Goal: Task Accomplishment & Management: Manage account settings

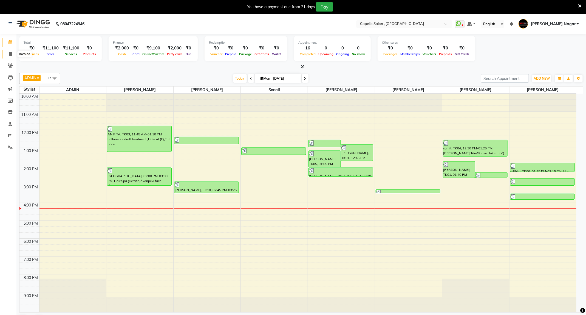
click at [12, 53] on span at bounding box center [10, 54] width 10 height 6
select select "833"
select select "service"
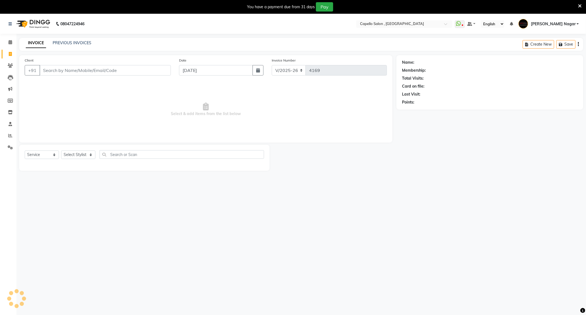
click at [83, 70] on input "Client" at bounding box center [104, 70] width 131 height 10
type input "9284129460"
click at [83, 146] on div "Client +91 9284129460 searching... Date 01-09-2025 Invoice Number V/2025 V/2025…" at bounding box center [205, 113] width 381 height 117
click at [81, 157] on select "Select Stylist ADMIN Admin 2 [PERSON_NAME] [PERSON_NAME] Nagar GAUSHIYA [PERSON…" at bounding box center [79, 156] width 36 height 9
select select "79472"
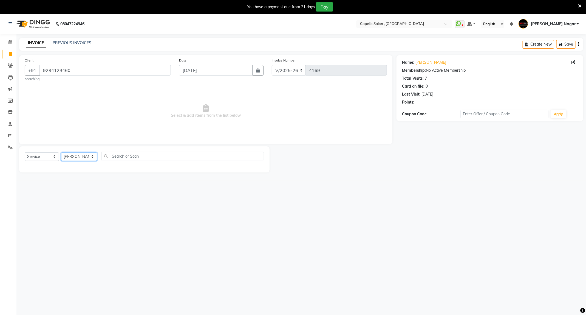
click at [61, 152] on select "Select Stylist ADMIN Admin 2 [PERSON_NAME] [PERSON_NAME] Nagar GAUSHIYA [PERSON…" at bounding box center [79, 156] width 36 height 9
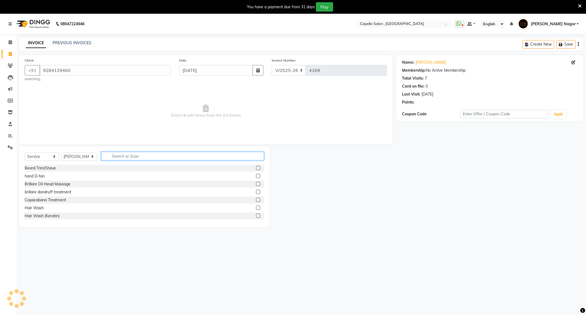
click at [135, 159] on input "text" at bounding box center [182, 156] width 163 height 9
type input "was"
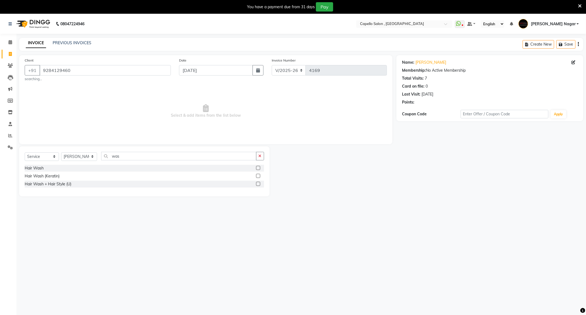
click at [257, 170] on label at bounding box center [258, 168] width 4 height 4
click at [257, 170] on input "checkbox" at bounding box center [258, 168] width 4 height 4
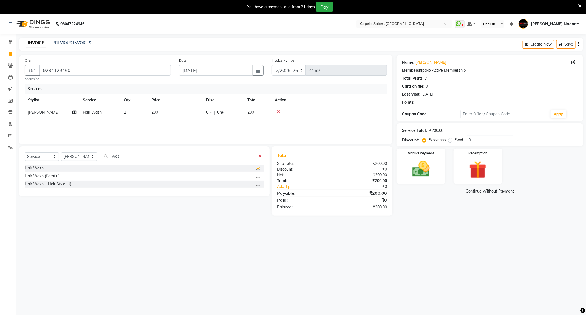
checkbox input "false"
click at [180, 111] on td "200" at bounding box center [175, 112] width 55 height 12
select select "79472"
drag, startPoint x: 180, startPoint y: 111, endPoint x: 6, endPoint y: 58, distance: 182.0
click at [6, 58] on app-home "08047224946 Select Location × Capello Salon , Manish Nagar WhatsApp Status ✕ St…" at bounding box center [293, 119] width 586 height 210
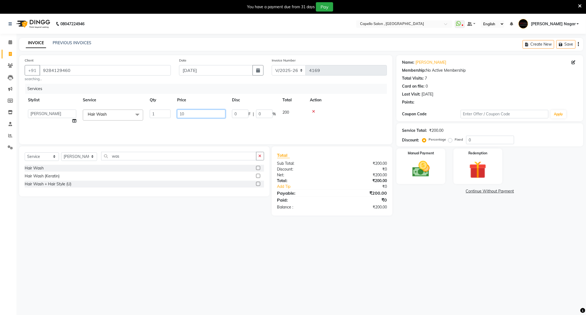
type input "100"
click at [348, 276] on div "08047224946 Select Location × Capello Salon , Manish Nagar WhatsApp Status ✕ St…" at bounding box center [293, 171] width 586 height 315
click at [432, 169] on img at bounding box center [420, 169] width 29 height 21
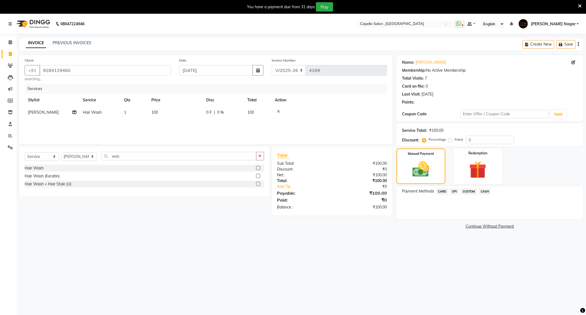
click at [484, 192] on span "CASH" at bounding box center [485, 191] width 12 height 6
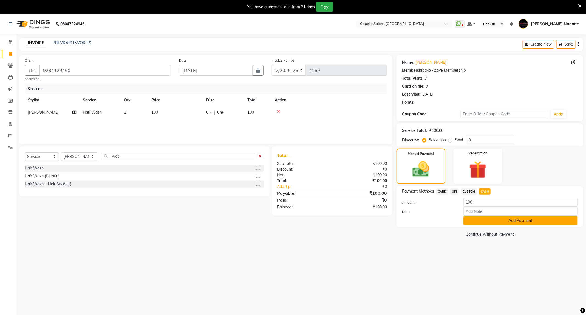
click at [492, 221] on button "Add Payment" at bounding box center [520, 220] width 114 height 9
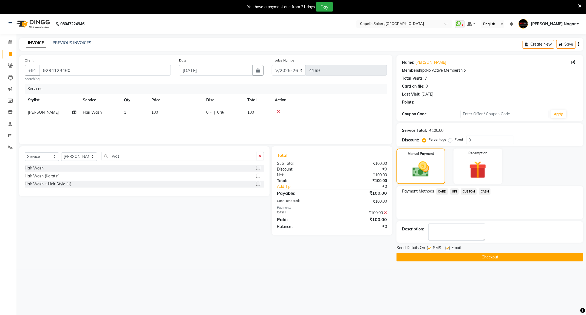
click at [517, 253] on button "Checkout" at bounding box center [490, 257] width 187 height 9
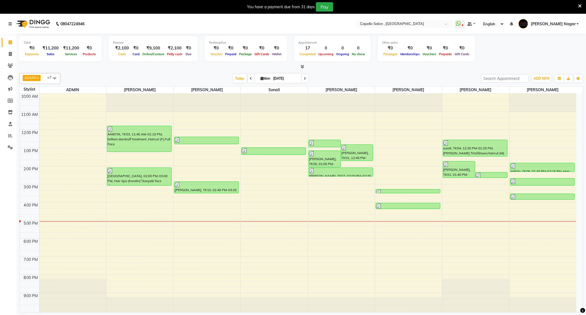
click at [301, 68] on icon at bounding box center [303, 66] width 4 height 4
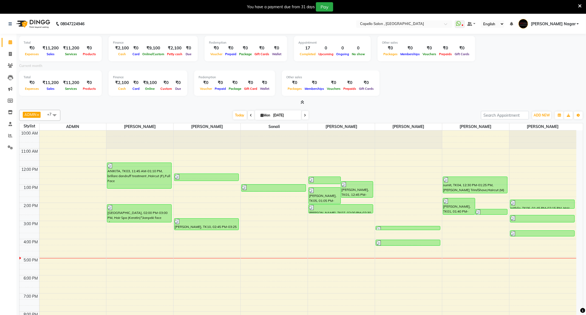
click at [302, 101] on icon at bounding box center [303, 102] width 4 height 4
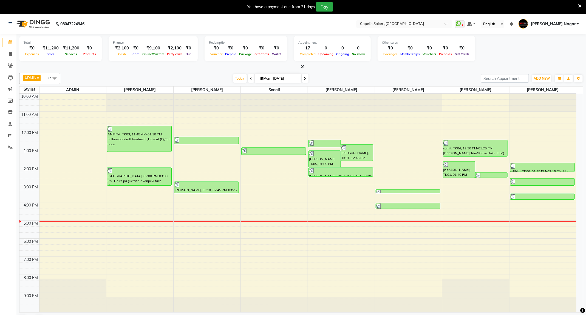
click at [302, 68] on icon at bounding box center [303, 66] width 4 height 4
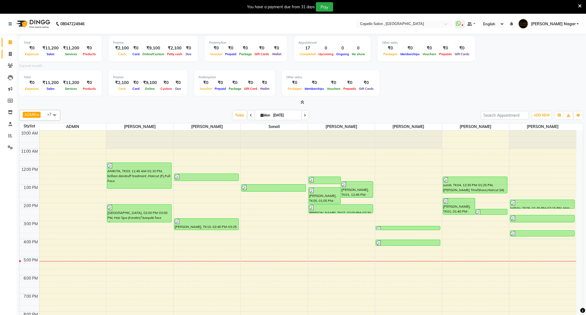
click at [5, 49] on li "Invoice" at bounding box center [8, 54] width 16 height 12
click at [12, 56] on span at bounding box center [10, 54] width 10 height 6
select select "service"
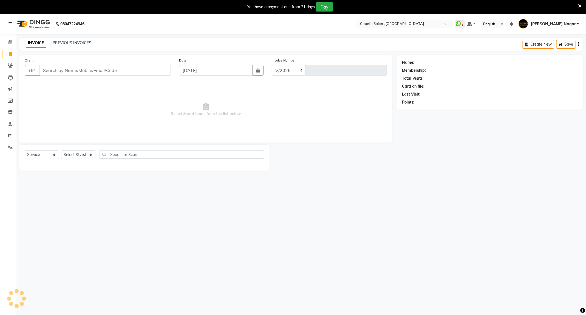
select select "833"
type input "4170"
click at [73, 71] on input "Client" at bounding box center [104, 70] width 131 height 10
type input "7057834924"
click at [156, 74] on button "Add Client" at bounding box center [157, 70] width 28 height 10
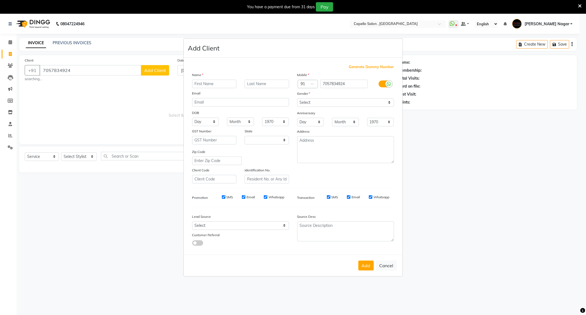
select select "22"
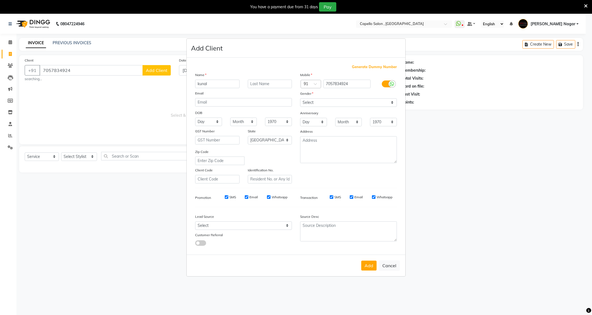
type input "kunal"
click at [318, 104] on select "Select [DEMOGRAPHIC_DATA] [DEMOGRAPHIC_DATA] Other Prefer Not To Say" at bounding box center [348, 102] width 97 height 9
select select "[DEMOGRAPHIC_DATA]"
click at [300, 98] on select "Select [DEMOGRAPHIC_DATA] [DEMOGRAPHIC_DATA] Other Prefer Not To Say" at bounding box center [348, 102] width 97 height 9
click at [366, 263] on button "Add" at bounding box center [368, 265] width 15 height 10
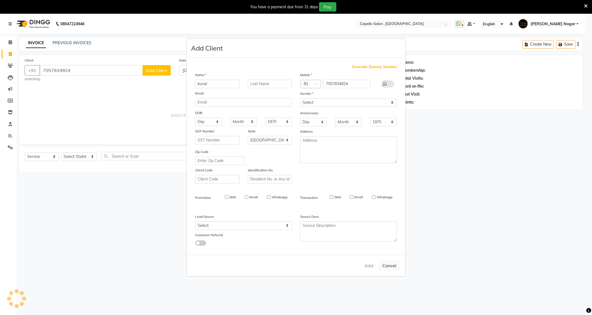
select select
select select "null"
select select
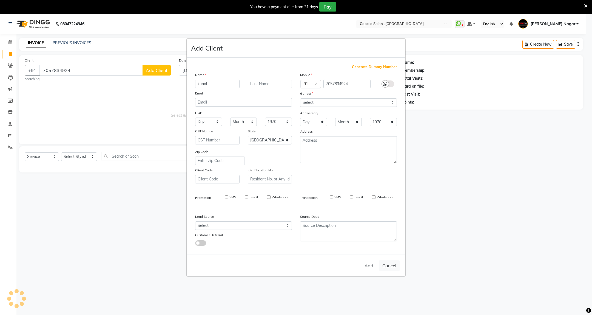
select select
checkbox input "false"
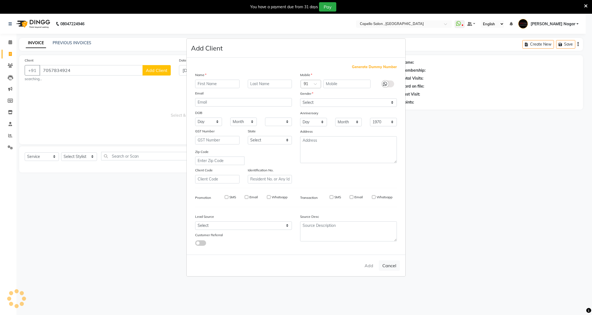
checkbox input "false"
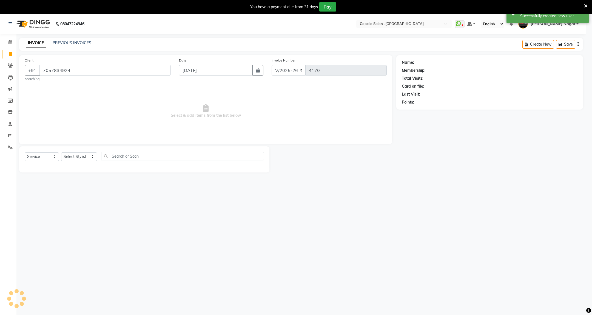
click at [73, 155] on ngb-modal-window "Add Client Generate Dummy Number Name Email DOB Day 01 02 03 04 05 06 07 08 09 …" at bounding box center [296, 157] width 592 height 315
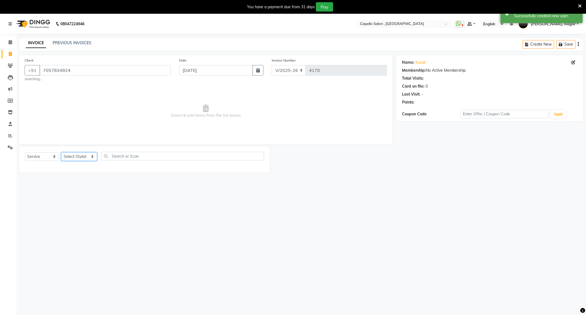
click at [73, 155] on select "Select Stylist ADMIN Admin 2 [PERSON_NAME] [PERSON_NAME] Nagar GAUSHIYA [PERSON…" at bounding box center [79, 156] width 36 height 9
select select "20000"
click at [61, 152] on select "Select Stylist ADMIN Admin 2 [PERSON_NAME] [PERSON_NAME] Nagar GAUSHIYA [PERSON…" at bounding box center [79, 156] width 36 height 9
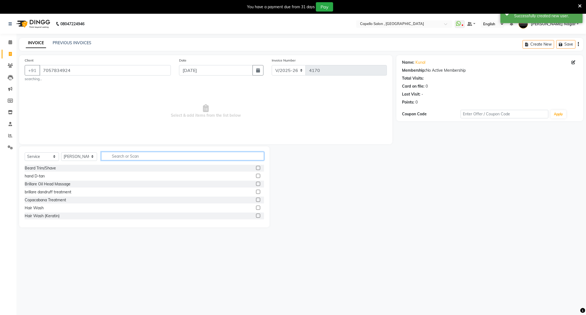
click at [129, 156] on input "text" at bounding box center [182, 156] width 163 height 9
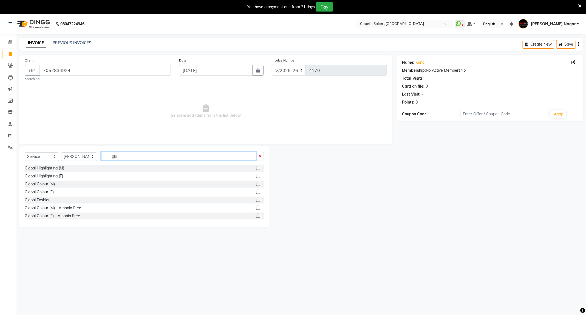
type input "glo"
click at [256, 185] on label at bounding box center [258, 184] width 4 height 4
click at [256, 185] on input "checkbox" at bounding box center [258, 184] width 4 height 4
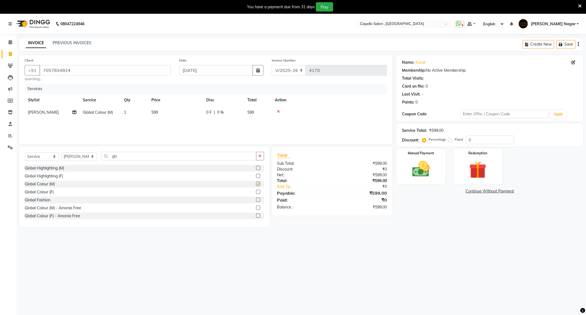
checkbox input "false"
click at [172, 108] on td "599" at bounding box center [175, 112] width 55 height 12
select select "20000"
drag, startPoint x: 187, startPoint y: 109, endPoint x: 152, endPoint y: 112, distance: 35.5
click at [153, 113] on tr "ADMIN Admin 2 ANKITA PUND Capello Manish Nagar GAUSHIYA QURESHI Manisha Nimbadk…" at bounding box center [206, 116] width 362 height 21
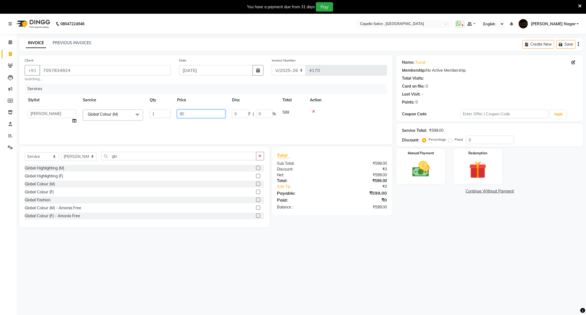
type input "900"
click at [456, 290] on div "08047224946 Select Location × Capello Salon , Manish Nagar WhatsApp Status ✕ St…" at bounding box center [293, 171] width 586 height 315
click at [429, 177] on img at bounding box center [420, 169] width 29 height 21
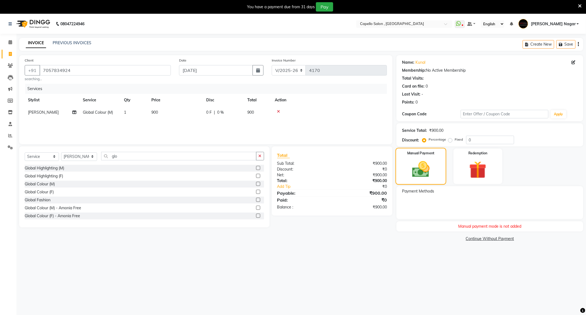
click at [429, 174] on img at bounding box center [421, 169] width 29 height 20
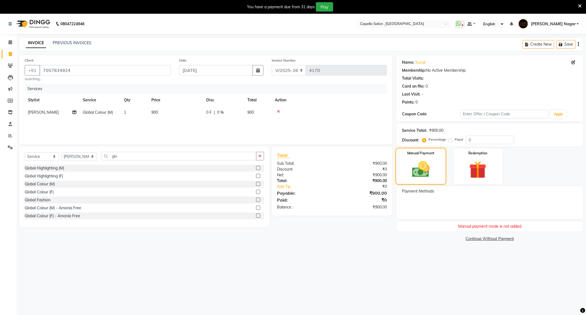
click at [429, 174] on img at bounding box center [421, 169] width 29 height 20
click at [422, 172] on img at bounding box center [421, 169] width 29 height 20
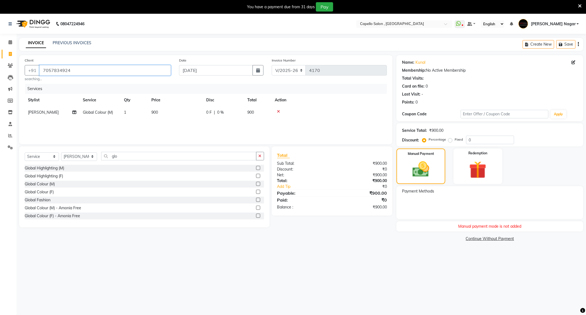
drag, startPoint x: 87, startPoint y: 72, endPoint x: 23, endPoint y: 67, distance: 63.6
click at [23, 67] on div "Client +91 7057834924 searching..." at bounding box center [98, 69] width 154 height 24
click at [10, 44] on icon at bounding box center [11, 42] width 4 height 4
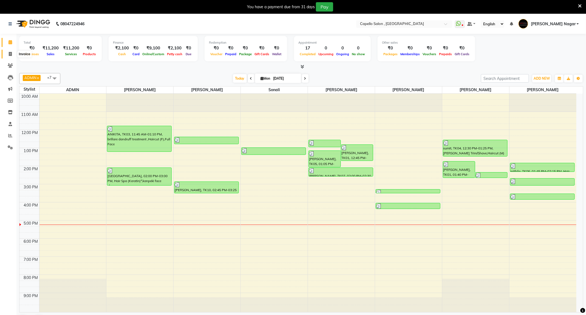
click at [10, 55] on icon at bounding box center [10, 54] width 3 height 4
select select "service"
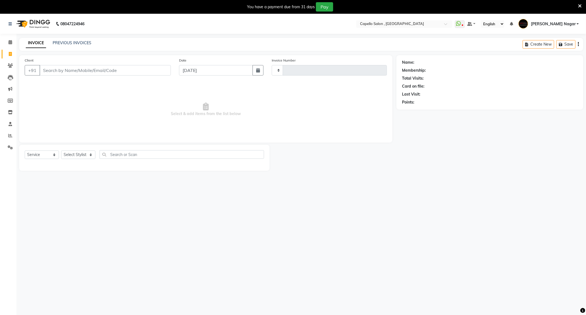
type input "4170"
select select "833"
click at [67, 73] on input "Client" at bounding box center [104, 70] width 131 height 10
type input "7057834924"
click at [90, 157] on select "Select Stylist ADMIN Admin 2 [PERSON_NAME] [PERSON_NAME] Nagar GAUSHIYA [PERSON…" at bounding box center [79, 154] width 36 height 9
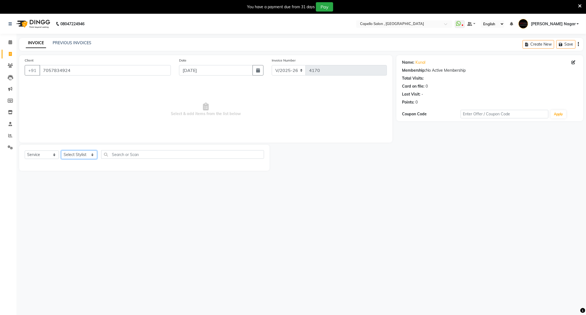
select select "20000"
click at [61, 151] on select "Select Stylist ADMIN Admin 2 [PERSON_NAME] [PERSON_NAME] Nagar GAUSHIYA [PERSON…" at bounding box center [79, 154] width 36 height 9
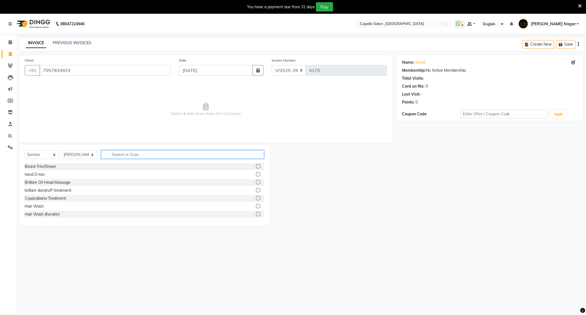
click at [155, 158] on input "text" at bounding box center [182, 154] width 163 height 9
type input "glo"
click at [256, 180] on label at bounding box center [258, 182] width 4 height 4
click at [256, 180] on input "checkbox" at bounding box center [258, 182] width 4 height 4
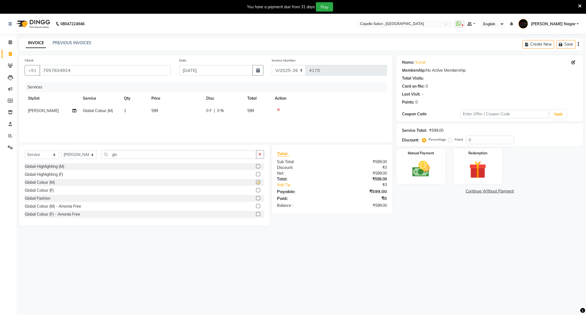
checkbox input "false"
click at [176, 105] on td "599" at bounding box center [175, 110] width 55 height 12
select select "20000"
drag, startPoint x: 200, startPoint y: 111, endPoint x: 109, endPoint y: 109, distance: 91.1
click at [109, 109] on tr "ADMIN Admin 2 ANKITA PUND Capello Manish Nagar GAUSHIYA QURESHI Manisha Nimbadk…" at bounding box center [206, 114] width 362 height 21
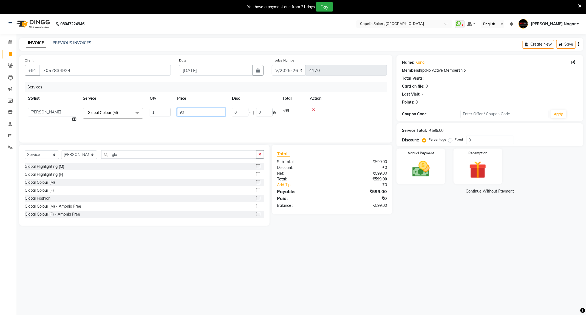
type input "900"
click at [430, 175] on img at bounding box center [420, 169] width 29 height 21
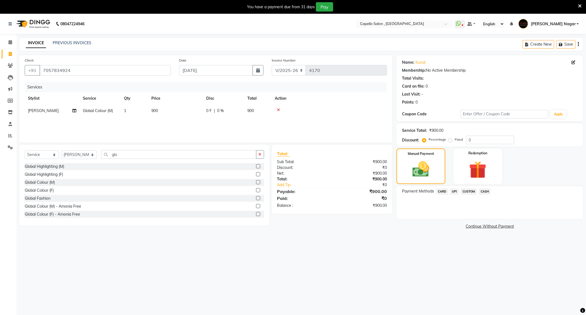
click at [453, 189] on span "UPI" at bounding box center [454, 191] width 9 height 6
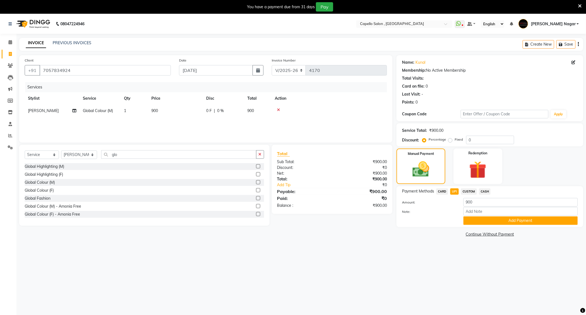
click at [479, 226] on div "Payment Methods CARD UPI CUSTOM CASH Amount: 900 Note: Add Payment" at bounding box center [490, 206] width 187 height 41
click at [481, 221] on button "Add Payment" at bounding box center [520, 220] width 114 height 9
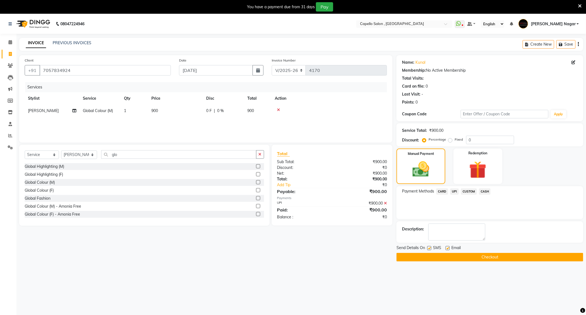
click at [476, 261] on button "Checkout" at bounding box center [490, 257] width 187 height 9
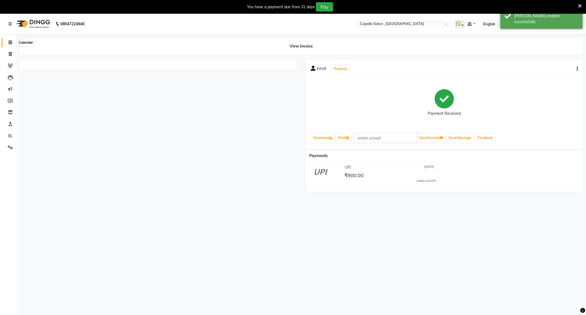
click at [7, 45] on span at bounding box center [10, 42] width 10 height 6
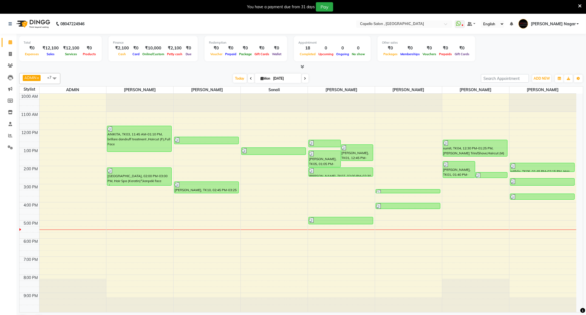
click at [16, 53] on li "Invoice" at bounding box center [8, 54] width 16 height 12
click at [15, 53] on span at bounding box center [10, 54] width 10 height 6
select select "service"
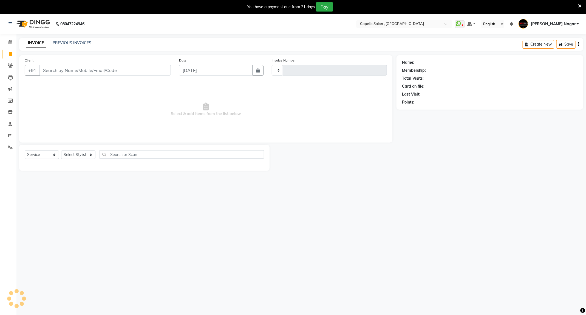
type input "4171"
select select "833"
click at [120, 75] on input "Client" at bounding box center [104, 70] width 131 height 10
type input "8956264642"
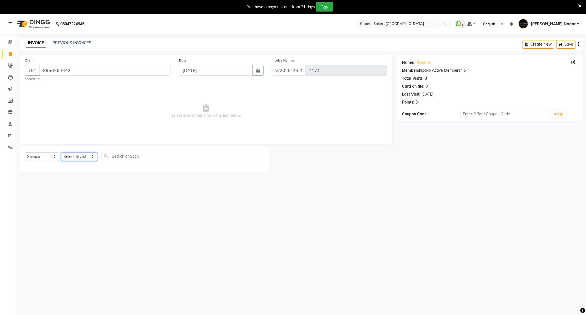
click at [74, 161] on select "Select Stylist ADMIN Admin 2 [PERSON_NAME] [PERSON_NAME] Nagar GAUSHIYA [PERSON…" at bounding box center [79, 156] width 36 height 9
select select "20000"
click at [61, 152] on select "Select Stylist ADMIN Admin 2 [PERSON_NAME] [PERSON_NAME] Nagar GAUSHIYA [PERSON…" at bounding box center [79, 156] width 36 height 9
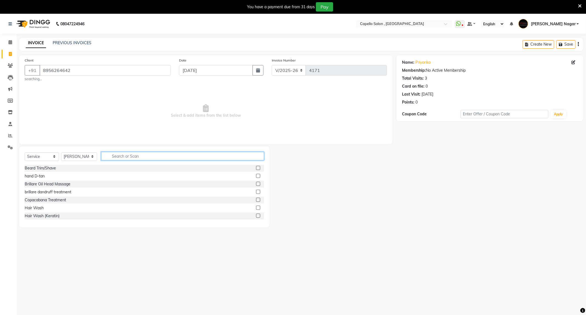
click at [143, 156] on input "text" at bounding box center [182, 156] width 163 height 9
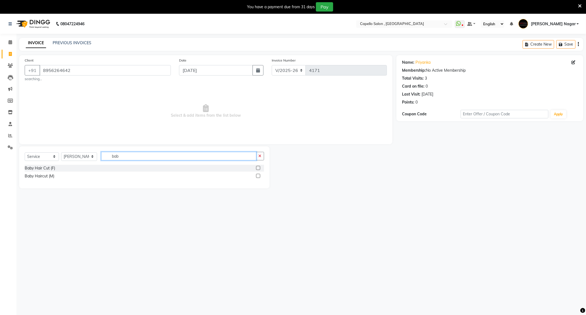
type input "bab"
click at [257, 175] on label at bounding box center [258, 176] width 4 height 4
click at [257, 175] on input "checkbox" at bounding box center [258, 176] width 4 height 4
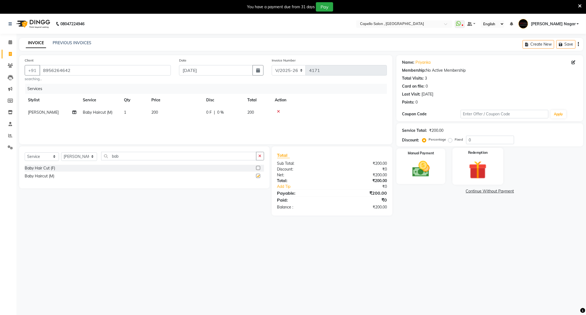
checkbox input "false"
click at [428, 178] on img at bounding box center [420, 169] width 29 height 21
click at [455, 192] on span "UPI" at bounding box center [454, 191] width 9 height 6
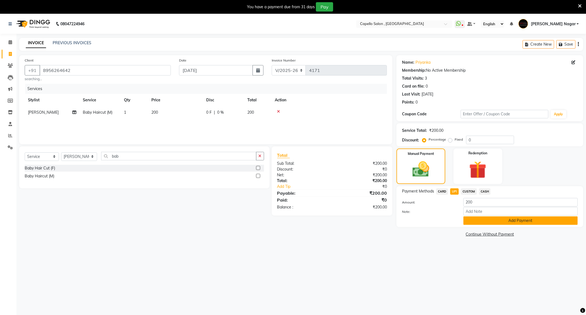
click at [490, 223] on button "Add Payment" at bounding box center [520, 220] width 114 height 9
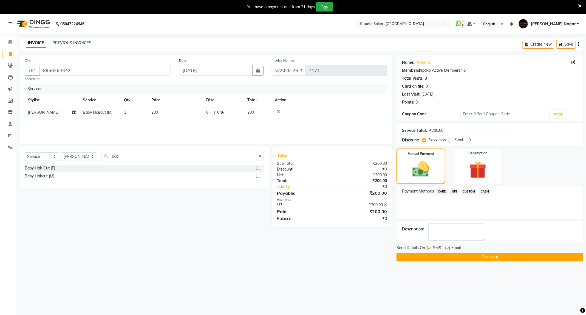
click at [492, 254] on button "Checkout" at bounding box center [490, 257] width 187 height 9
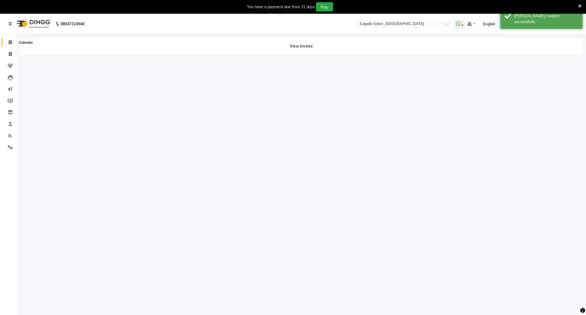
click at [10, 43] on icon at bounding box center [11, 42] width 4 height 4
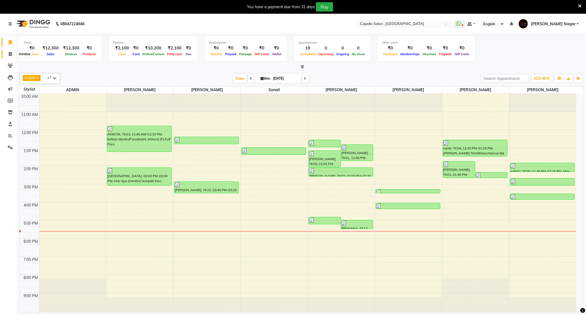
click at [6, 53] on span at bounding box center [10, 54] width 10 height 6
select select "service"
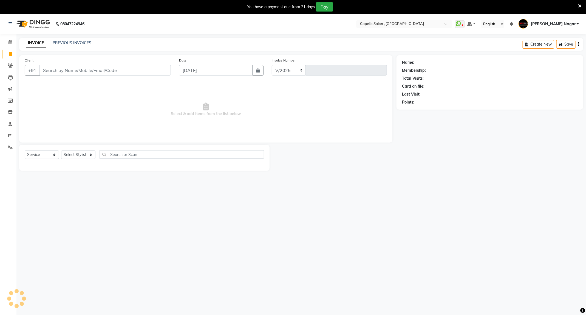
select select "833"
type input "4172"
click at [110, 73] on input "Client" at bounding box center [104, 70] width 131 height 10
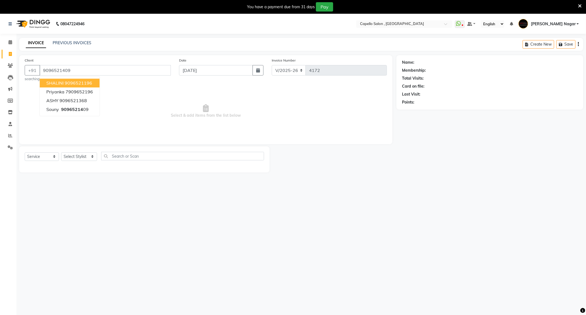
type input "9096521409"
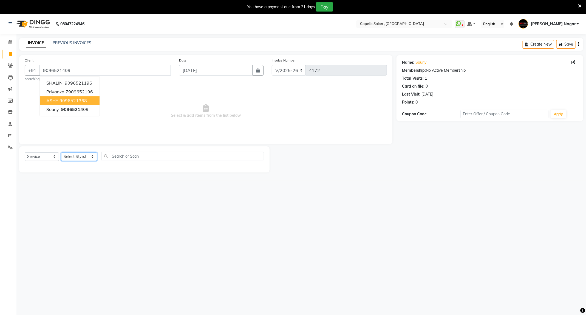
click at [75, 155] on select "Select Stylist ADMIN Admin 2 [PERSON_NAME] [PERSON_NAME] Nagar GAUSHIYA [PERSON…" at bounding box center [79, 156] width 36 height 9
select select "65487"
click at [61, 152] on select "Select Stylist ADMIN Admin 2 [PERSON_NAME] [PERSON_NAME] Nagar GAUSHIYA [PERSON…" at bounding box center [79, 156] width 36 height 9
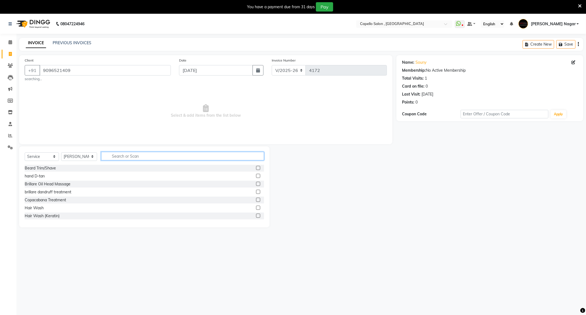
click at [125, 155] on input "text" at bounding box center [182, 156] width 163 height 9
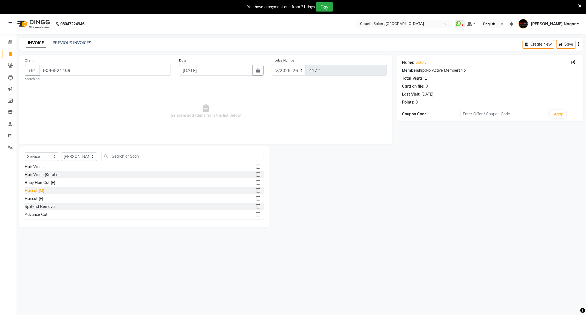
click at [34, 193] on div "Haircut (M)" at bounding box center [34, 191] width 19 height 6
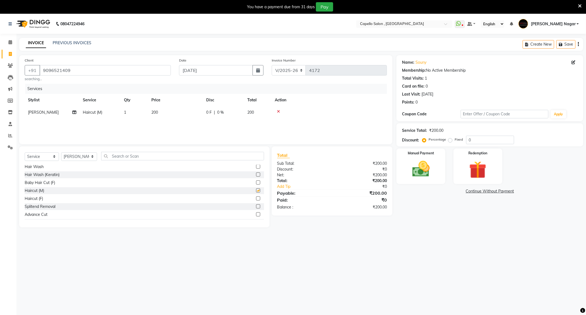
checkbox input "false"
click at [415, 174] on img at bounding box center [420, 169] width 29 height 21
click at [454, 189] on span "UPI" at bounding box center [454, 191] width 9 height 6
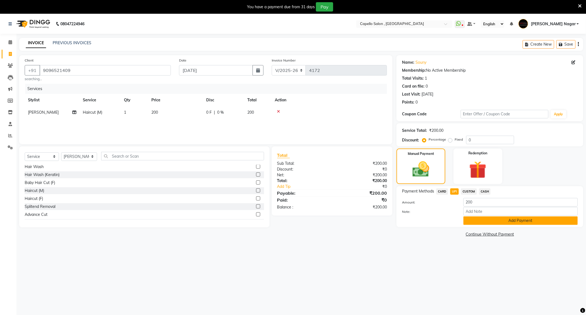
click at [486, 219] on button "Add Payment" at bounding box center [520, 220] width 114 height 9
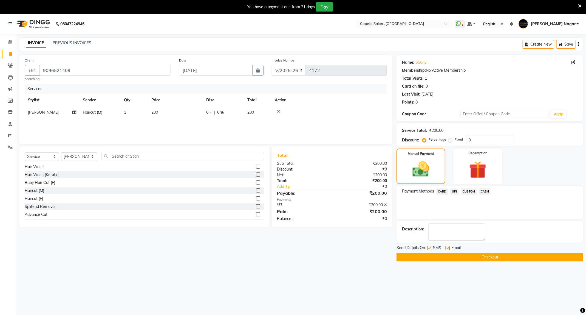
click at [492, 253] on button "Checkout" at bounding box center [490, 257] width 187 height 9
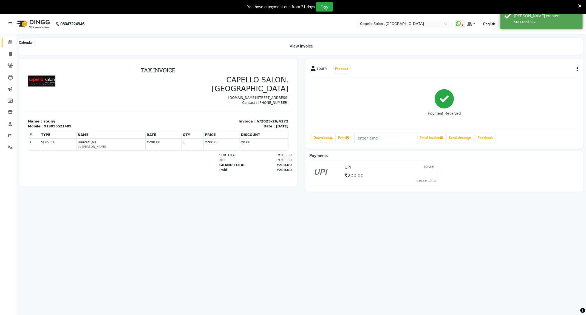
drag, startPoint x: 12, startPoint y: 40, endPoint x: 22, endPoint y: 40, distance: 10.2
click at [12, 40] on icon at bounding box center [11, 42] width 4 height 4
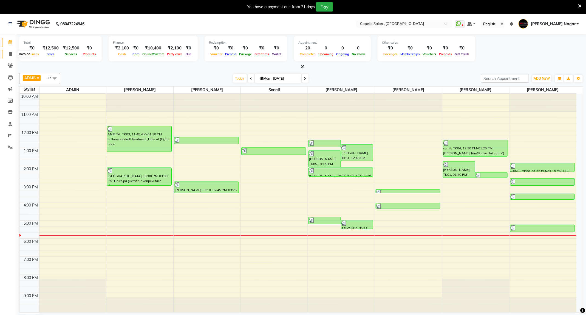
click at [10, 54] on icon at bounding box center [10, 54] width 3 height 4
select select "service"
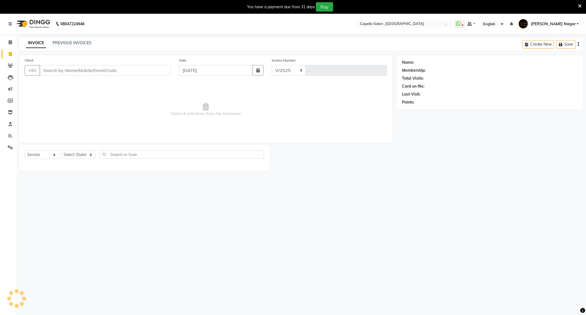
select select "833"
type input "4173"
click at [53, 155] on select "Select Service Product Membership Package Voucher Prepaid Gift Card" at bounding box center [42, 154] width 34 height 9
click at [67, 174] on main "INVOICE PREVIOUS INVOICES Create New Save Client +91 Date 01-09-2025 Invoice Nu…" at bounding box center [301, 108] width 570 height 141
click at [93, 153] on select "Select Stylist ADMIN Admin 2 [PERSON_NAME] [PERSON_NAME] Nagar GAUSHIYA [PERSON…" at bounding box center [79, 154] width 36 height 9
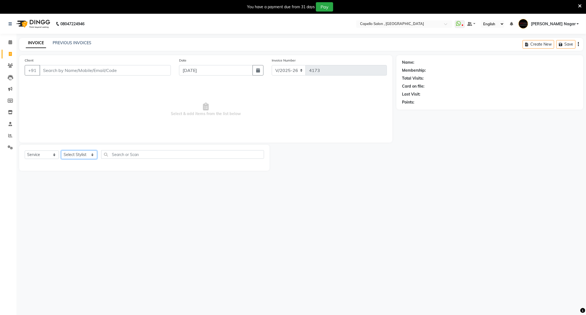
select select "76594"
click at [61, 151] on select "Select Stylist ADMIN Admin 2 [PERSON_NAME] [PERSON_NAME] Nagar GAUSHIYA [PERSON…" at bounding box center [79, 154] width 36 height 9
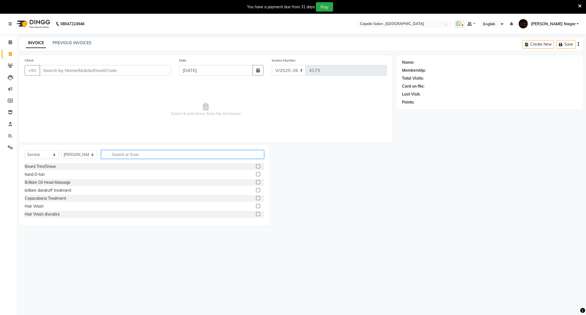
click at [150, 154] on input "text" at bounding box center [182, 154] width 163 height 9
type input "l"
type input "spa"
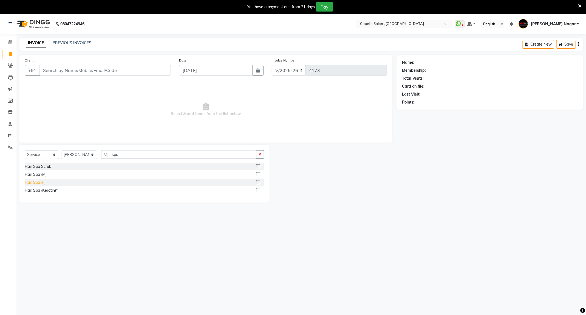
click at [39, 182] on div "Hair Spa (F)" at bounding box center [35, 182] width 21 height 6
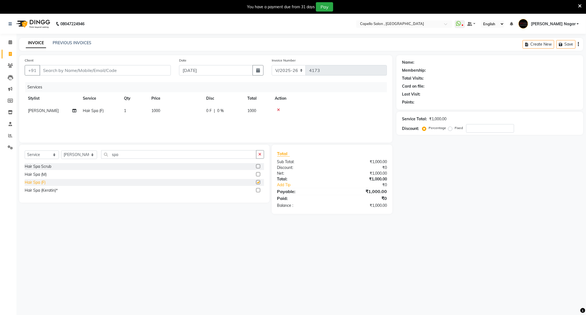
checkbox input "false"
click at [174, 109] on td "1000" at bounding box center [175, 110] width 55 height 12
select select "76594"
click at [193, 111] on input "1000" at bounding box center [201, 112] width 48 height 9
type input "1"
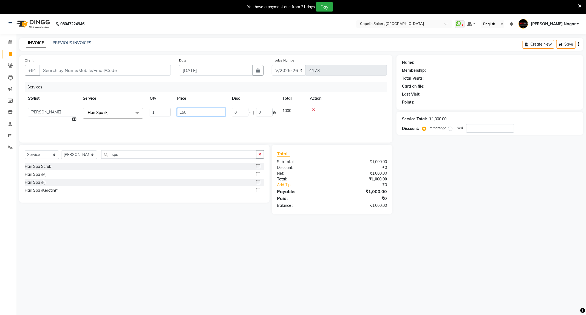
type input "1500"
click at [34, 155] on select "Select Service Product Membership Package Voucher Prepaid Gift Card" at bounding box center [42, 154] width 34 height 9
select select "product"
click at [25, 151] on select "Select Service Product Membership Package Voucher Prepaid Gift Card" at bounding box center [42, 154] width 34 height 9
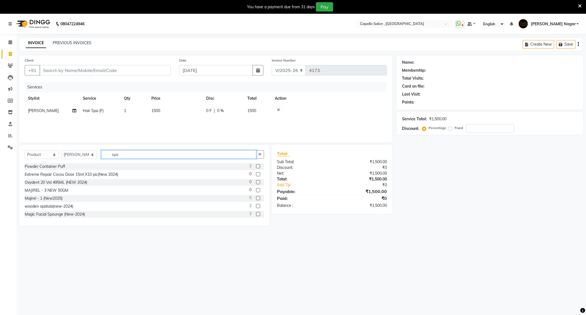
click at [134, 152] on input "spa" at bounding box center [178, 154] width 155 height 9
type input "s"
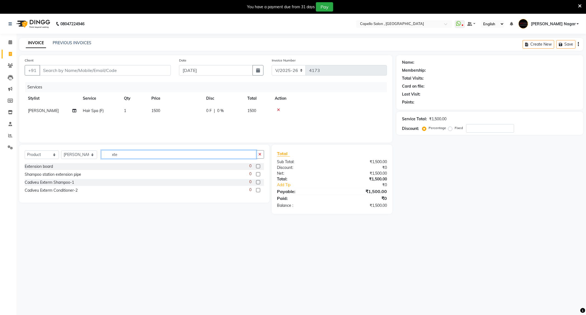
click at [217, 152] on input "xte" at bounding box center [178, 154] width 155 height 9
type input "x"
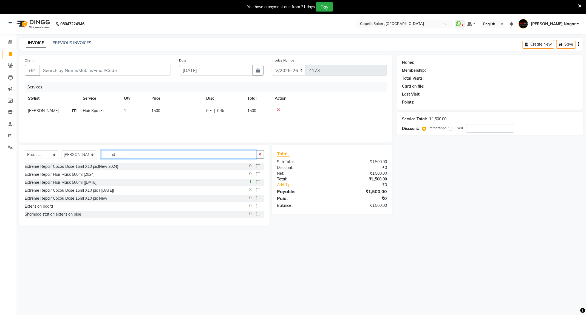
type input "xt"
click at [47, 110] on span "[PERSON_NAME]" at bounding box center [43, 110] width 31 height 5
select select "76594"
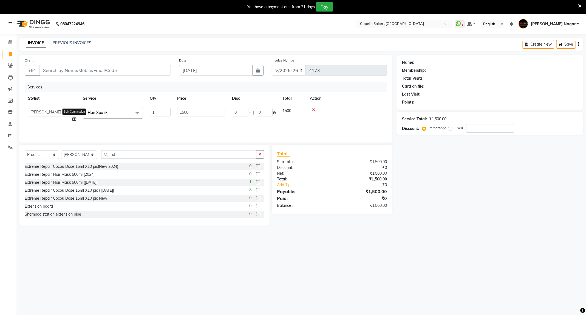
click at [75, 119] on icon at bounding box center [74, 119] width 4 height 4
select select "76594"
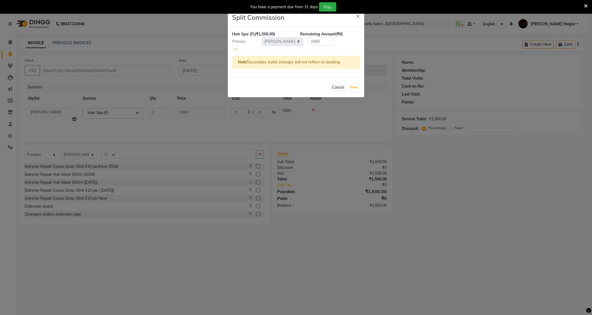
drag, startPoint x: 73, startPoint y: 143, endPoint x: 83, endPoint y: 144, distance: 9.9
click at [75, 144] on ngb-modal-window "Split Commission × Hair Spa (F) (₹1,500.00) Remaining Amount (₹0) Primary Selec…" at bounding box center [296, 157] width 592 height 315
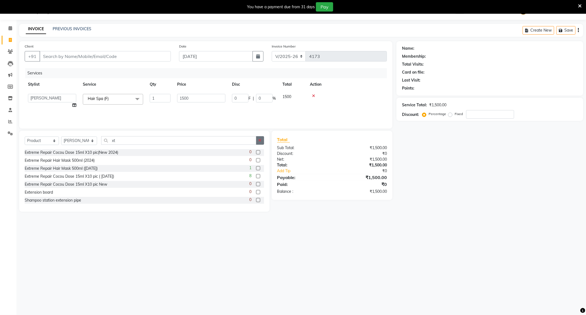
click at [260, 141] on icon "button" at bounding box center [260, 140] width 3 height 4
click at [72, 138] on select "Select Stylist ADMIN Admin 2 [PERSON_NAME] [PERSON_NAME] Nagar GAUSHIYA [PERSON…" at bounding box center [79, 140] width 36 height 9
select select "14415"
click at [61, 137] on select "Select Stylist ADMIN Admin 2 [PERSON_NAME] [PERSON_NAME] Nagar GAUSHIYA [PERSON…" at bounding box center [79, 140] width 36 height 9
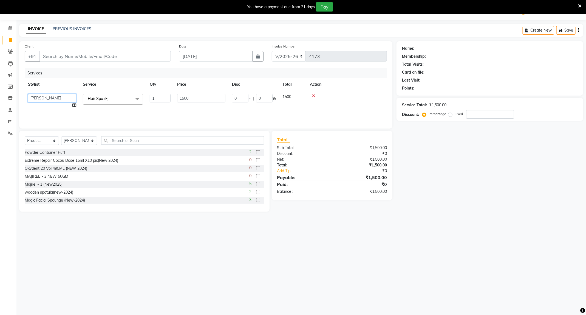
click at [62, 99] on select "ADMIN Admin 2 ANKITA PUND Capello Manish Nagar GAUSHIYA QURESHI Manisha Nimbadk…" at bounding box center [52, 98] width 48 height 9
select select "14415"
click at [144, 140] on input "text" at bounding box center [182, 140] width 163 height 9
click at [72, 56] on input "Client" at bounding box center [104, 56] width 131 height 10
type input "7"
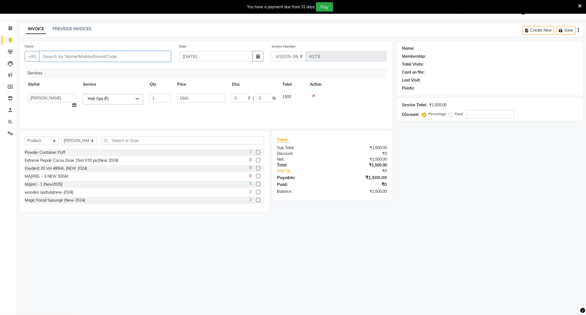
type input "0"
type input "7709097394"
click at [161, 56] on span "Add Client" at bounding box center [157, 55] width 22 height 5
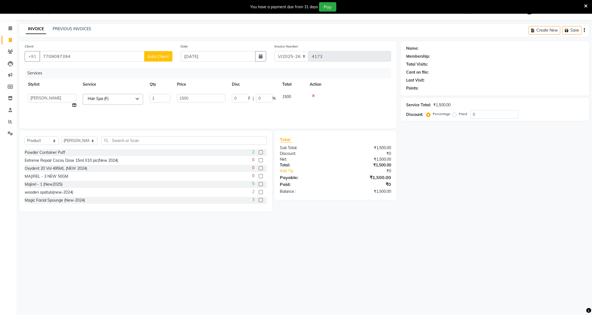
select select "22"
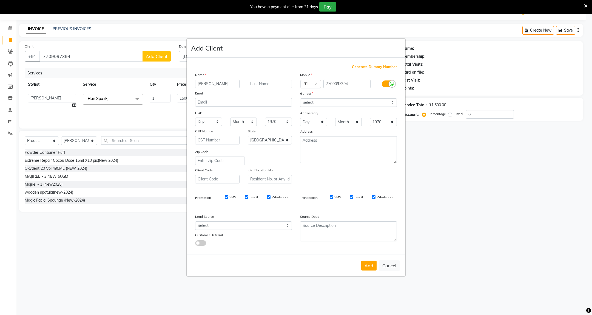
type input "apurva"
click at [334, 101] on select "Select [DEMOGRAPHIC_DATA] [DEMOGRAPHIC_DATA] Other Prefer Not To Say" at bounding box center [348, 102] width 97 height 9
select select "[DEMOGRAPHIC_DATA]"
click at [300, 98] on select "Select [DEMOGRAPHIC_DATA] [DEMOGRAPHIC_DATA] Other Prefer Not To Say" at bounding box center [348, 102] width 97 height 9
click at [365, 262] on button "Add" at bounding box center [368, 265] width 15 height 10
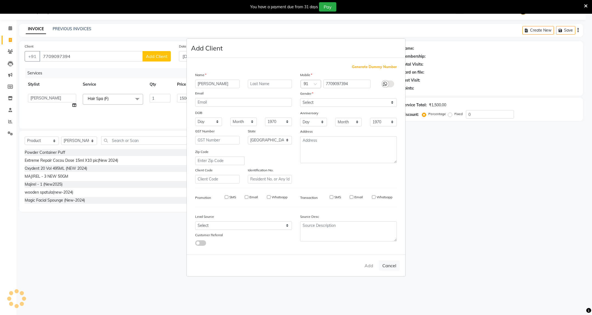
select select
select select "null"
select select
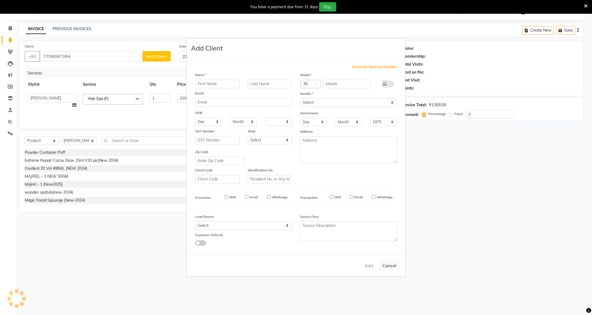
select select
checkbox input "false"
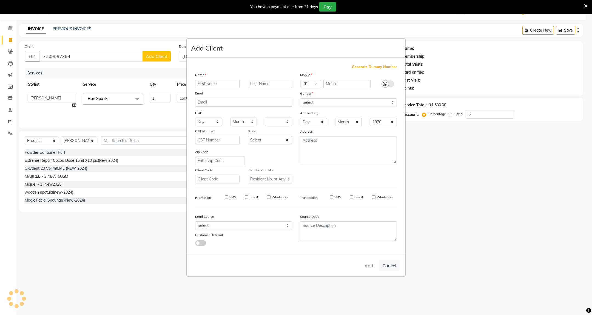
checkbox input "false"
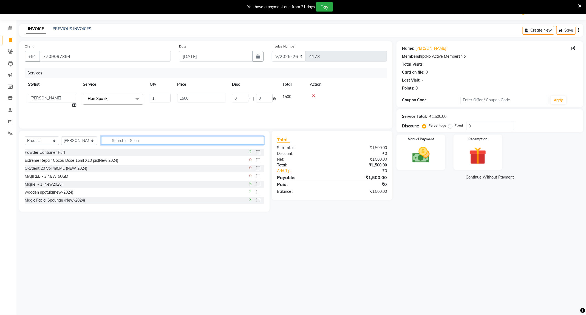
click at [140, 140] on input "text" at bounding box center [182, 140] width 163 height 9
type input "smoo"
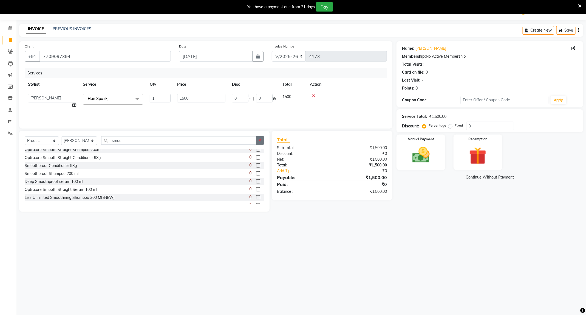
click at [262, 139] on button "button" at bounding box center [260, 140] width 8 height 9
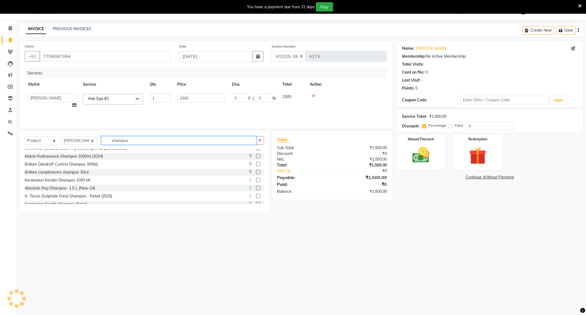
scroll to position [165, 0]
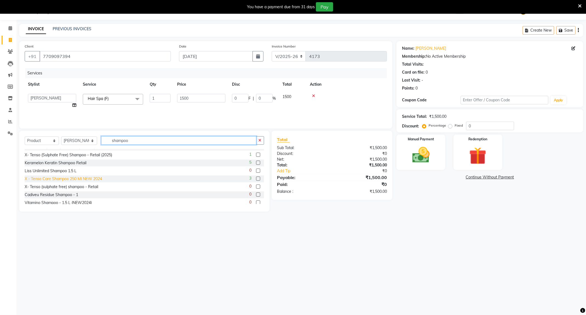
type input "shampoo"
click at [88, 178] on div "X - Tenso Care Shampoo 250 Ml NEW 2024" at bounding box center [63, 179] width 77 height 6
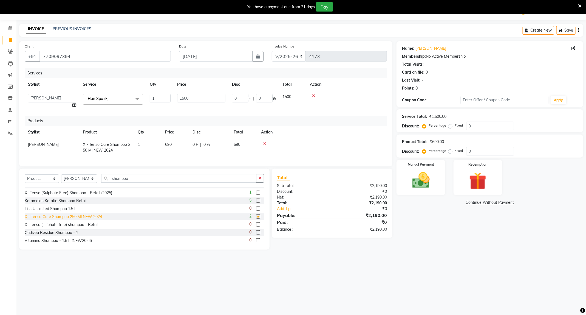
checkbox input "false"
click at [424, 193] on div "Manual Payment" at bounding box center [421, 177] width 51 height 37
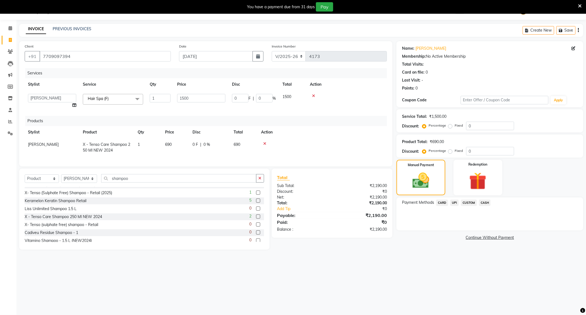
click at [455, 203] on span "UPI" at bounding box center [454, 202] width 9 height 6
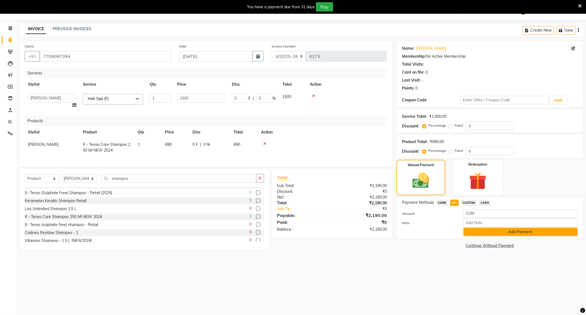
click at [502, 233] on button "Add Payment" at bounding box center [520, 231] width 114 height 9
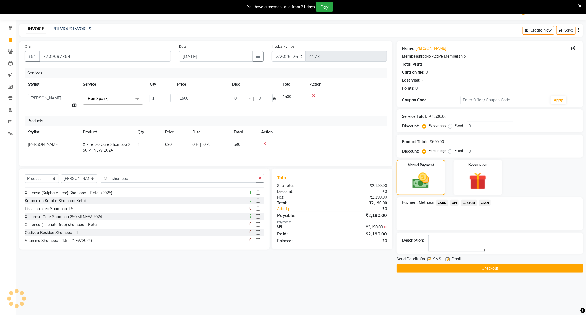
click at [502, 268] on button "Checkout" at bounding box center [490, 268] width 187 height 9
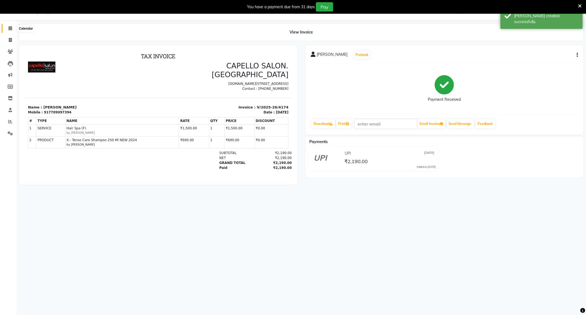
click at [12, 30] on span at bounding box center [10, 28] width 10 height 6
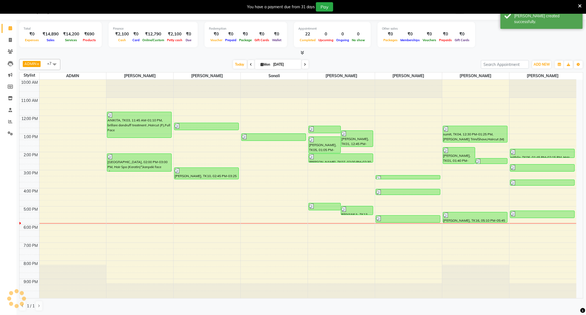
scroll to position [4, 0]
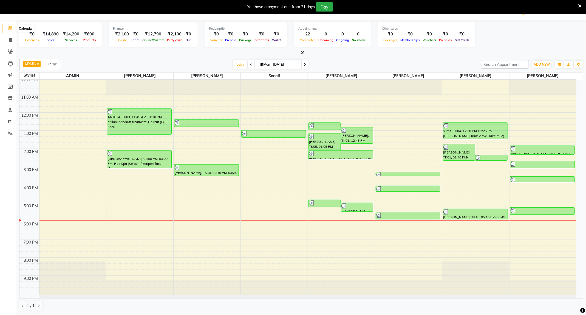
click at [7, 28] on span at bounding box center [10, 28] width 10 height 6
click at [6, 39] on span at bounding box center [10, 40] width 10 height 6
select select "service"
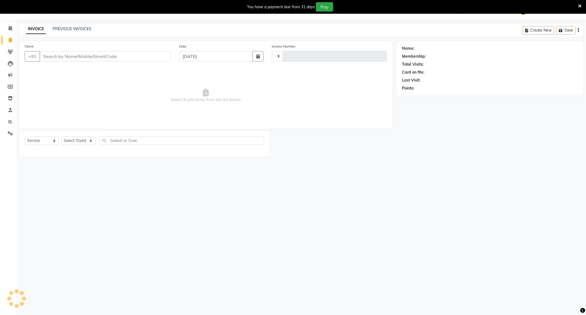
type input "4175"
select select "833"
click at [80, 140] on select "Select Stylist" at bounding box center [78, 140] width 34 height 9
select select "88868"
click at [61, 137] on select "Select Stylist ADMIN Admin 2 [PERSON_NAME] [PERSON_NAME] Nagar GAUSHIYA [PERSON…" at bounding box center [79, 140] width 36 height 9
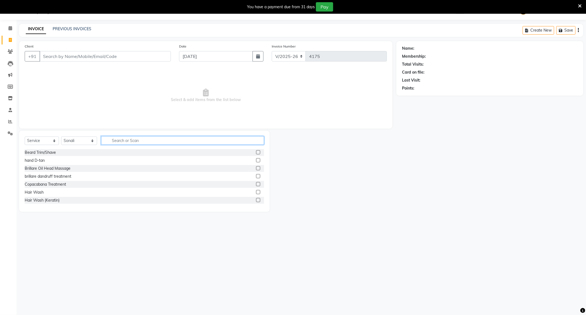
click at [123, 138] on input "text" at bounding box center [182, 140] width 163 height 9
type input "eye"
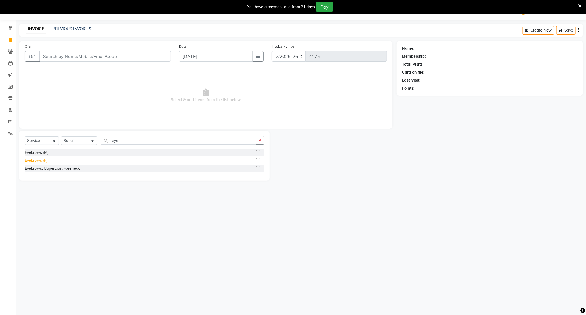
click at [41, 160] on div "Eyebrows (F)" at bounding box center [36, 160] width 23 height 6
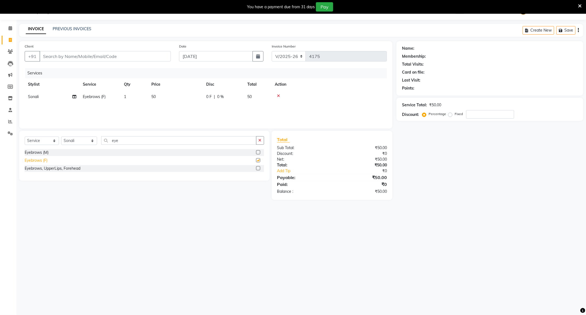
checkbox input "false"
click at [120, 53] on input "Client" at bounding box center [104, 56] width 131 height 10
type input "8"
type input "0"
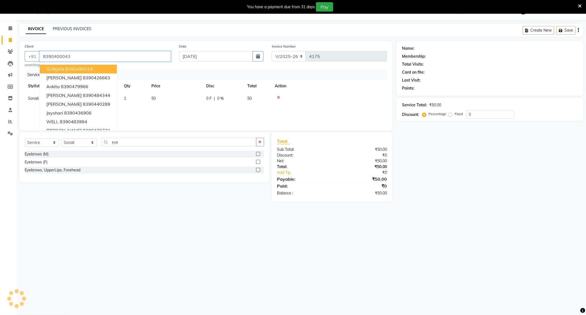
type input "8390400043"
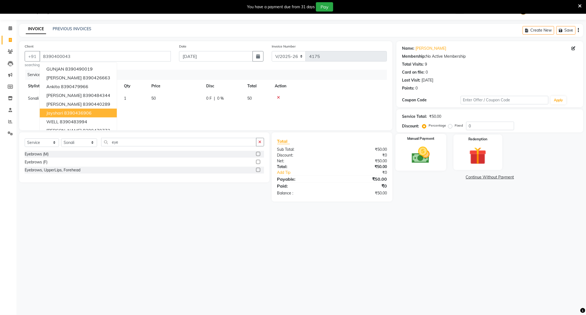
click at [415, 159] on img at bounding box center [420, 155] width 29 height 21
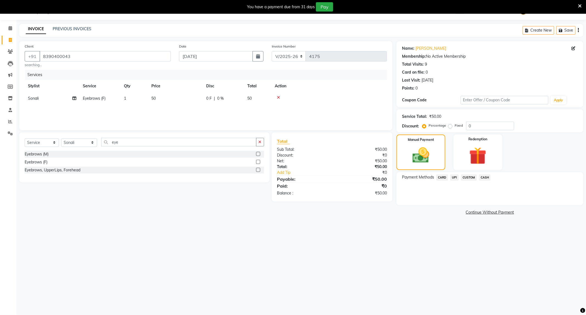
click at [456, 178] on span "UPI" at bounding box center [454, 177] width 9 height 6
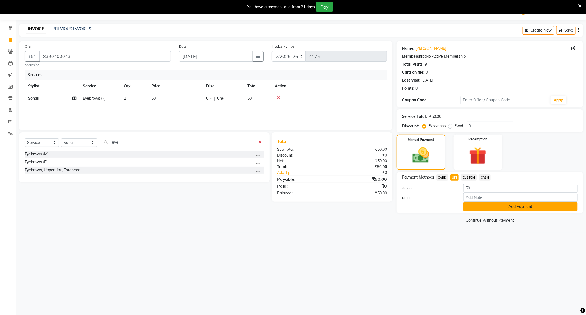
click at [490, 206] on button "Add Payment" at bounding box center [520, 206] width 114 height 9
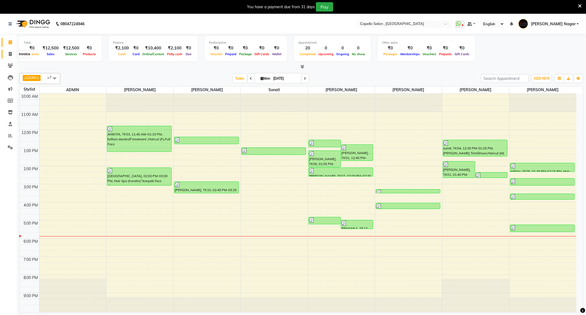
click at [9, 54] on icon at bounding box center [10, 54] width 3 height 4
select select "service"
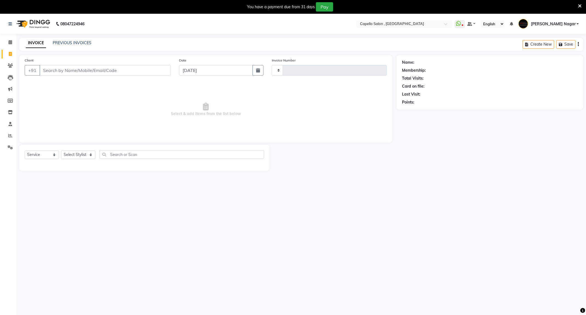
type input "4173"
select select "833"
click at [71, 68] on input "Client" at bounding box center [104, 70] width 131 height 10
type input "9404738759"
click at [158, 70] on span "Add Client" at bounding box center [157, 69] width 22 height 5
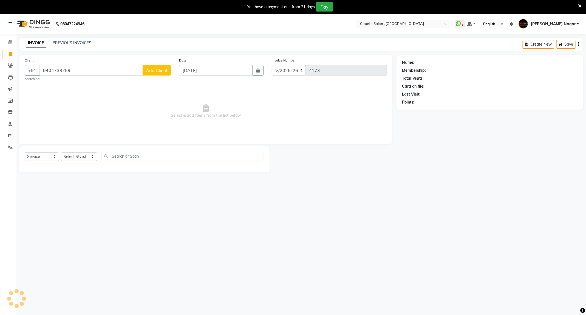
select select "22"
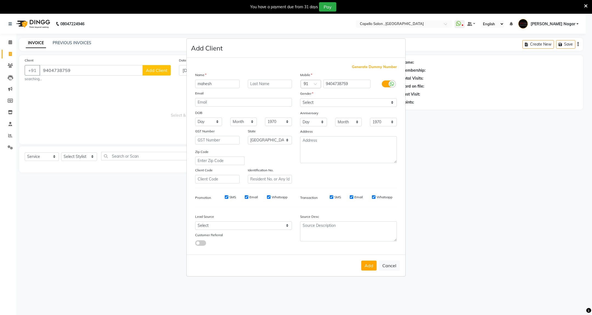
type input "mahesh"
click at [313, 101] on select "Select [DEMOGRAPHIC_DATA] [DEMOGRAPHIC_DATA] Other Prefer Not To Say" at bounding box center [348, 102] width 97 height 9
select select "male"
click at [300, 98] on select "Select Male Female Other Prefer Not To Say" at bounding box center [348, 102] width 97 height 9
click at [365, 266] on button "Add" at bounding box center [368, 265] width 15 height 10
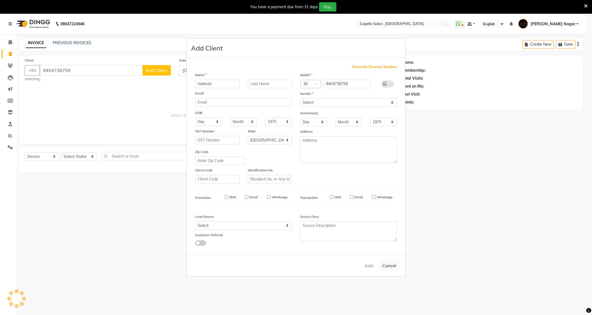
select select
select select "null"
select select
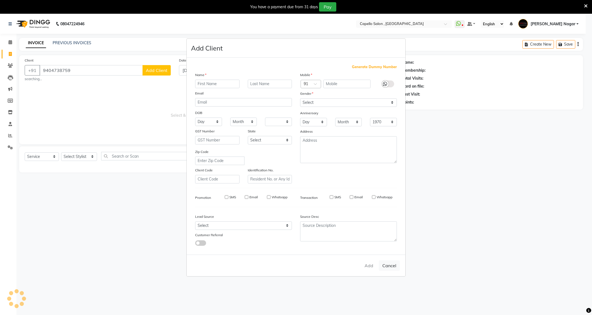
select select
checkbox input "false"
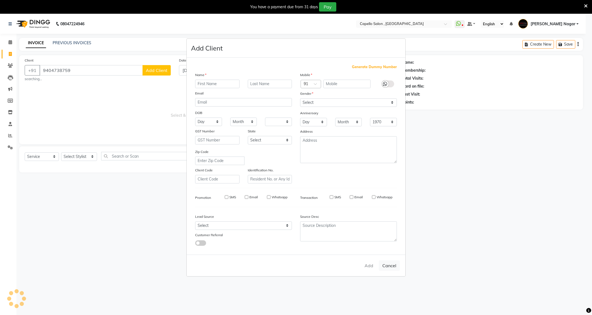
checkbox input "false"
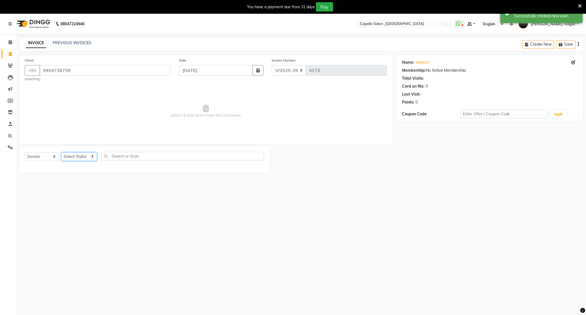
click at [83, 156] on select "Select Stylist ADMIN Admin 2 ANKITA PUND Capello Manish Nagar GAUSHIYA QURESHI …" at bounding box center [79, 156] width 36 height 9
select select "79472"
click at [61, 152] on select "Select Stylist ADMIN Admin 2 ANKITA PUND Capello Manish Nagar GAUSHIYA QURESHI …" at bounding box center [79, 156] width 36 height 9
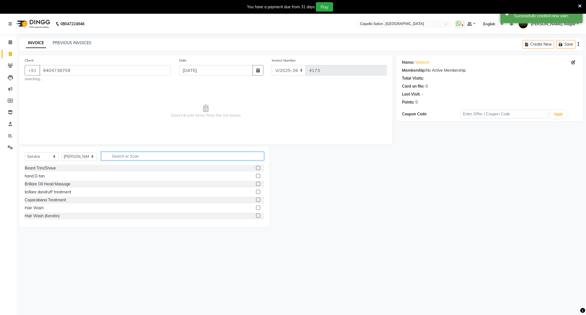
click at [152, 156] on input "text" at bounding box center [182, 156] width 163 height 9
type input "cut"
click at [33, 175] on div "Haircut (M)" at bounding box center [34, 176] width 19 height 6
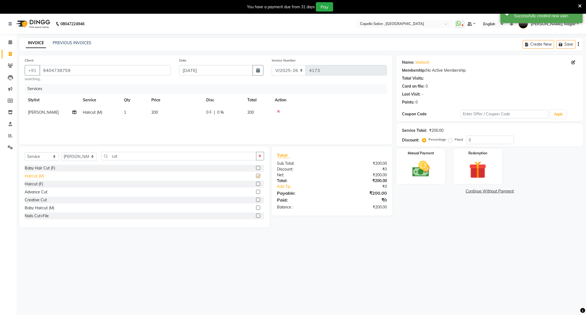
checkbox input "false"
click at [431, 176] on img at bounding box center [420, 169] width 29 height 21
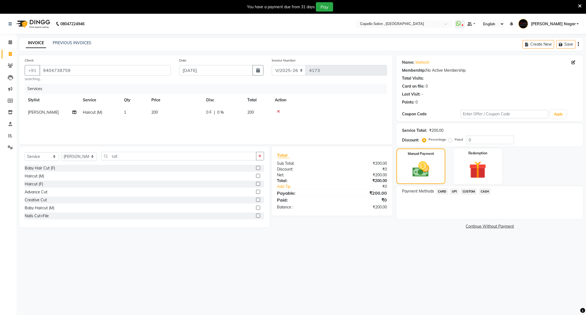
click at [452, 193] on span "UPI" at bounding box center [454, 191] width 9 height 6
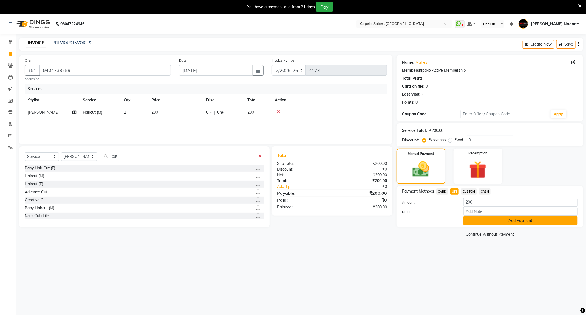
click at [484, 222] on button "Add Payment" at bounding box center [520, 220] width 114 height 9
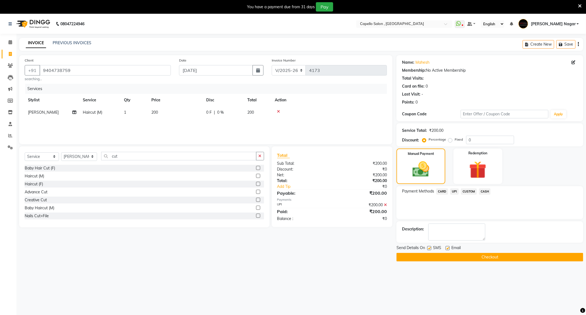
click at [495, 257] on button "Checkout" at bounding box center [490, 257] width 187 height 9
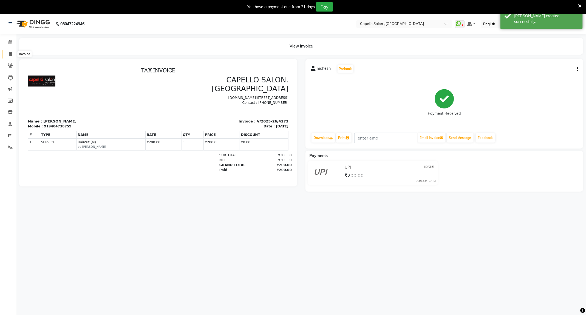
click at [10, 55] on icon at bounding box center [10, 54] width 3 height 4
select select "service"
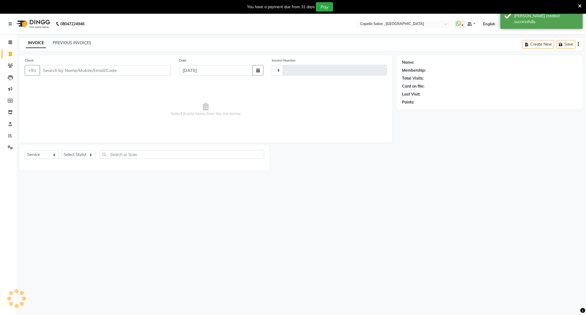
type input "4174"
select select "833"
click at [9, 133] on icon at bounding box center [10, 135] width 4 height 4
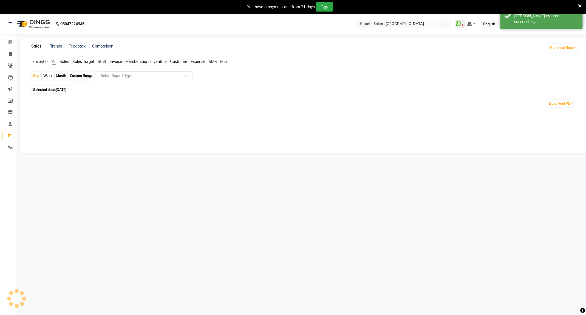
click at [60, 77] on div "Month" at bounding box center [61, 76] width 13 height 8
click at [59, 77] on div "Month" at bounding box center [61, 76] width 13 height 8
select select "9"
select select "2025"
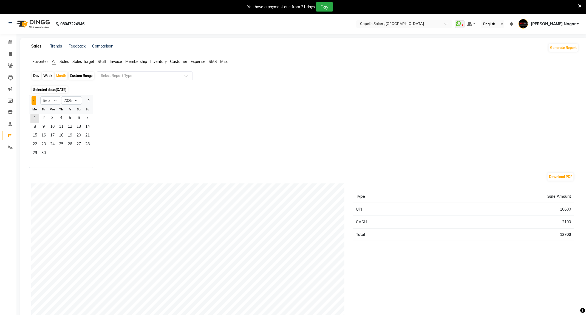
click at [35, 101] on button "Previous month" at bounding box center [34, 100] width 4 height 9
select select "8"
click at [66, 140] on span "22" at bounding box center [70, 144] width 9 height 9
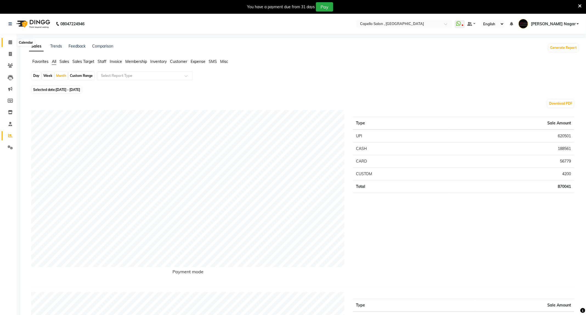
click at [7, 40] on span at bounding box center [10, 42] width 10 height 6
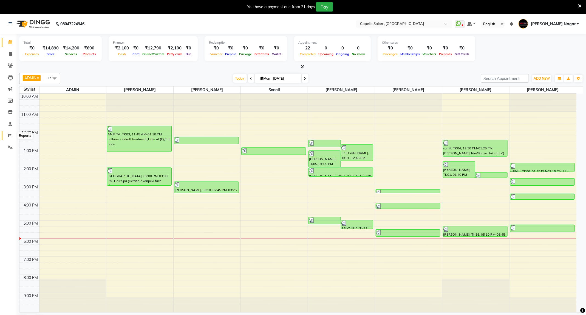
click at [13, 137] on span at bounding box center [10, 135] width 10 height 6
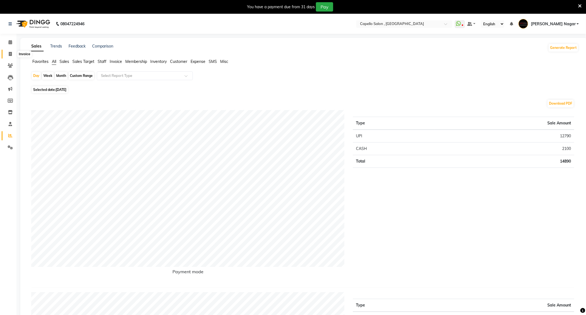
click at [11, 53] on icon at bounding box center [10, 54] width 3 height 4
select select "service"
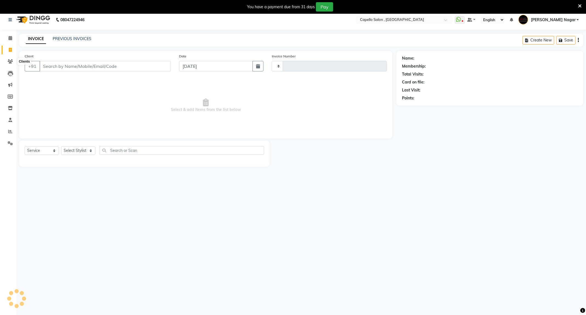
scroll to position [14, 0]
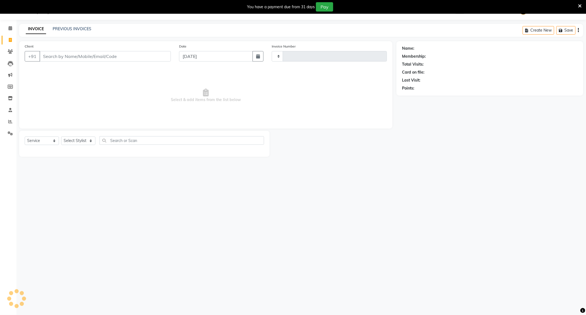
type input "4175"
select select "833"
click at [78, 138] on select "Select Stylist" at bounding box center [78, 140] width 34 height 9
select select "20000"
click at [61, 137] on select "Select Stylist ADMIN Admin 2 ANKITA PUND Capello Manish Nagar GAUSHIYA QURESHI …" at bounding box center [79, 140] width 36 height 9
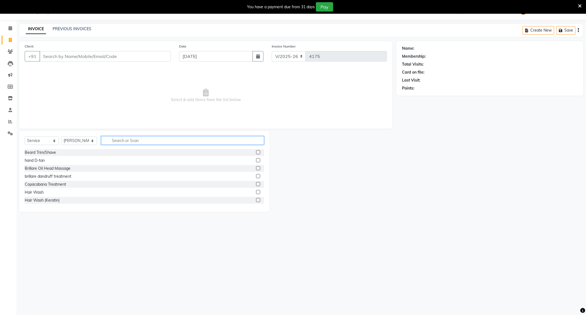
click at [128, 138] on input "text" at bounding box center [182, 140] width 163 height 9
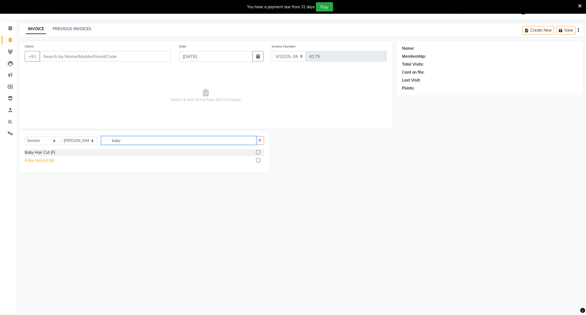
type input "baby"
click at [39, 160] on div "Baby Haircut (M)" at bounding box center [40, 160] width 30 height 6
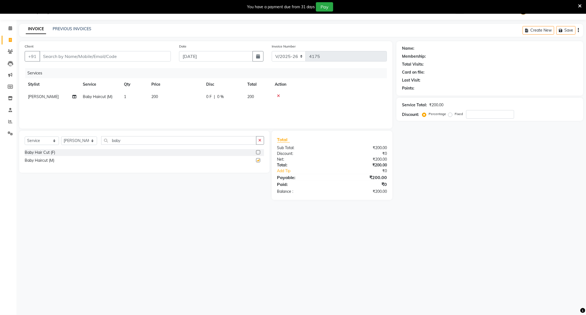
checkbox input "false"
click at [69, 57] on input "Client" at bounding box center [104, 56] width 131 height 10
type input "9"
type input "0"
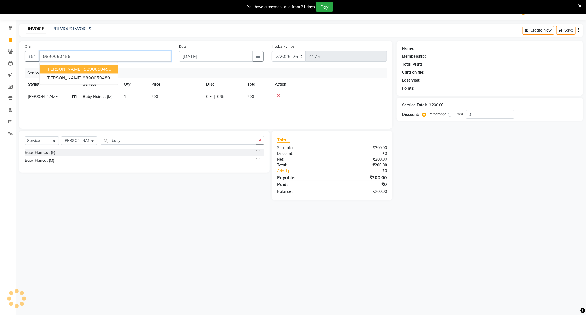
type input "9890050456"
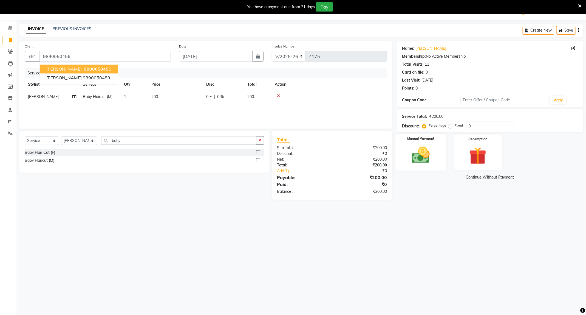
click at [430, 165] on img at bounding box center [420, 155] width 29 height 21
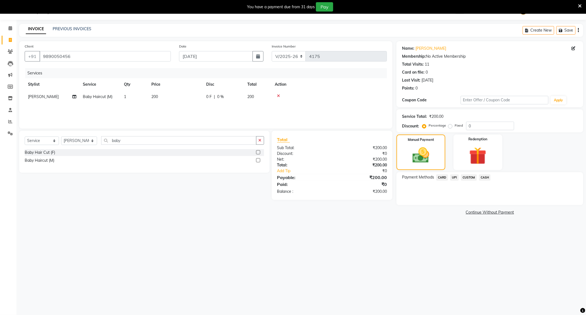
click at [454, 179] on span "UPI" at bounding box center [454, 177] width 9 height 6
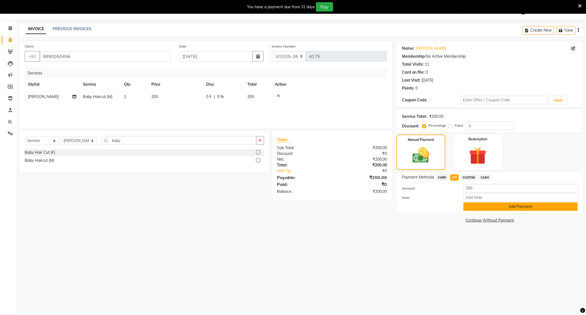
click at [513, 207] on button "Add Payment" at bounding box center [520, 206] width 114 height 9
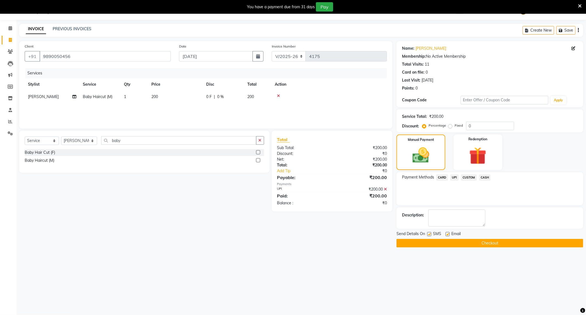
click at [494, 241] on button "Checkout" at bounding box center [490, 243] width 187 height 9
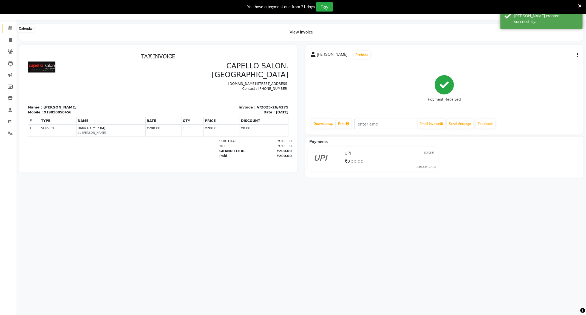
click at [9, 27] on icon at bounding box center [11, 28] width 4 height 4
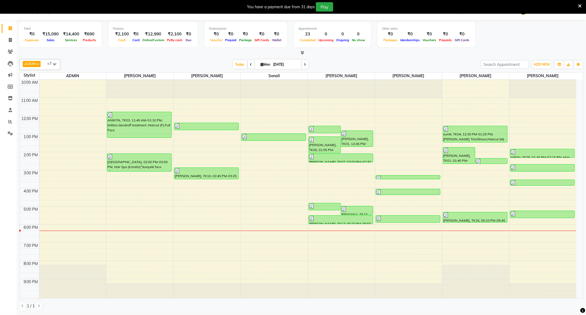
drag, startPoint x: 443, startPoint y: 249, endPoint x: 461, endPoint y: 313, distance: 66.4
click at [461, 313] on div "ADMIN x NITESH LAKSHANE x RAHUL NAXANE x Rahul shrivas x Rumana Sheikh x Sonali…" at bounding box center [301, 185] width 564 height 256
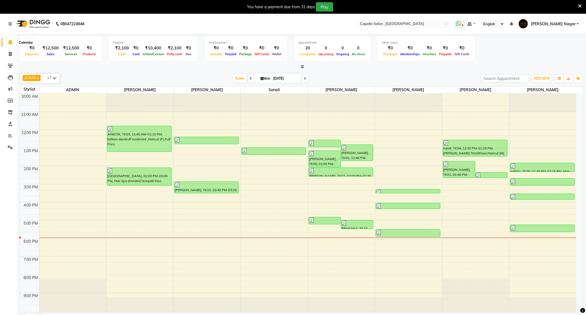
click at [9, 41] on icon at bounding box center [11, 42] width 4 height 4
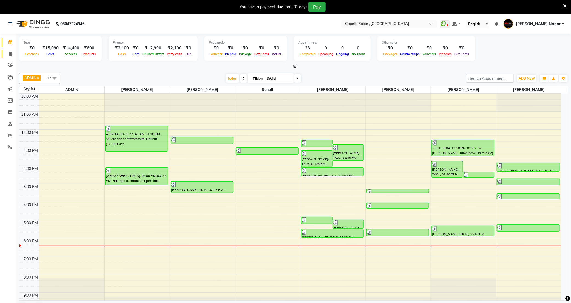
click at [9, 57] on link "Invoice" at bounding box center [8, 54] width 13 height 9
select select "service"
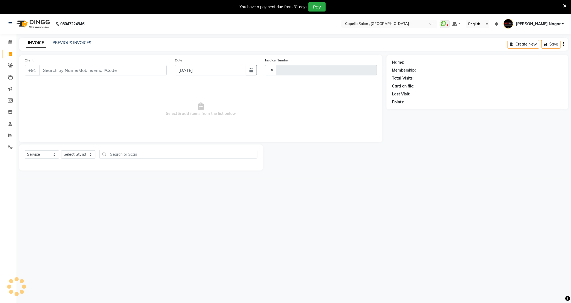
type input "4176"
select select "833"
click at [71, 72] on input "Client" at bounding box center [102, 70] width 127 height 10
type input "9422137126"
click at [148, 72] on span "Add Client" at bounding box center [153, 69] width 22 height 5
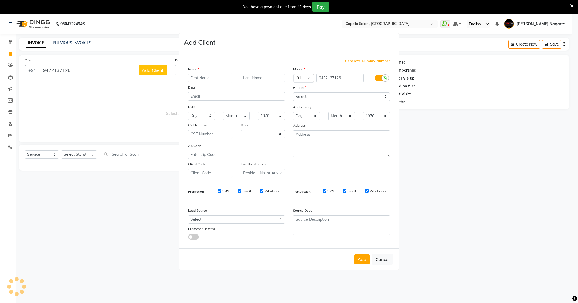
select select "22"
type input "oshin"
click at [298, 99] on select "Select [DEMOGRAPHIC_DATA] [DEMOGRAPHIC_DATA] Other Prefer Not To Say" at bounding box center [341, 96] width 97 height 9
select select "[DEMOGRAPHIC_DATA]"
click at [293, 93] on select "Select [DEMOGRAPHIC_DATA] [DEMOGRAPHIC_DATA] Other Prefer Not To Say" at bounding box center [341, 96] width 97 height 9
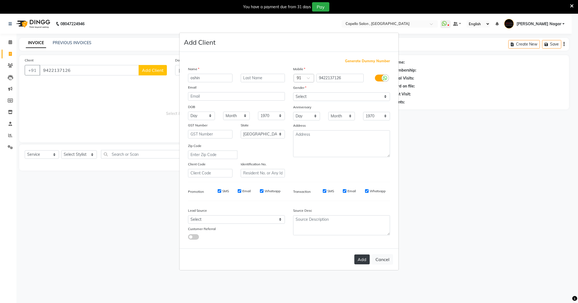
click at [361, 261] on button "Add" at bounding box center [361, 259] width 15 height 10
select select
select select "null"
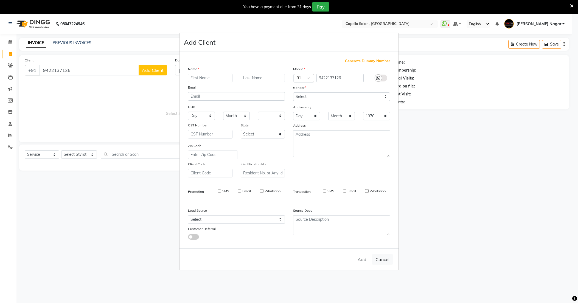
select select
checkbox input "false"
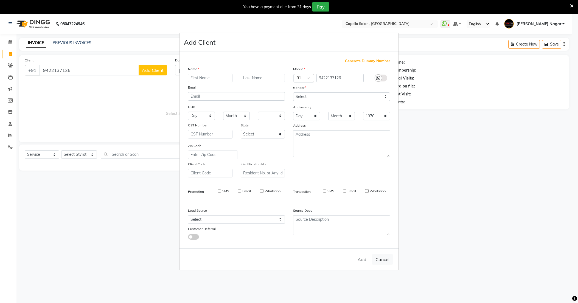
checkbox input "false"
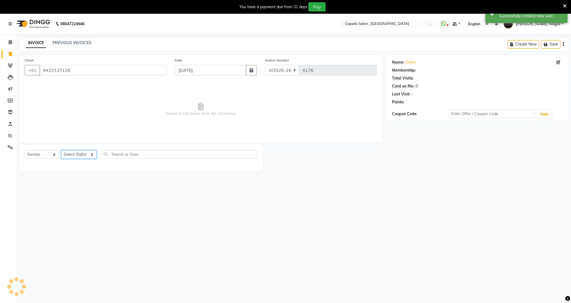
click at [82, 154] on select "Select Stylist ADMIN Admin 2 [PERSON_NAME] [PERSON_NAME] Nagar GAUSHIYA [PERSON…" at bounding box center [79, 154] width 36 height 9
select select "79472"
click at [61, 151] on select "Select Stylist ADMIN Admin 2 [PERSON_NAME] [PERSON_NAME] Nagar GAUSHIYA [PERSON…" at bounding box center [79, 154] width 36 height 9
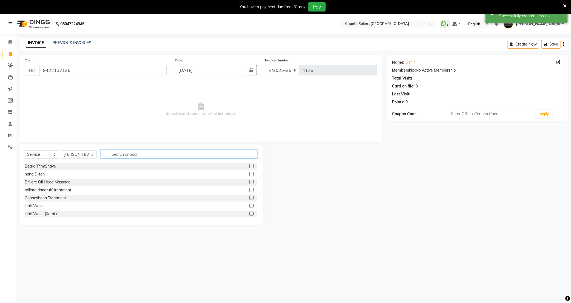
click at [136, 156] on input "text" at bounding box center [179, 154] width 157 height 9
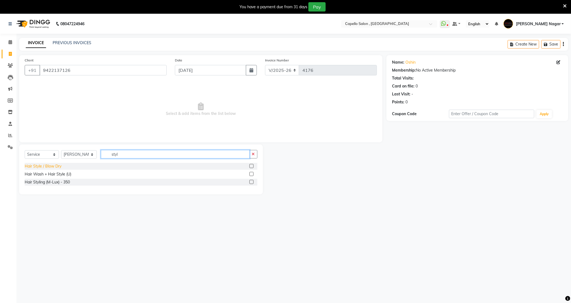
type input "styl"
click at [42, 168] on div "Hair Style / Blow Dry" at bounding box center [43, 166] width 37 height 6
checkbox input "false"
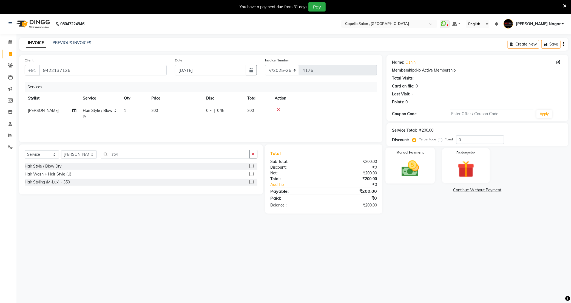
click at [414, 181] on div "Manual Payment" at bounding box center [410, 166] width 49 height 36
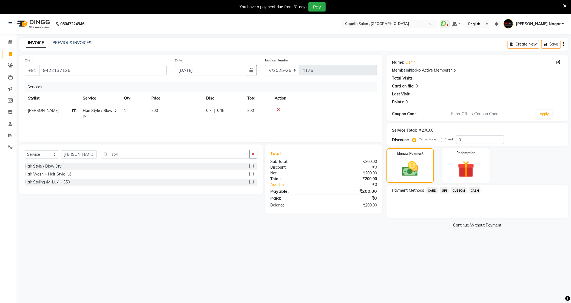
click at [444, 192] on span "UPI" at bounding box center [444, 190] width 9 height 6
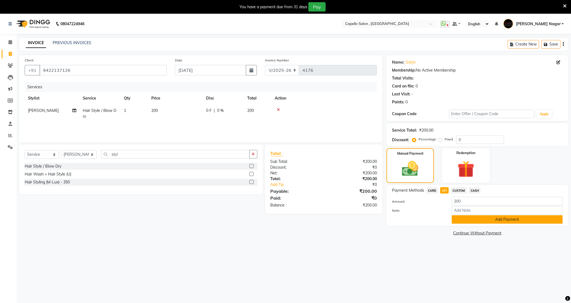
click at [477, 222] on button "Add Payment" at bounding box center [507, 219] width 111 height 9
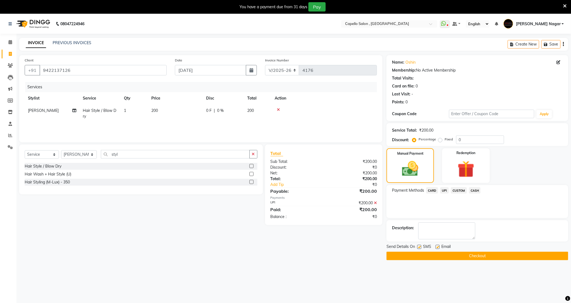
click at [437, 254] on button "Checkout" at bounding box center [478, 256] width 182 height 9
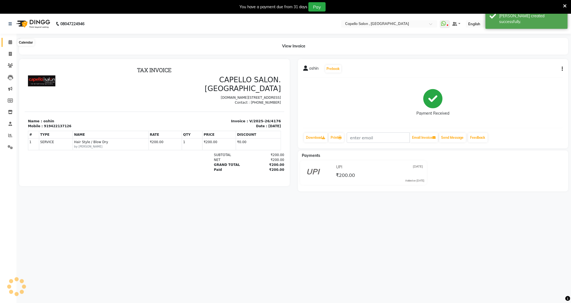
click at [9, 43] on icon at bounding box center [11, 42] width 4 height 4
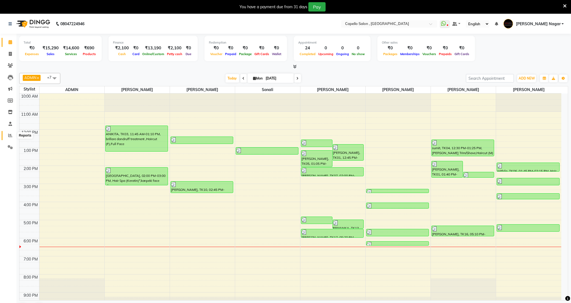
click at [10, 132] on span at bounding box center [10, 135] width 10 height 6
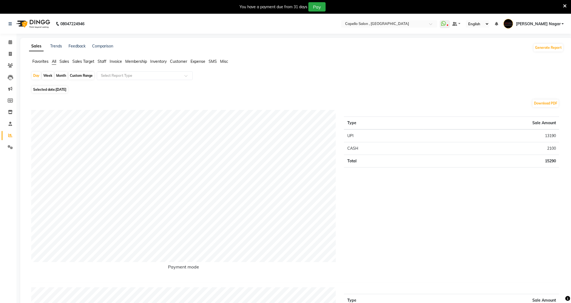
click at [63, 75] on div "Month" at bounding box center [61, 76] width 13 height 8
select select "9"
select select "2025"
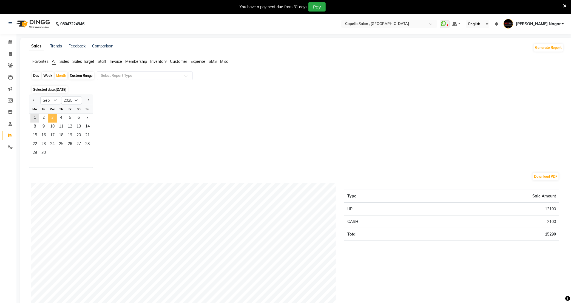
click at [53, 118] on span "3" at bounding box center [52, 118] width 9 height 9
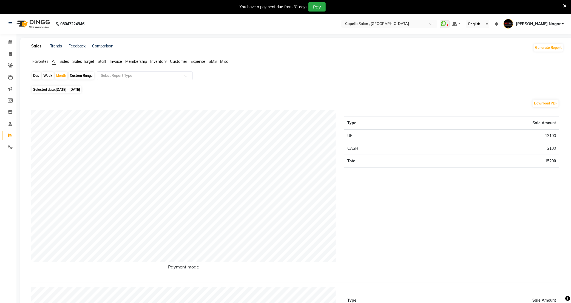
click at [47, 76] on div "Week" at bounding box center [48, 76] width 12 height 8
select select "9"
select select "2025"
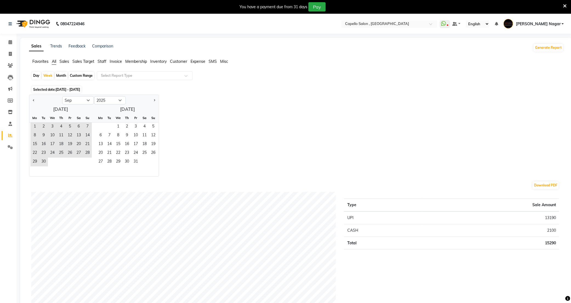
click at [36, 97] on div at bounding box center [45, 100] width 33 height 9
click at [35, 100] on span "Previous month" at bounding box center [34, 100] width 2 height 2
select select "8"
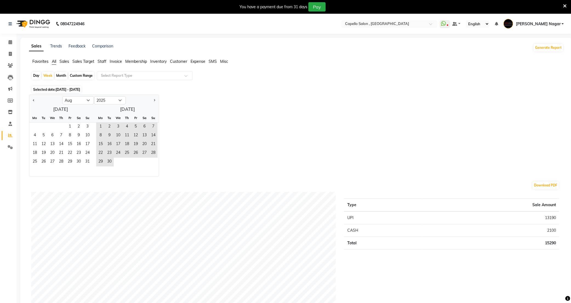
click at [64, 122] on div "Th" at bounding box center [61, 118] width 9 height 9
click at [70, 128] on span "1" at bounding box center [70, 127] width 9 height 9
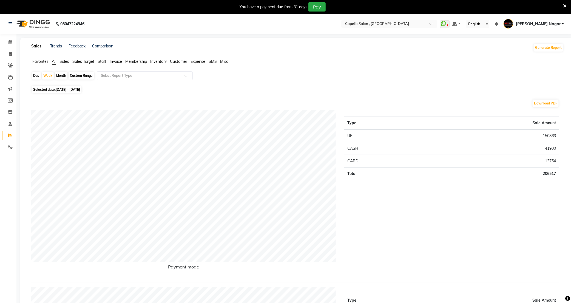
click at [79, 76] on div "Custom Range" at bounding box center [82, 76] width 26 height 8
select select "8"
select select "2025"
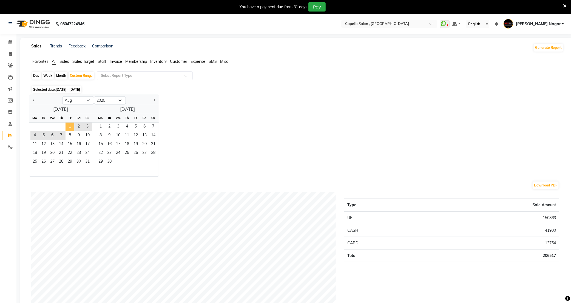
click at [67, 124] on span "1" at bounding box center [70, 127] width 9 height 9
click at [69, 140] on span "8" at bounding box center [70, 135] width 9 height 9
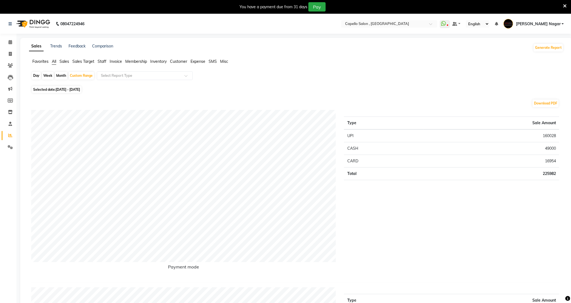
click at [60, 73] on div "Month" at bounding box center [61, 76] width 13 height 8
select select "8"
select select "2025"
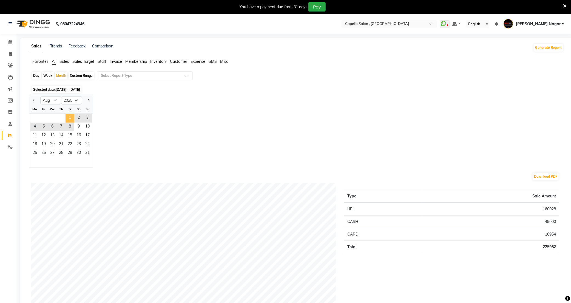
click at [68, 119] on span "1" at bounding box center [70, 118] width 9 height 9
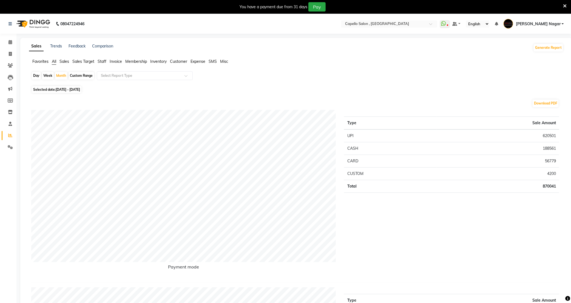
click at [101, 59] on span "Staff" at bounding box center [102, 61] width 9 height 5
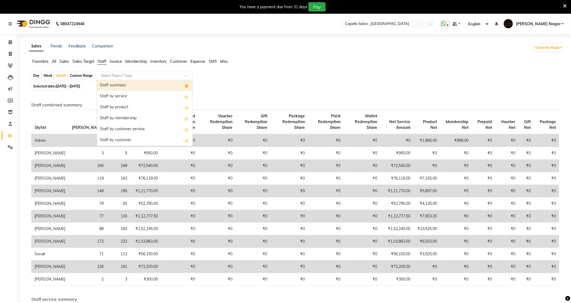
click at [111, 75] on input "text" at bounding box center [139, 75] width 79 height 5
click at [112, 83] on div "Staff summary" at bounding box center [144, 85] width 95 height 11
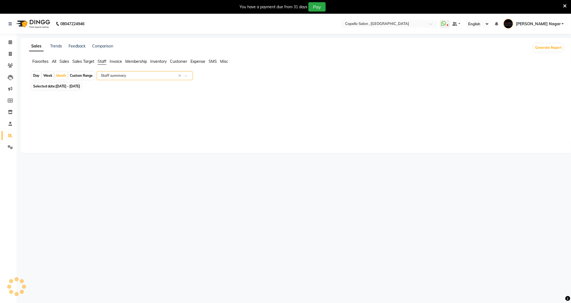
select select "full_report"
select select "csv"
click at [9, 41] on icon at bounding box center [11, 42] width 4 height 4
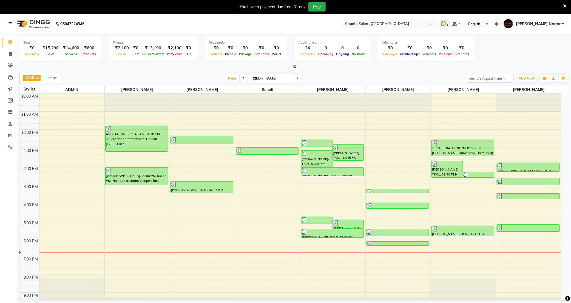
click at [8, 49] on li "Invoice" at bounding box center [8, 54] width 16 height 12
click at [13, 54] on span at bounding box center [10, 54] width 10 height 6
select select "service"
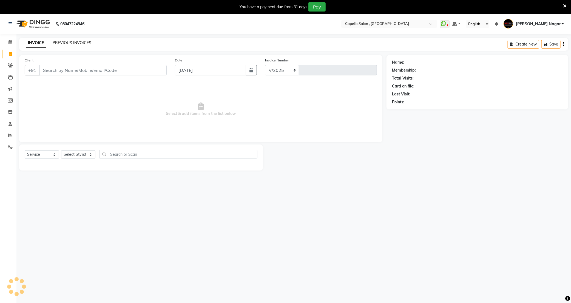
select select "833"
type input "4177"
click at [71, 155] on select "Select Stylist ADMIN Admin 2 [PERSON_NAME] [PERSON_NAME] Nagar GAUSHIYA [PERSON…" at bounding box center [79, 154] width 36 height 9
select select "76594"
click at [61, 151] on select "Select Stylist ADMIN Admin 2 [PERSON_NAME] [PERSON_NAME] Nagar GAUSHIYA [PERSON…" at bounding box center [79, 154] width 36 height 9
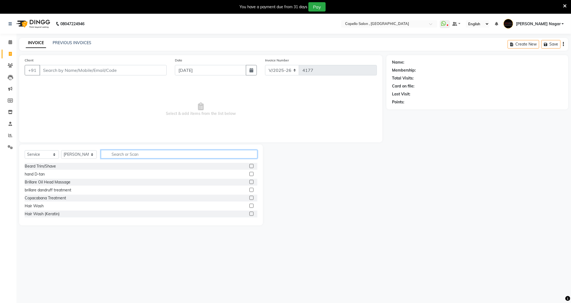
click at [129, 152] on input "text" at bounding box center [179, 154] width 157 height 9
type input "eye"
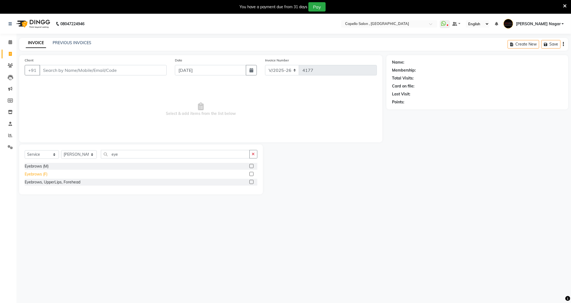
click at [36, 172] on div "Eyebrows (F)" at bounding box center [36, 174] width 23 height 6
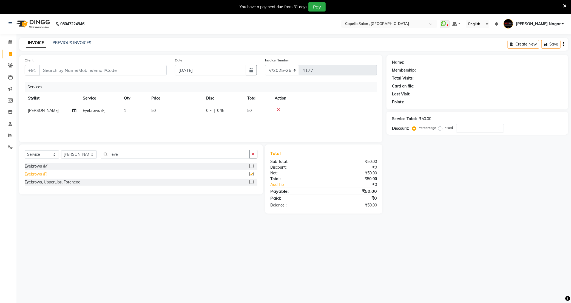
checkbox input "false"
click at [254, 158] on button "button" at bounding box center [254, 154] width 8 height 9
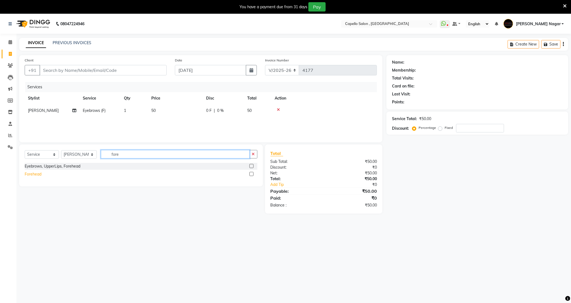
type input "fore"
click at [34, 175] on div "Forehead" at bounding box center [33, 174] width 17 height 6
checkbox input "false"
click at [118, 66] on input "Client" at bounding box center [102, 70] width 127 height 10
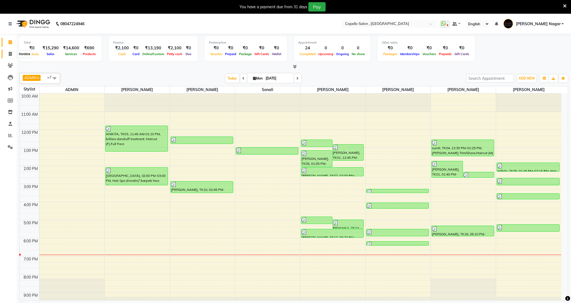
drag, startPoint x: 8, startPoint y: 54, endPoint x: 16, endPoint y: 54, distance: 8.2
click at [8, 54] on span at bounding box center [10, 54] width 10 height 6
select select "service"
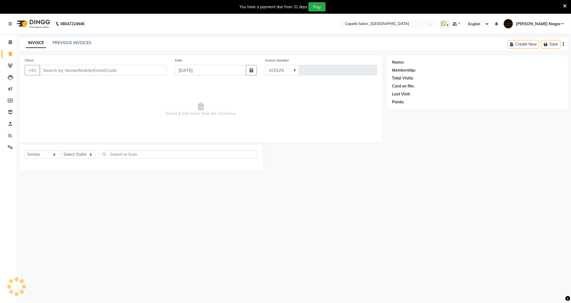
select select "833"
type input "4177"
click at [75, 156] on select "Select Stylist ADMIN Admin 2 ANKITA PUND Capello Manish Nagar GAUSHIYA QURESHI …" at bounding box center [79, 154] width 36 height 9
select select "65487"
click at [61, 151] on select "Select Stylist ADMIN Admin 2 [PERSON_NAME] [PERSON_NAME] Nagar GAUSHIYA [PERSON…" at bounding box center [79, 154] width 36 height 9
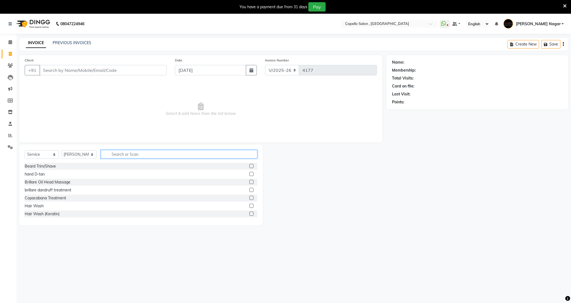
click at [121, 151] on input "text" at bounding box center [179, 154] width 157 height 9
click at [41, 166] on div "Beard Trim/Shave" at bounding box center [40, 166] width 31 height 6
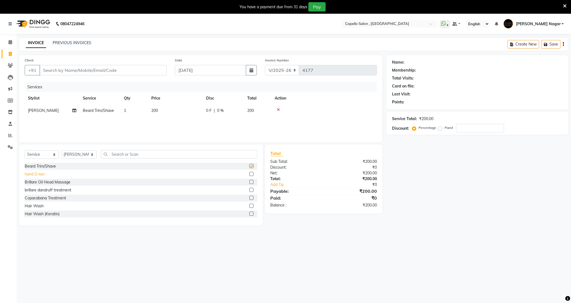
checkbox input "false"
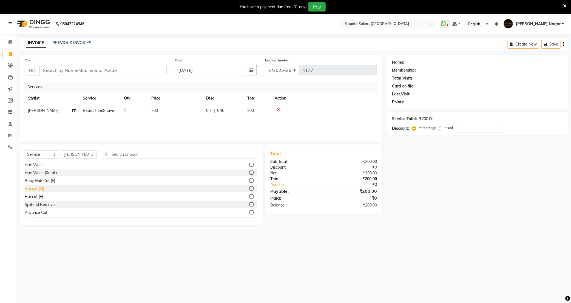
click at [36, 188] on div "Haircut (M)" at bounding box center [34, 189] width 19 height 6
checkbox input "false"
click at [130, 73] on input "Client" at bounding box center [102, 70] width 127 height 10
click at [127, 70] on input "Client" at bounding box center [102, 70] width 127 height 10
type input "7"
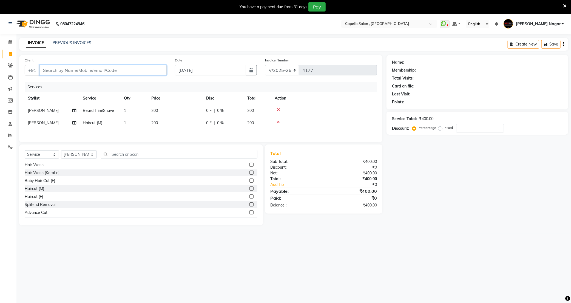
type input "0"
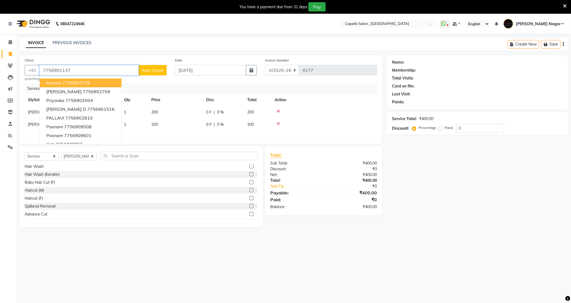
type input "7756901137"
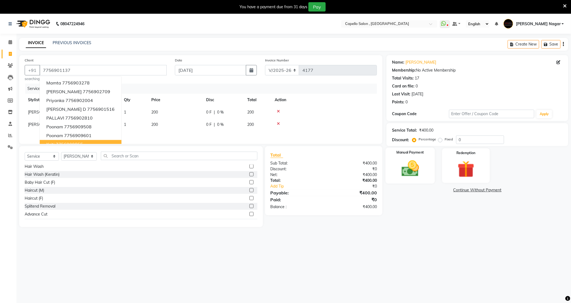
click at [411, 175] on img at bounding box center [410, 169] width 29 height 20
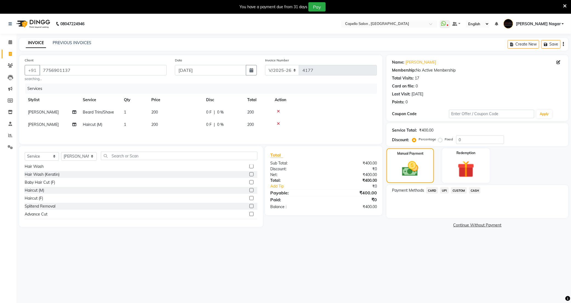
click at [447, 189] on span "UPI" at bounding box center [444, 190] width 9 height 6
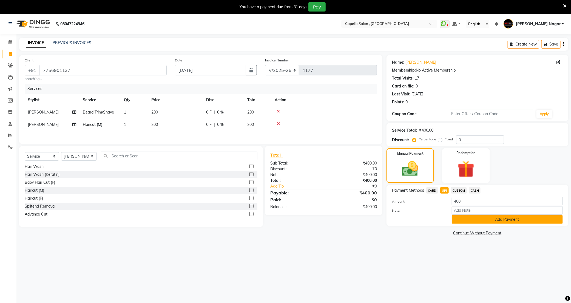
click at [464, 219] on button "Add Payment" at bounding box center [507, 219] width 111 height 9
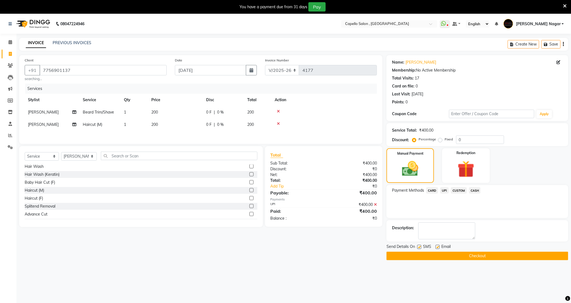
click at [471, 257] on button "Checkout" at bounding box center [478, 256] width 182 height 9
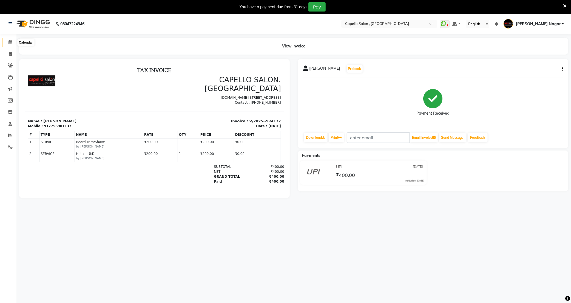
click at [9, 41] on icon at bounding box center [11, 42] width 4 height 4
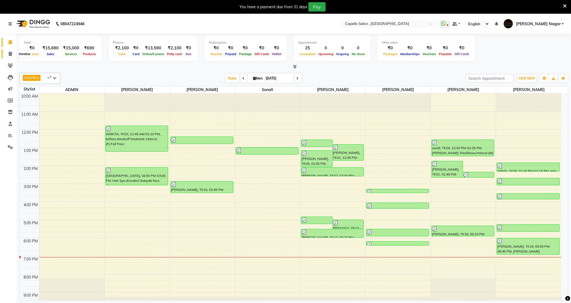
click at [11, 54] on icon at bounding box center [10, 54] width 3 height 4
select select "service"
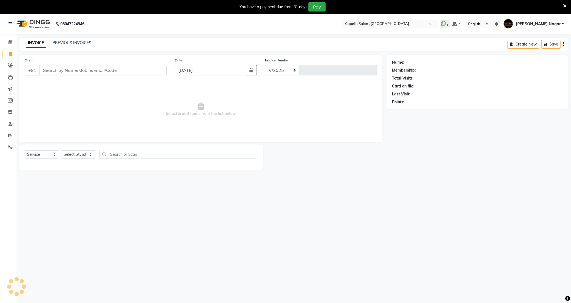
select select "833"
type input "4178"
click at [91, 154] on select "Select Stylist ADMIN Admin 2 ANKITA PUND Capello Manish Nagar GAUSHIYA QURESHI …" at bounding box center [79, 154] width 36 height 9
select select "88868"
click at [61, 151] on select "Select Stylist ADMIN Admin 2 ANKITA PUND Capello Manish Nagar GAUSHIYA QURESHI …" at bounding box center [79, 154] width 36 height 9
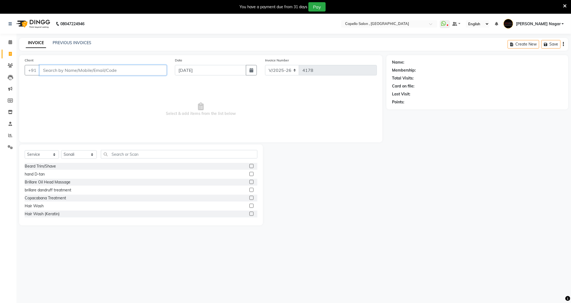
click at [68, 69] on input "Client" at bounding box center [102, 70] width 127 height 10
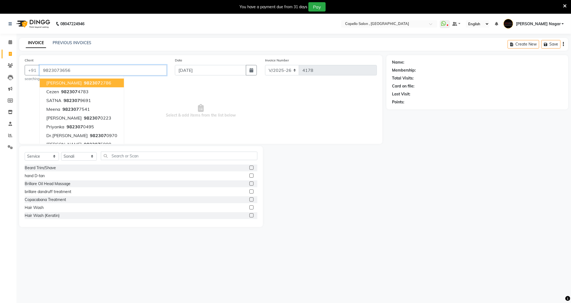
type input "9823073656"
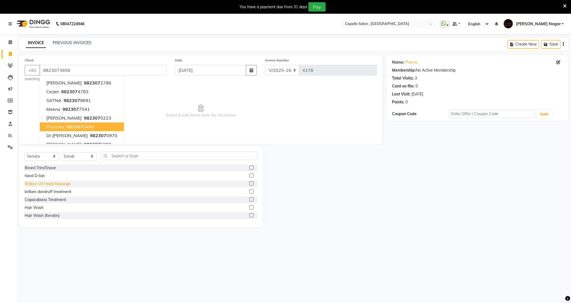
scroll to position [41, 0]
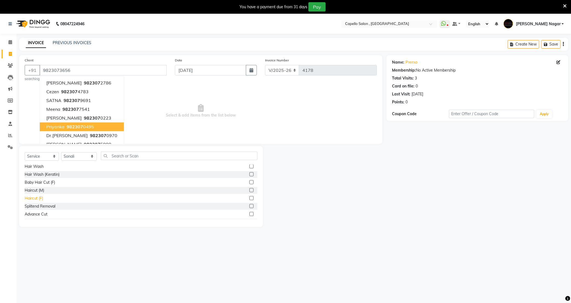
click at [34, 198] on div "Haircut (F)" at bounding box center [34, 199] width 18 height 6
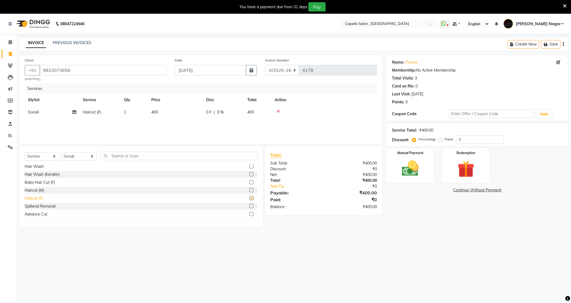
checkbox input "false"
click at [165, 112] on td "400" at bounding box center [175, 112] width 55 height 12
select select "88868"
click at [208, 114] on input "400" at bounding box center [201, 113] width 48 height 9
type input "4"
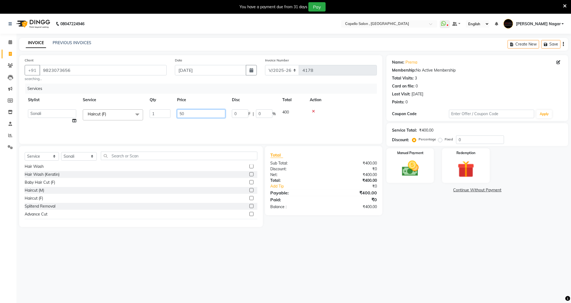
type input "500"
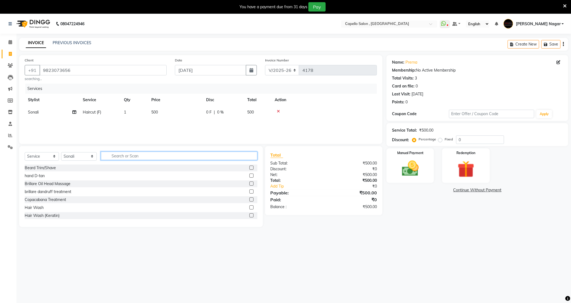
click at [143, 155] on input "text" at bounding box center [179, 156] width 157 height 9
type input "i"
click at [135, 157] on input "i" at bounding box center [175, 156] width 149 height 9
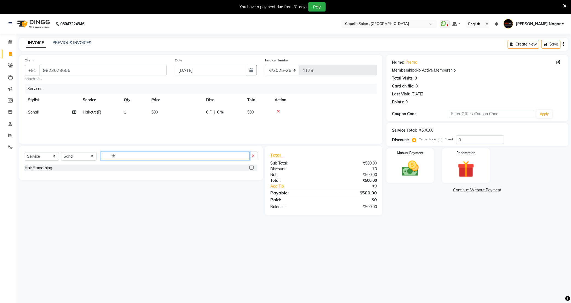
type input "t"
type input "i"
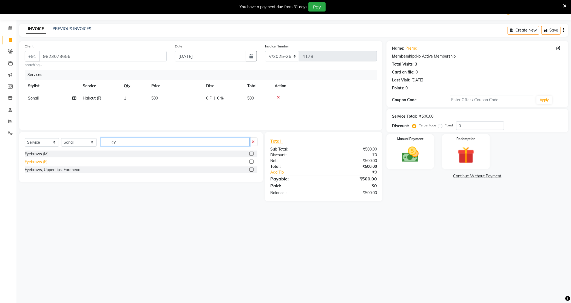
type input "ey"
click at [43, 162] on div "Eyebrows (F)" at bounding box center [36, 162] width 23 height 6
click at [278, 111] on icon at bounding box center [278, 110] width 3 height 4
click at [129, 142] on input "ey" at bounding box center [175, 142] width 149 height 9
click at [41, 160] on div "Eyebrows (F)" at bounding box center [36, 162] width 23 height 6
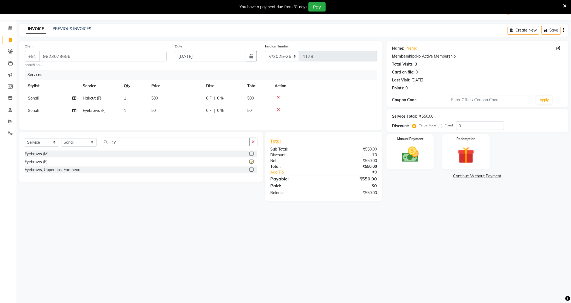
checkbox input "false"
click at [129, 111] on td "1" at bounding box center [134, 110] width 27 height 12
select select "88868"
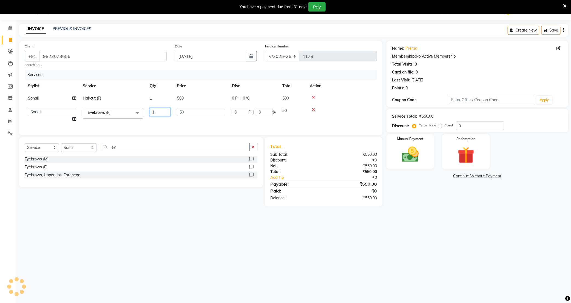
drag, startPoint x: 164, startPoint y: 114, endPoint x: 146, endPoint y: 113, distance: 17.8
click at [146, 113] on td "1" at bounding box center [159, 114] width 27 height 21
type input "2"
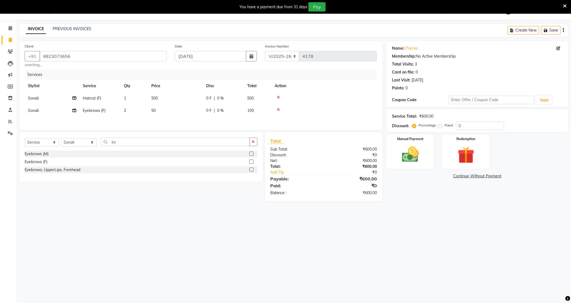
click at [167, 123] on div "Services Stylist Service Qty Price Disc Total Action Sonali Haircut (F) 1 500 0…" at bounding box center [201, 97] width 352 height 55
click at [118, 144] on input "ey" at bounding box center [175, 142] width 149 height 9
type input "e"
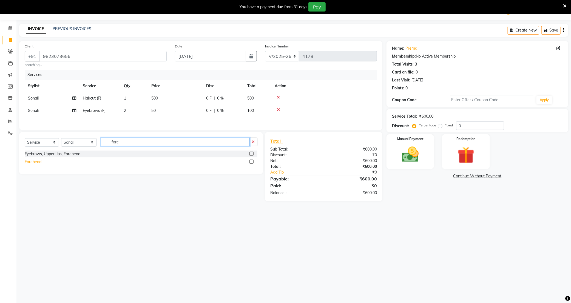
type input "fore"
click at [32, 165] on div "Forehead" at bounding box center [33, 162] width 17 height 6
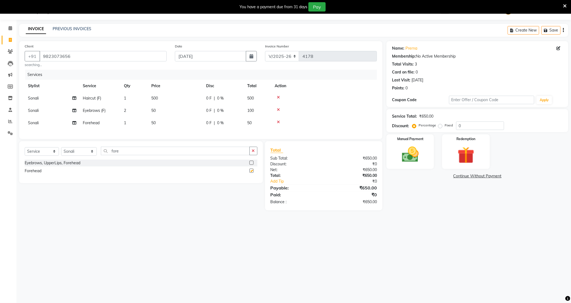
checkbox input "false"
click at [418, 156] on img at bounding box center [410, 155] width 29 height 20
click at [445, 176] on span "UPI" at bounding box center [444, 176] width 9 height 6
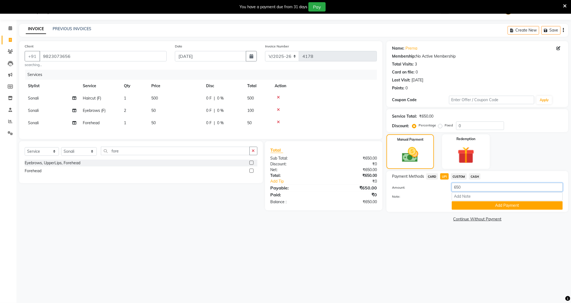
click at [468, 187] on input "650" at bounding box center [507, 187] width 111 height 9
drag, startPoint x: 468, startPoint y: 187, endPoint x: 443, endPoint y: 187, distance: 25.0
click at [443, 187] on div "Amount: 650" at bounding box center [477, 187] width 179 height 9
type input "550"
click at [487, 208] on button "Add Payment" at bounding box center [507, 205] width 111 height 9
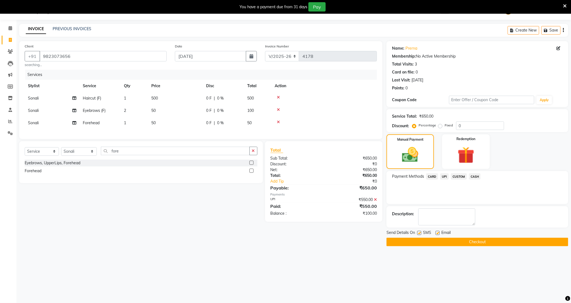
click at [473, 174] on span "CASH" at bounding box center [475, 176] width 12 height 6
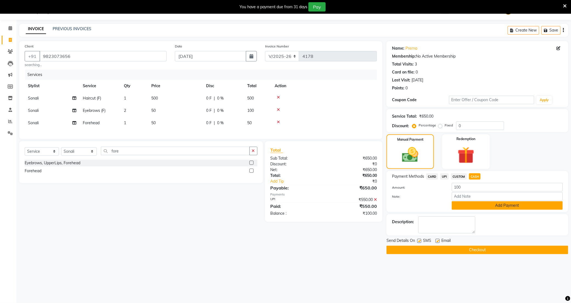
click at [504, 206] on button "Add Payment" at bounding box center [507, 205] width 111 height 9
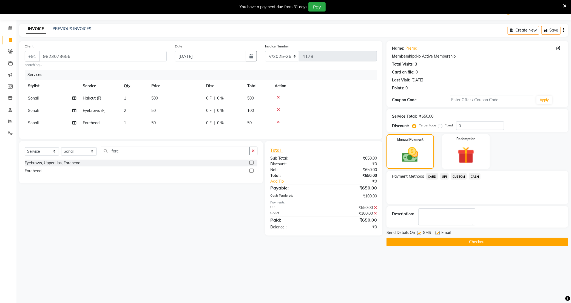
click at [423, 243] on button "Checkout" at bounding box center [478, 242] width 182 height 9
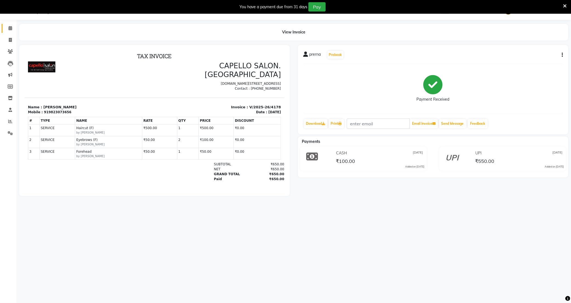
click at [5, 26] on link "Calendar" at bounding box center [8, 28] width 13 height 9
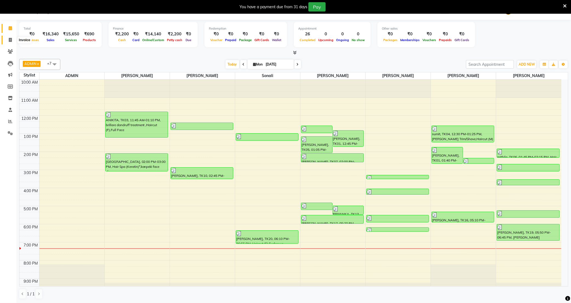
click at [11, 39] on icon at bounding box center [10, 40] width 3 height 4
select select "service"
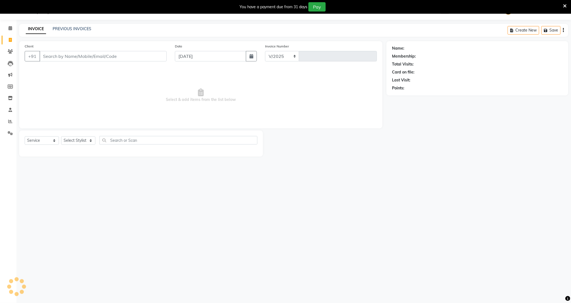
select select "833"
type input "4179"
click at [69, 55] on input "Client" at bounding box center [102, 56] width 127 height 10
type input "8989210065"
click at [160, 53] on span "Add Client" at bounding box center [153, 55] width 22 height 5
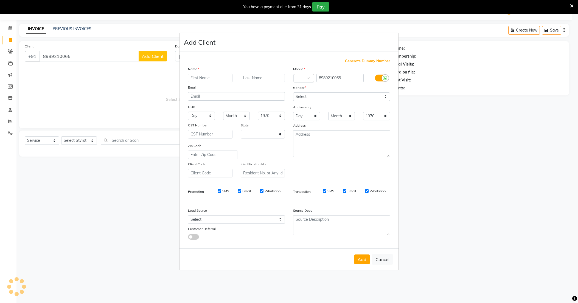
select select "22"
click at [213, 75] on input "text" at bounding box center [210, 78] width 44 height 9
click at [213, 78] on input "text" at bounding box center [210, 78] width 44 height 9
click at [83, 53] on ngb-modal-window "Add Client Generate Dummy Number Name Email DOB Day 01 02 03 04 05 06 07 08 09 …" at bounding box center [289, 151] width 578 height 303
click at [84, 53] on ngb-modal-window "Add Client Generate Dummy Number Name Email DOB Day 01 02 03 04 05 06 07 08 09 …" at bounding box center [289, 151] width 578 height 303
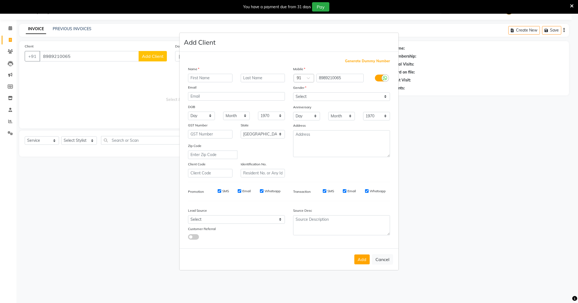
click at [82, 53] on ngb-modal-window "Add Client Generate Dummy Number Name Email DOB Day 01 02 03 04 05 06 07 08 09 …" at bounding box center [289, 151] width 578 height 303
click at [380, 260] on button "Cancel" at bounding box center [382, 259] width 21 height 10
select select
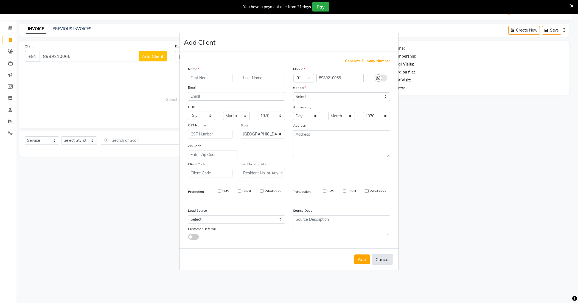
select select "null"
select select
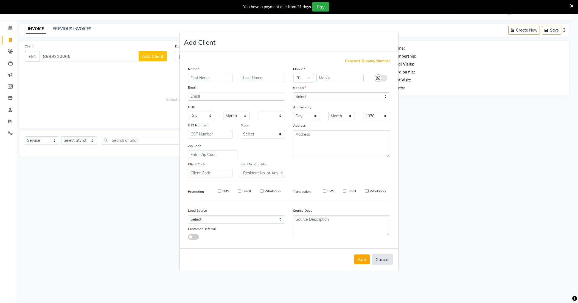
checkbox input "false"
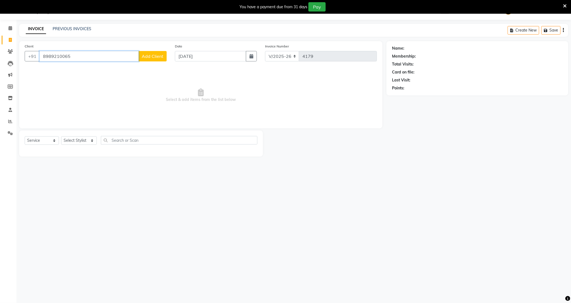
click at [77, 58] on input "8989210065" at bounding box center [88, 56] width 99 height 10
type input "8989210065"
click at [160, 57] on span "Add Client" at bounding box center [153, 55] width 22 height 5
select select "22"
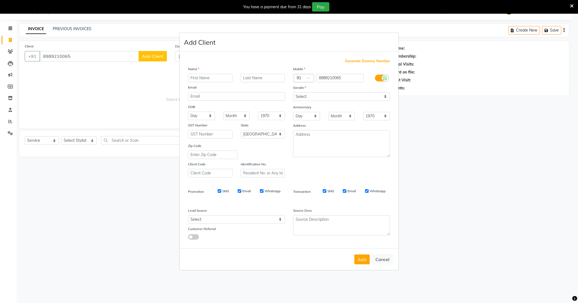
click at [72, 55] on ngb-modal-window "Add Client Generate Dummy Number Name Email DOB Day 01 02 03 04 05 06 07 08 09 …" at bounding box center [289, 151] width 578 height 303
click at [73, 54] on ngb-modal-window "Add Client Generate Dummy Number Name Email DOB Day 01 02 03 04 05 06 07 08 09 …" at bounding box center [289, 151] width 578 height 303
click at [385, 259] on button "Cancel" at bounding box center [382, 259] width 21 height 10
select select
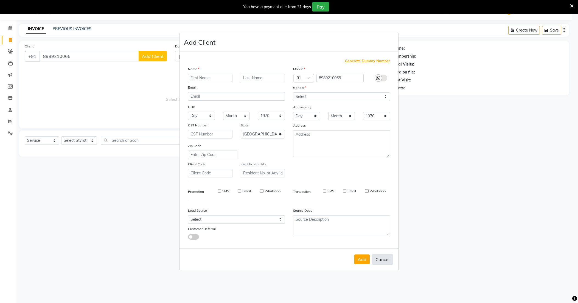
select select
select select "null"
select select
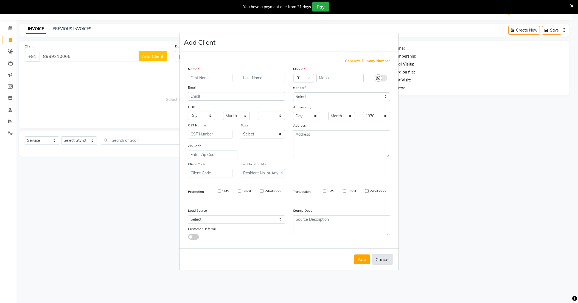
select select
checkbox input "false"
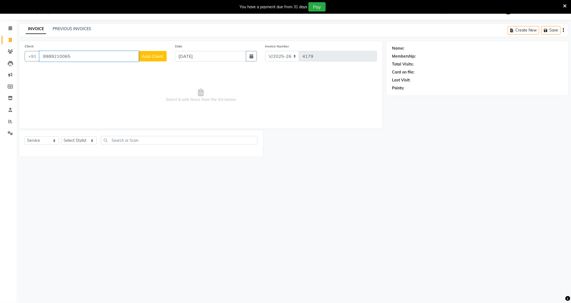
click at [99, 55] on input "8989210065" at bounding box center [88, 56] width 99 height 10
type input "8"
click at [66, 57] on input "Client" at bounding box center [102, 56] width 127 height 10
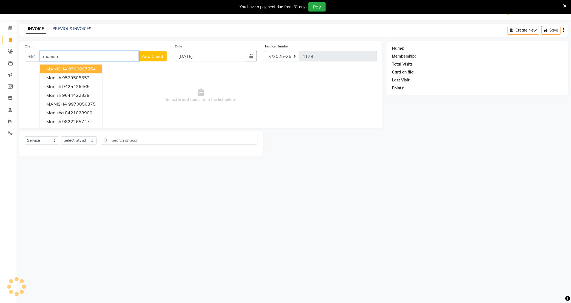
click at [71, 60] on input "manish" at bounding box center [88, 56] width 99 height 10
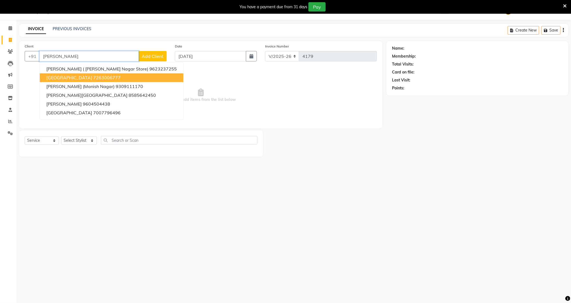
click at [75, 75] on span "MANISH NAGAR" at bounding box center [69, 77] width 46 height 5
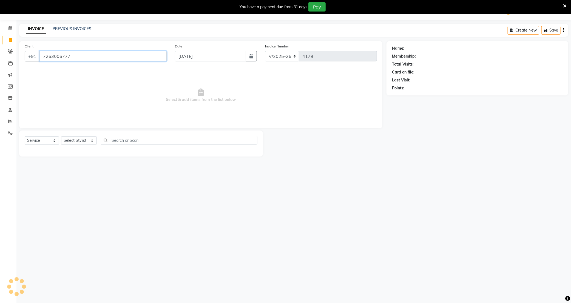
type input "7263006777"
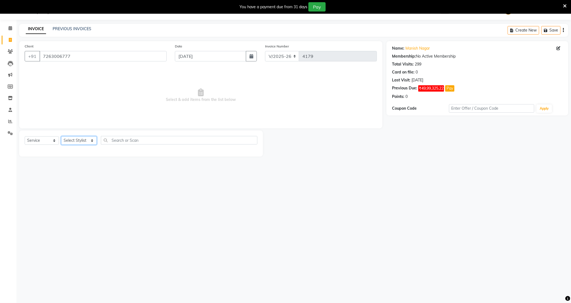
click at [78, 140] on select "Select Stylist ADMIN Admin 2 ANKITA PUND Capello Manish Nagar GAUSHIYA QURESHI …" at bounding box center [79, 140] width 36 height 9
select select "14415"
click at [61, 137] on select "Select Stylist ADMIN Admin 2 ANKITA PUND Capello Manish Nagar GAUSHIYA QURESHI …" at bounding box center [79, 140] width 36 height 9
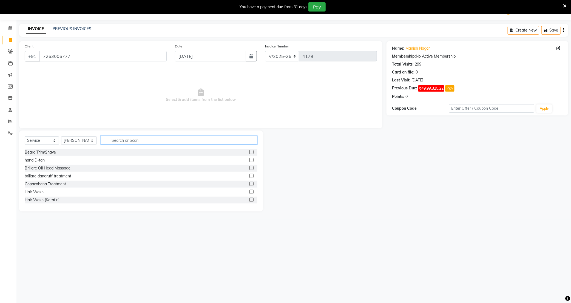
click at [145, 138] on input "text" at bounding box center [179, 140] width 157 height 9
click at [146, 141] on input "hair" at bounding box center [175, 140] width 149 height 9
type input "hair"
click at [250, 184] on label at bounding box center [252, 184] width 4 height 4
click at [250, 184] on input "checkbox" at bounding box center [252, 184] width 4 height 4
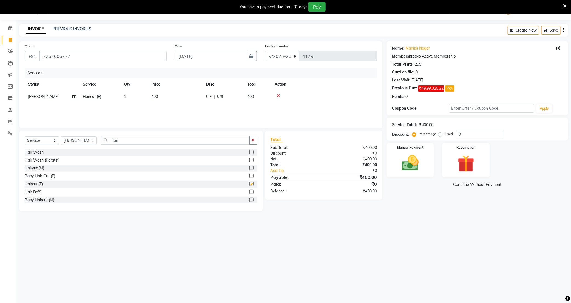
checkbox input "false"
click at [161, 95] on td "400" at bounding box center [175, 96] width 55 height 12
select select "14415"
click at [192, 92] on td "400" at bounding box center [201, 100] width 55 height 21
click at [190, 97] on input "400" at bounding box center [201, 98] width 48 height 9
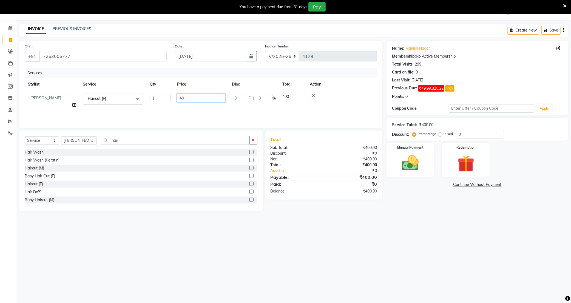
type input "4"
type input "200"
click at [410, 244] on div "08047224946 Select Location × Capello Salon , Manish Nagar WhatsApp Status ✕ St…" at bounding box center [285, 151] width 571 height 303
click at [394, 161] on div "Manual Payment" at bounding box center [410, 160] width 49 height 36
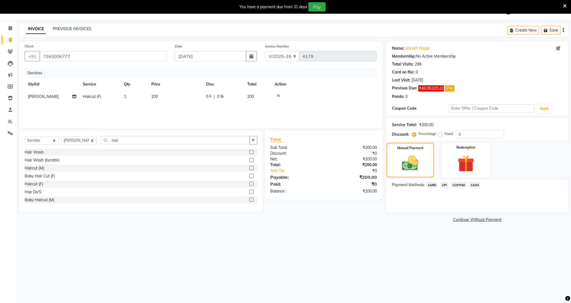
click at [446, 185] on span "UPI" at bounding box center [444, 185] width 9 height 6
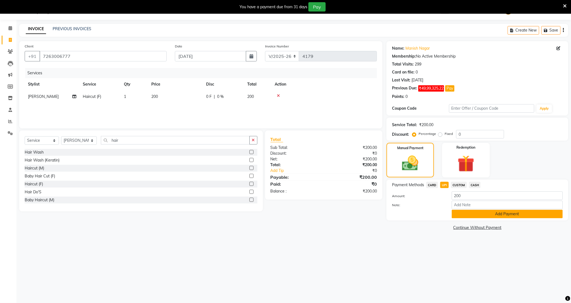
click at [502, 218] on button "Add Payment" at bounding box center [507, 214] width 111 height 9
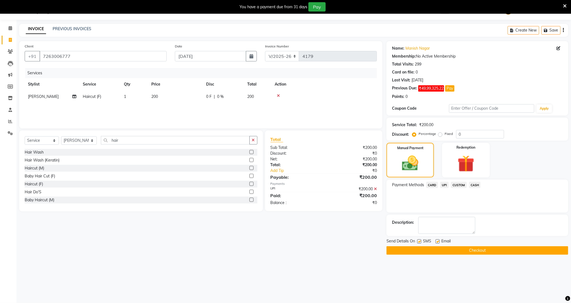
click at [478, 252] on button "Checkout" at bounding box center [478, 250] width 182 height 9
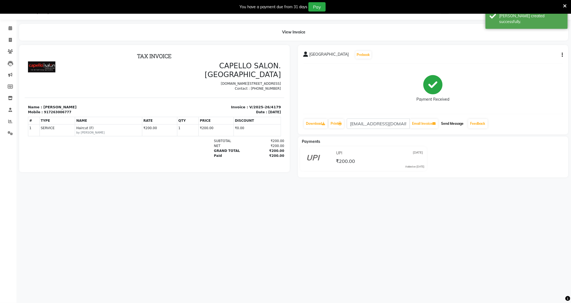
click at [458, 125] on button "Send Message" at bounding box center [452, 123] width 27 height 9
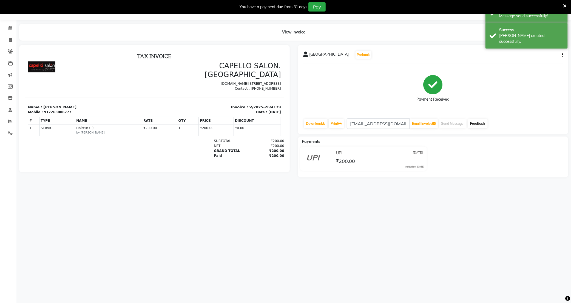
click at [477, 121] on link "Feedback" at bounding box center [477, 123] width 19 height 9
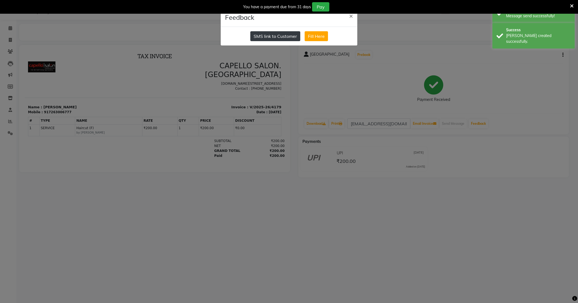
click at [284, 33] on button "SMS link to Customer" at bounding box center [275, 36] width 50 height 10
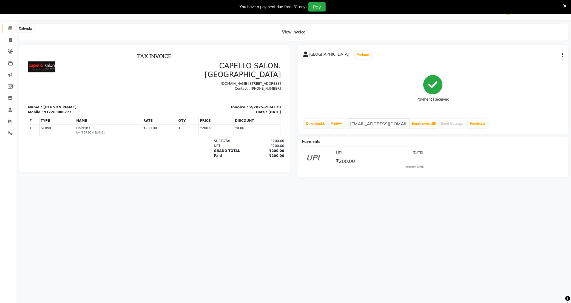
click at [5, 26] on span at bounding box center [10, 28] width 10 height 6
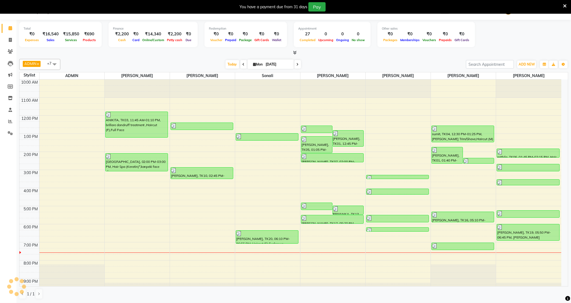
scroll to position [5, 0]
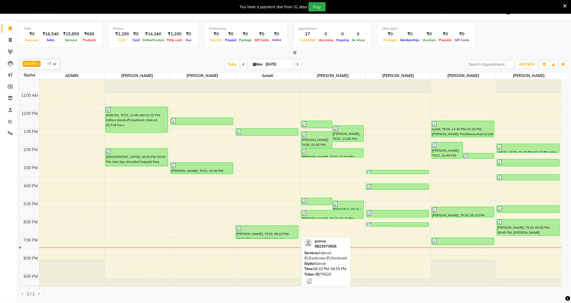
click at [265, 235] on div "[PERSON_NAME], TK20, 06:10 PM-06:55 PM, Haircut (F),Eyebrows (F),Forehead" at bounding box center [267, 232] width 62 height 13
select select "3"
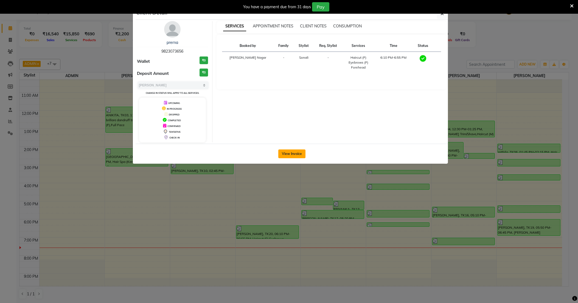
click at [289, 151] on button "View Invoice" at bounding box center [291, 153] width 27 height 9
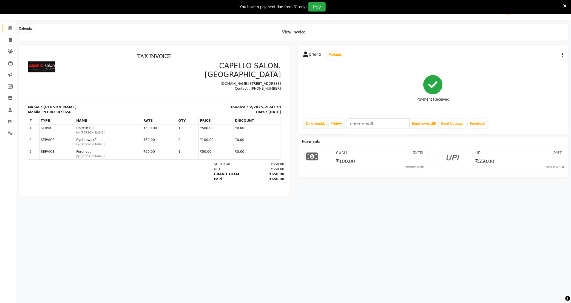
drag, startPoint x: 9, startPoint y: 30, endPoint x: 128, endPoint y: 0, distance: 123.4
click at [9, 30] on icon at bounding box center [11, 28] width 4 height 4
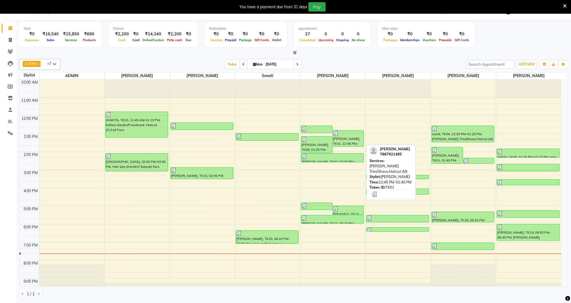
scroll to position [15, 0]
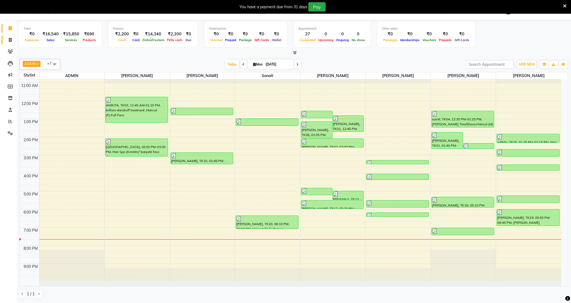
click at [5, 42] on link "Invoice" at bounding box center [8, 40] width 13 height 9
select select "service"
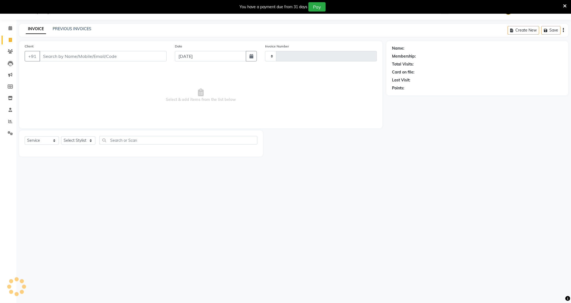
type input "4180"
select select "833"
click at [143, 55] on input "Client" at bounding box center [102, 56] width 127 height 10
type input "7496823361"
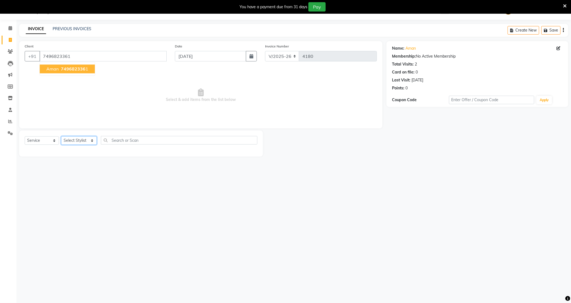
drag, startPoint x: 78, startPoint y: 137, endPoint x: 74, endPoint y: 138, distance: 4.3
click at [78, 137] on select "Select Stylist ADMIN Admin 2 ANKITA PUND Capello Manish Nagar GAUSHIYA QURESHI …" at bounding box center [79, 140] width 36 height 9
select select "14415"
click at [61, 137] on select "Select Stylist ADMIN Admin 2 ANKITA PUND Capello Manish Nagar GAUSHIYA QURESHI …" at bounding box center [79, 140] width 36 height 9
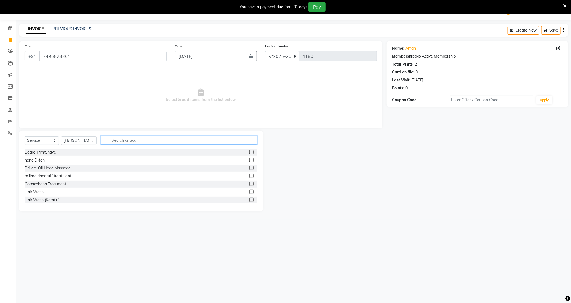
click at [130, 137] on input "text" at bounding box center [179, 140] width 157 height 9
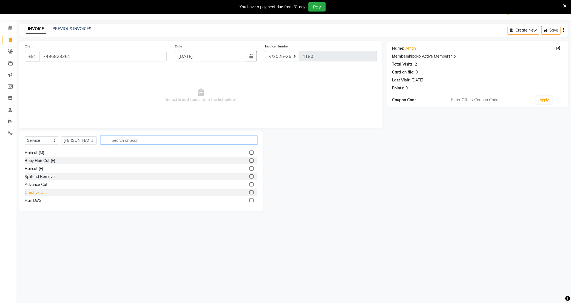
scroll to position [41, 0]
click at [38, 166] on div "Haircut (M)" at bounding box center [34, 167] width 19 height 6
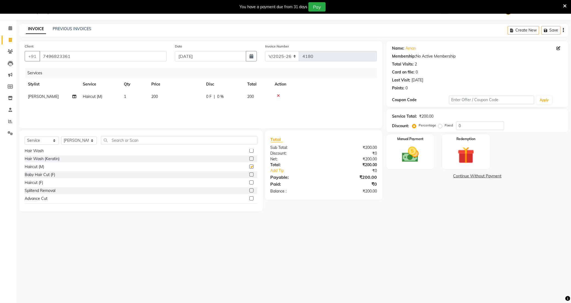
checkbox input "false"
click at [408, 155] on img at bounding box center [410, 155] width 29 height 20
click at [441, 176] on span "UPI" at bounding box center [444, 176] width 9 height 6
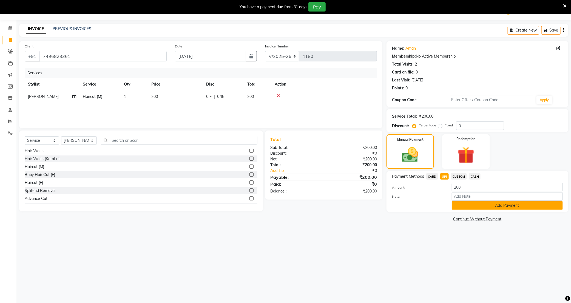
click at [486, 206] on button "Add Payment" at bounding box center [507, 205] width 111 height 9
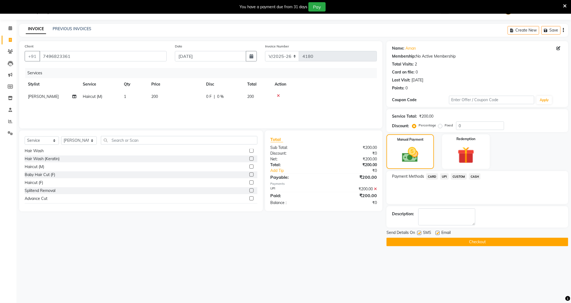
click at [475, 242] on button "Checkout" at bounding box center [478, 242] width 182 height 9
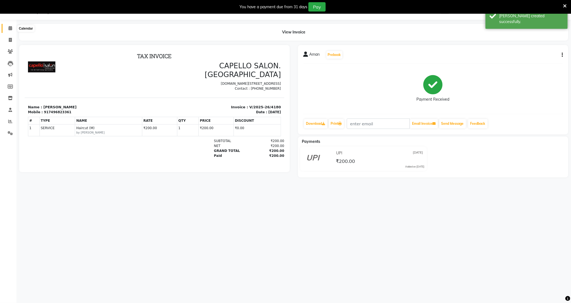
click at [10, 25] on span at bounding box center [10, 28] width 10 height 6
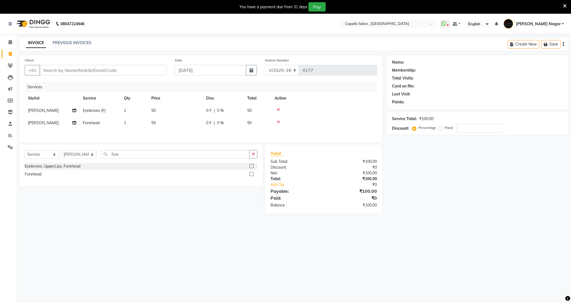
select select "833"
select select "service"
select select "76594"
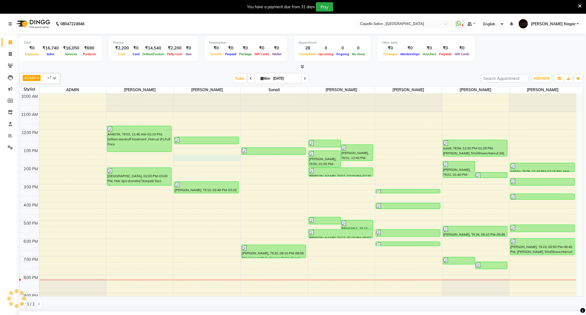
scroll to position [122, 0]
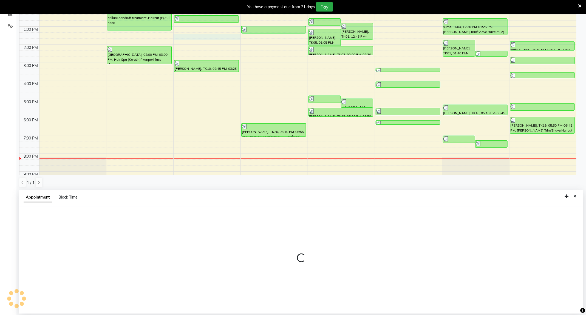
select select "68046"
select select "795"
select select "tentative"
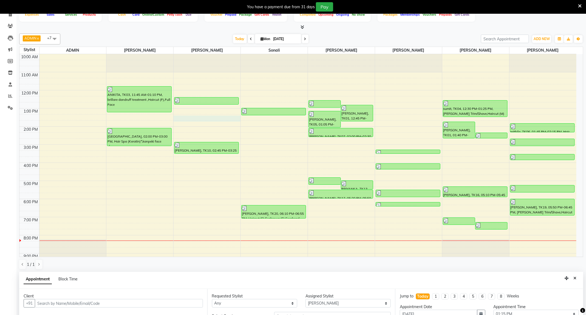
scroll to position [0, 0]
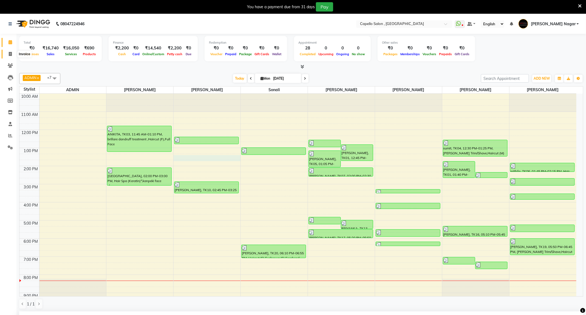
drag, startPoint x: 7, startPoint y: 56, endPoint x: 214, endPoint y: 2, distance: 214.2
click at [7, 56] on span at bounding box center [10, 54] width 10 height 6
click at [11, 55] on icon at bounding box center [10, 54] width 3 height 4
click at [10, 55] on icon at bounding box center [10, 54] width 3 height 4
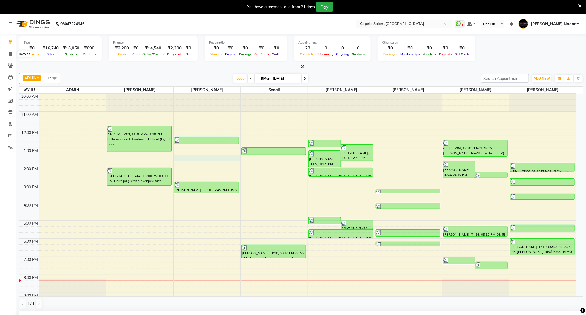
click at [10, 52] on icon at bounding box center [10, 54] width 3 height 4
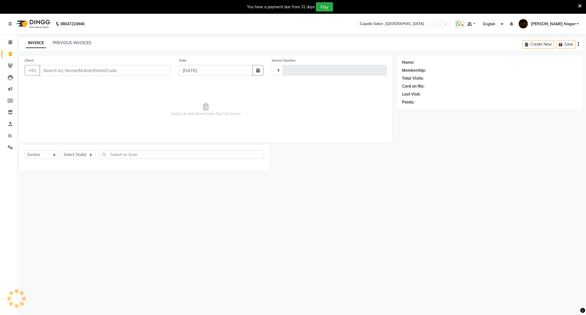
click at [11, 52] on icon at bounding box center [10, 54] width 3 height 4
select select "service"
click at [67, 68] on input "Client" at bounding box center [104, 70] width 131 height 10
select select "833"
type input "4181"
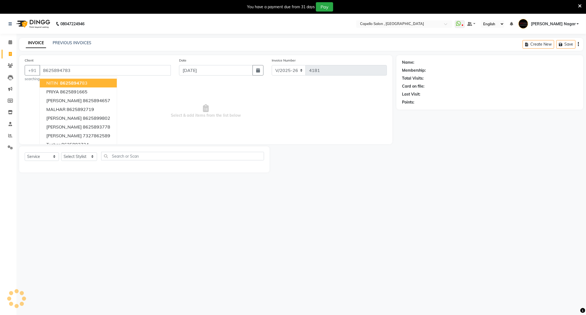
type input "8625894783"
select select "1: Object"
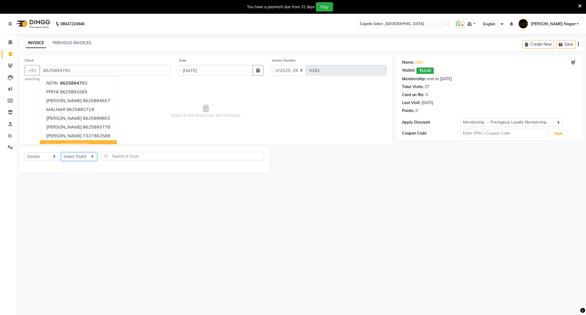
click at [63, 155] on select "Select Stylist ADMIN Admin 2 ANKITA PUND Capello Manish Nagar GAUSHIYA QURESHI …" at bounding box center [79, 156] width 36 height 9
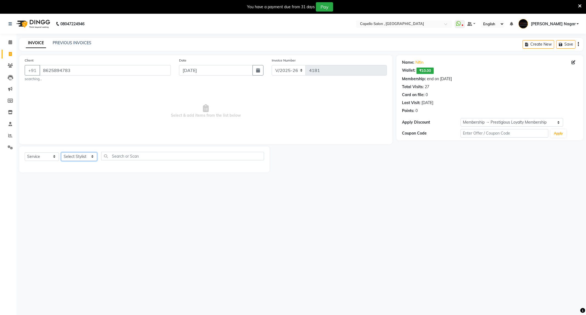
select select "79472"
click at [61, 152] on select "Select Stylist ADMIN Admin 2 ANKITA PUND Capello Manish Nagar GAUSHIYA QURESHI …" at bounding box center [79, 156] width 36 height 9
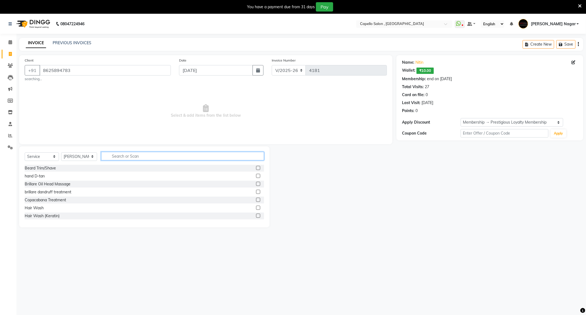
click at [143, 156] on input "text" at bounding box center [182, 156] width 163 height 9
type input "cut"
click at [33, 174] on div "Haircut (M)" at bounding box center [34, 176] width 19 height 6
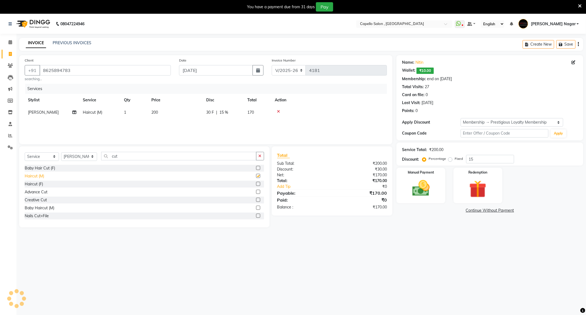
checkbox input "false"
click at [261, 157] on icon "button" at bounding box center [260, 156] width 3 height 4
click at [230, 158] on input "text" at bounding box center [182, 156] width 163 height 9
type input "glo"
click at [47, 185] on div "Global Colour (M)" at bounding box center [40, 184] width 30 height 6
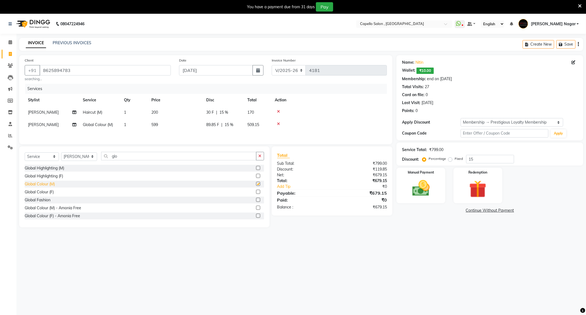
checkbox input "false"
click at [171, 124] on td "599" at bounding box center [175, 124] width 55 height 12
select select "79472"
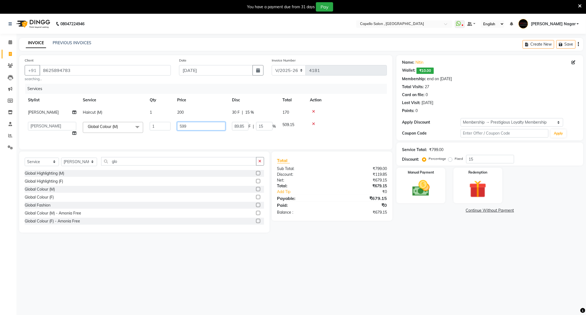
click at [195, 124] on input "599" at bounding box center [201, 126] width 48 height 9
type input "5"
type input "1000"
click at [433, 239] on div "08047224946 Select Location × Capello Salon , Manish Nagar WhatsApp Status ✕ St…" at bounding box center [293, 171] width 586 height 315
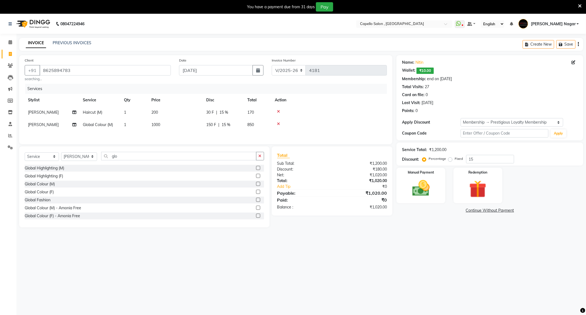
click at [223, 114] on span "15 %" at bounding box center [223, 112] width 9 height 6
select select "79472"
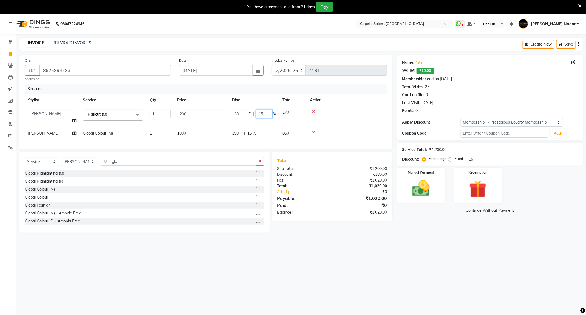
click at [267, 114] on input "15" at bounding box center [264, 113] width 16 height 9
type input "1"
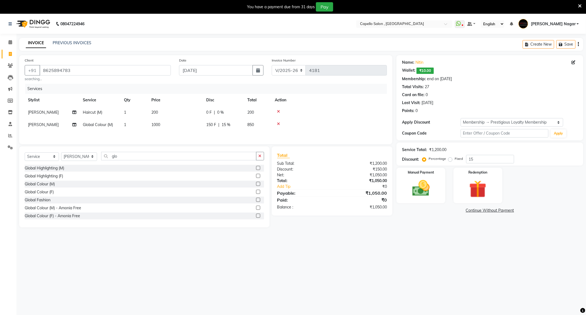
click at [253, 136] on div "Services Stylist Service Qty Price Disc Total Action prabhat Haircut (M) 1 200 …" at bounding box center [206, 111] width 362 height 55
click at [422, 197] on img at bounding box center [420, 188] width 29 height 21
click at [453, 210] on span "UPI" at bounding box center [454, 210] width 9 height 6
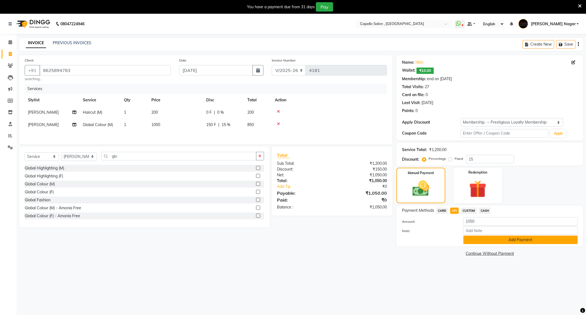
click at [485, 243] on button "Add Payment" at bounding box center [520, 239] width 114 height 9
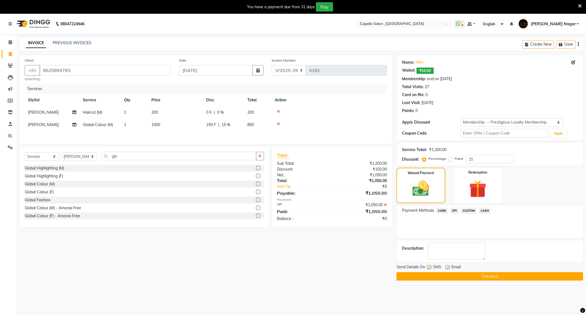
click at [487, 276] on button "Checkout" at bounding box center [490, 276] width 187 height 9
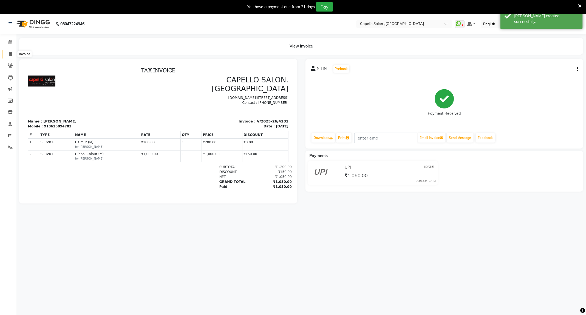
click at [8, 54] on span at bounding box center [10, 54] width 10 height 6
select select "service"
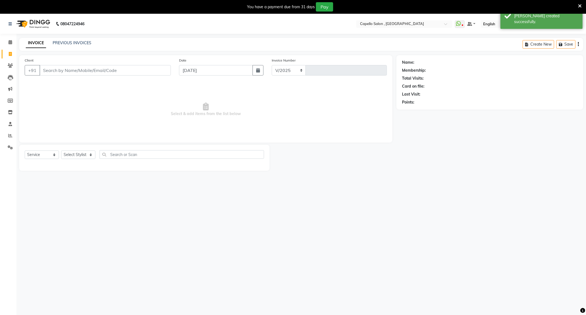
select select "833"
type input "4182"
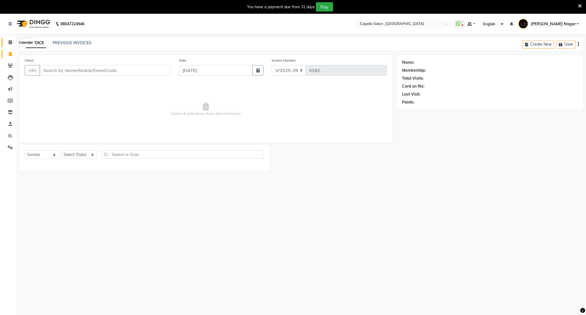
click at [12, 43] on span at bounding box center [10, 42] width 10 height 6
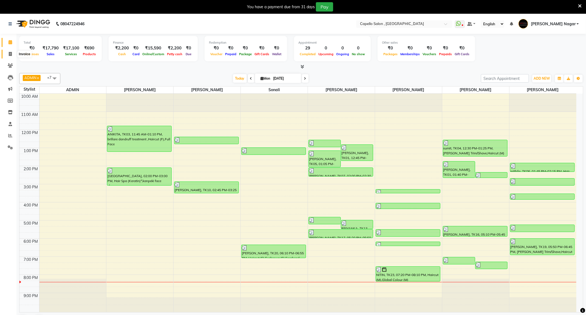
click at [8, 52] on span at bounding box center [10, 54] width 10 height 6
select select "service"
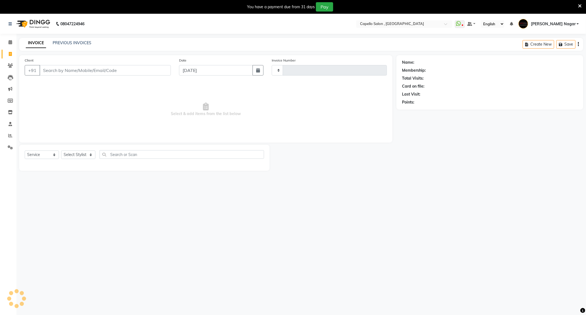
type input "4182"
select select "833"
click at [67, 69] on input "Client" at bounding box center [104, 70] width 131 height 10
click at [77, 153] on select "Select Stylist ADMIN Admin 2 ANKITA PUND Capello Manish Nagar GAUSHIYA QURESHI …" at bounding box center [79, 154] width 36 height 9
select select "79472"
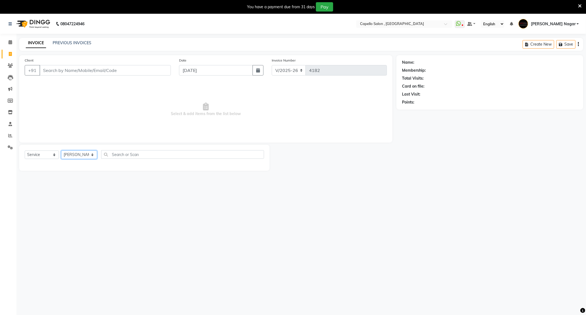
click at [61, 151] on select "Select Stylist ADMIN Admin 2 ANKITA PUND Capello Manish Nagar GAUSHIYA QURESHI …" at bounding box center [79, 154] width 36 height 9
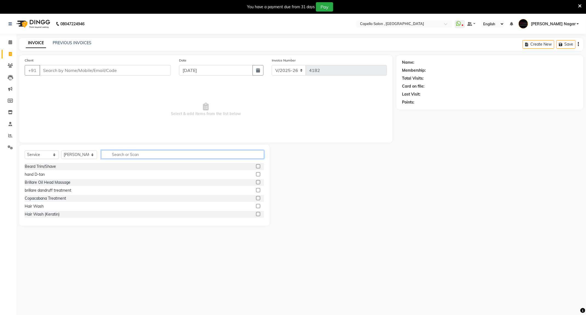
click at [117, 154] on input "text" at bounding box center [182, 154] width 163 height 9
type input "was"
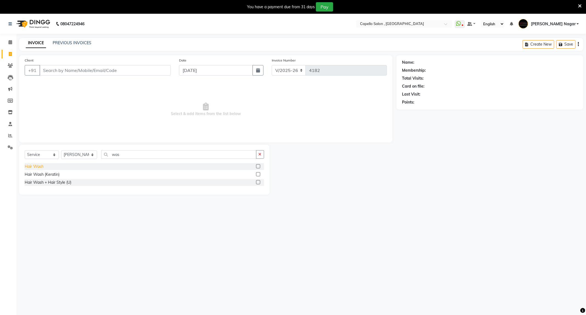
click at [30, 167] on div "Hair Wash" at bounding box center [34, 166] width 19 height 6
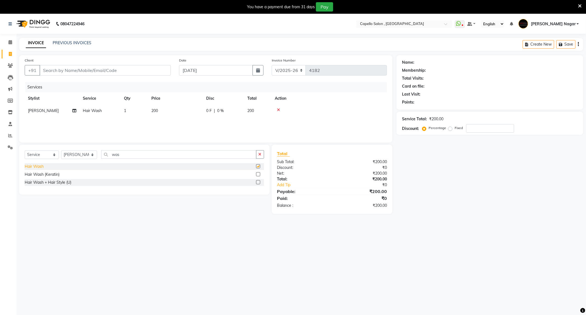
checkbox input "false"
click at [153, 111] on span "200" at bounding box center [154, 110] width 7 height 5
select select "79472"
click at [192, 109] on input "200" at bounding box center [201, 112] width 48 height 9
type input "2"
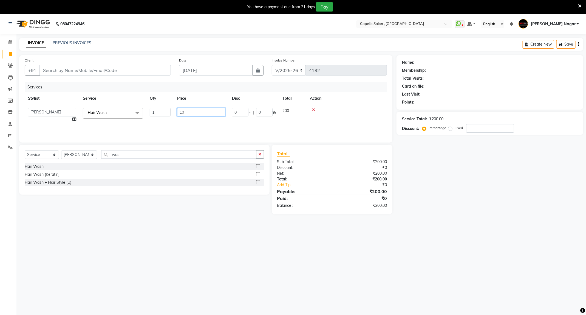
type input "100"
drag, startPoint x: 117, startPoint y: 63, endPoint x: 117, endPoint y: 67, distance: 4.1
click at [117, 63] on div "Client +91" at bounding box center [98, 68] width 154 height 22
click at [117, 68] on input "Client" at bounding box center [104, 70] width 131 height 10
type input "m"
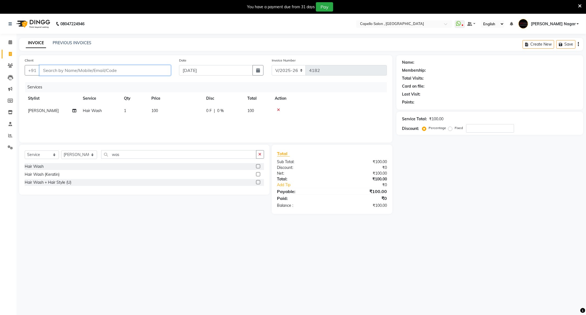
type input "0"
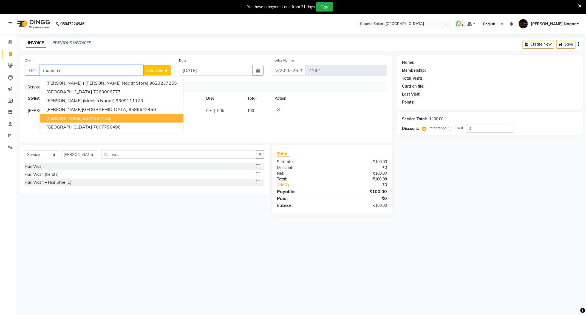
scroll to position [14, 0]
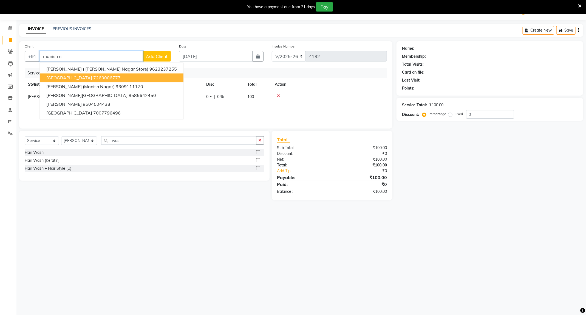
click at [72, 78] on span "MANISH NAGAR" at bounding box center [69, 77] width 46 height 5
type input "7263006777"
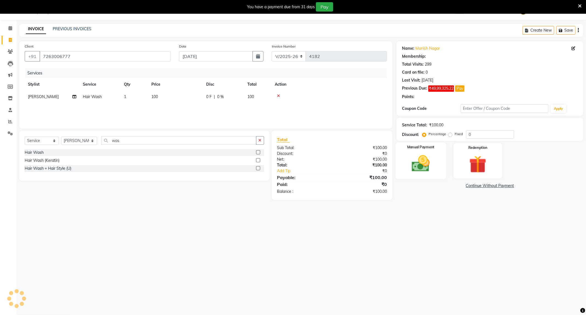
click at [425, 172] on img at bounding box center [420, 163] width 29 height 21
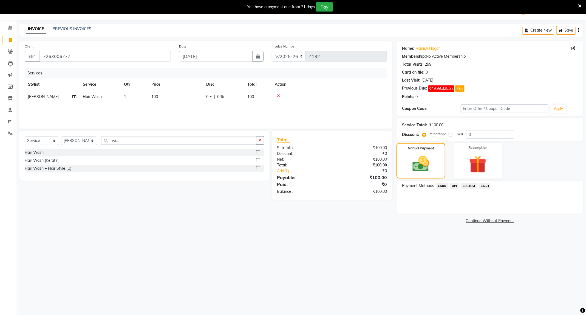
click at [453, 187] on span "UPI" at bounding box center [454, 186] width 9 height 6
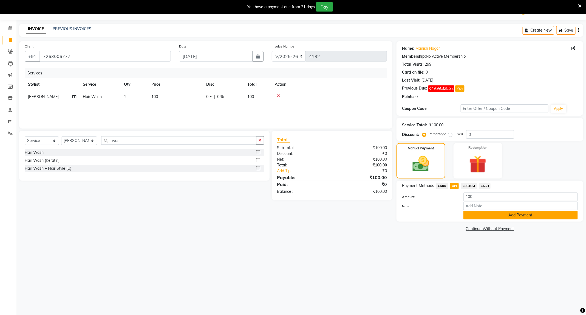
click at [468, 217] on button "Add Payment" at bounding box center [520, 215] width 114 height 9
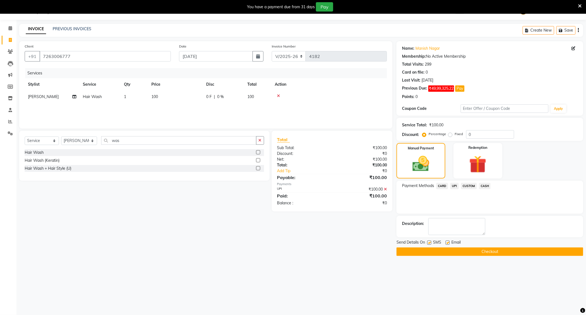
click at [489, 246] on div "Send Details On SMS Email" at bounding box center [490, 242] width 187 height 7
click at [489, 253] on button "Checkout" at bounding box center [490, 251] width 187 height 9
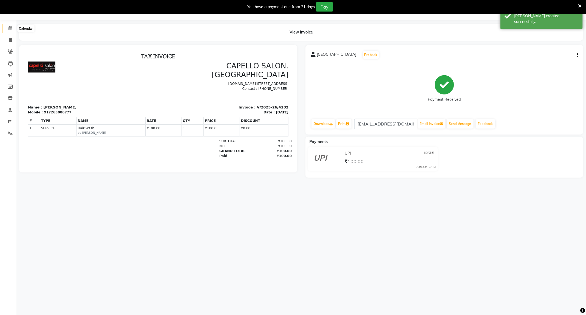
click at [12, 28] on icon at bounding box center [11, 28] width 4 height 4
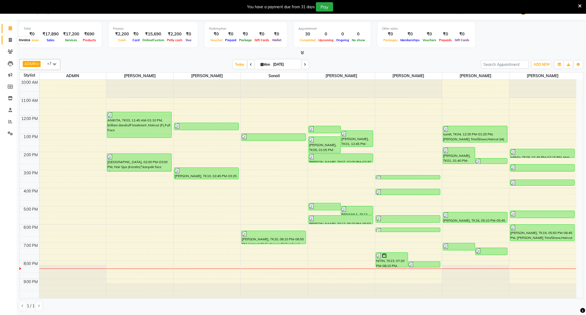
click at [9, 42] on span at bounding box center [10, 40] width 10 height 6
select select "service"
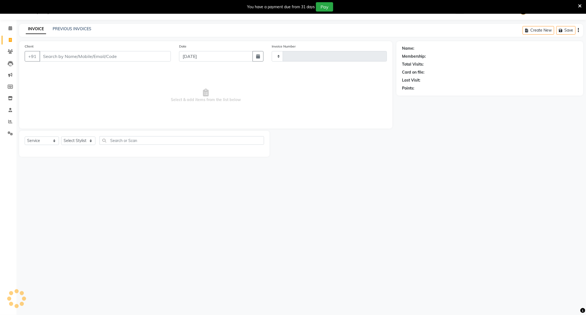
type input "4183"
select select "833"
click at [75, 137] on select "Select Stylist ADMIN Admin 2 ANKITA PUND Capello Manish Nagar GAUSHIYA QURESHI …" at bounding box center [79, 140] width 36 height 9
click at [61, 137] on select "Select Stylist ADMIN Admin 2 ANKITA PUND Capello Manish Nagar GAUSHIYA QURESHI …" at bounding box center [79, 140] width 36 height 9
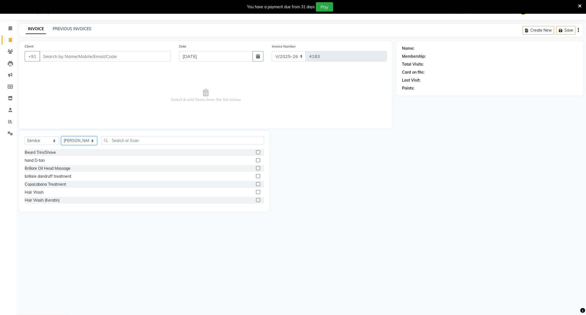
click at [83, 142] on select "Select Stylist ADMIN Admin 2 ANKITA PUND Capello Manish Nagar GAUSHIYA QURESHI …" at bounding box center [79, 140] width 36 height 9
select select "14415"
click at [61, 137] on select "Select Stylist ADMIN Admin 2 ANKITA PUND Capello Manish Nagar GAUSHIYA QURESHI …" at bounding box center [79, 140] width 36 height 9
click at [133, 139] on input "text" at bounding box center [182, 140] width 163 height 9
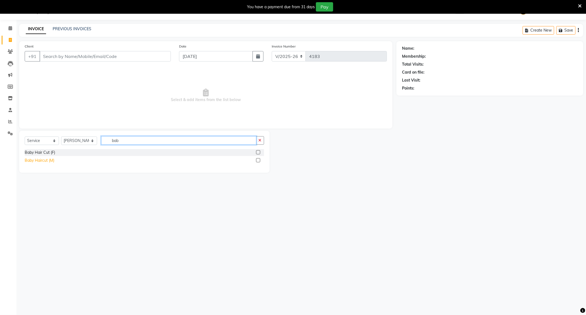
type input "bab"
click at [46, 162] on div "Baby Haircut (M)" at bounding box center [40, 160] width 30 height 6
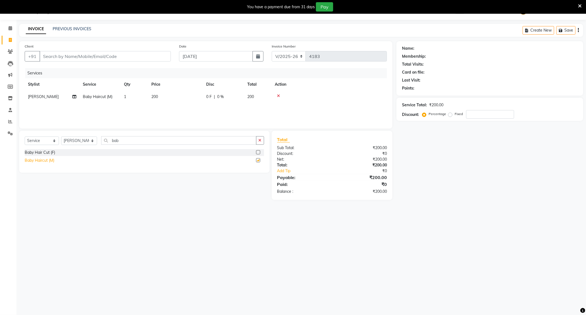
checkbox input "false"
click at [79, 143] on select "Select Stylist ADMIN Admin 2 ANKITA PUND Capello Manish Nagar GAUSHIYA QURESHI …" at bounding box center [79, 140] width 36 height 9
select select "65487"
click at [61, 137] on select "Select Stylist ADMIN Admin 2 ANKITA PUND Capello Manish Nagar GAUSHIYA QURESHI …" at bounding box center [79, 140] width 36 height 9
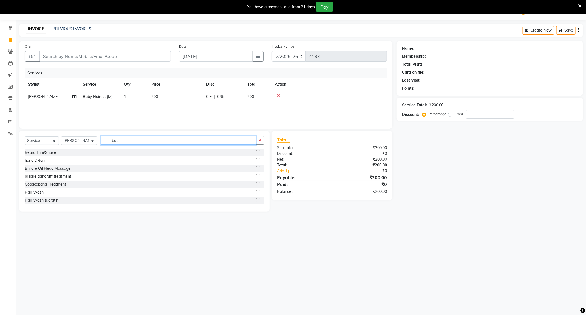
click at [125, 139] on input "bab" at bounding box center [178, 140] width 155 height 9
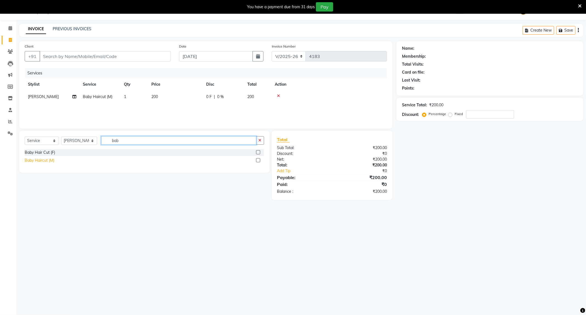
type input "bab"
click at [50, 159] on div "Baby Haircut (M)" at bounding box center [40, 160] width 30 height 6
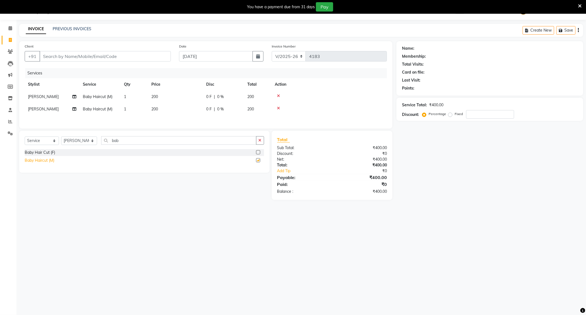
checkbox input "false"
click at [138, 60] on input "Client" at bounding box center [104, 56] width 131 height 10
click at [115, 58] on input "Client" at bounding box center [104, 56] width 131 height 10
click at [116, 54] on input "Client" at bounding box center [104, 56] width 131 height 10
type input "9"
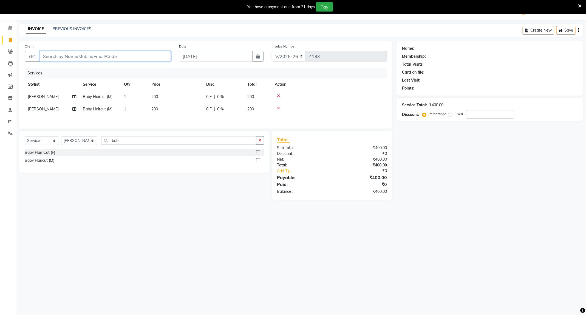
type input "0"
click at [70, 57] on input "982386360" at bounding box center [90, 56] width 103 height 10
type input "9823863630"
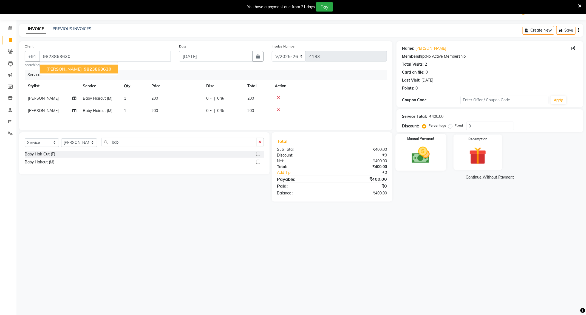
click at [429, 151] on img at bounding box center [420, 155] width 29 height 21
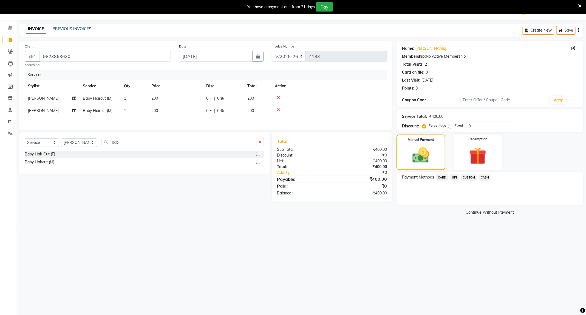
click at [453, 178] on span "UPI" at bounding box center [454, 177] width 9 height 6
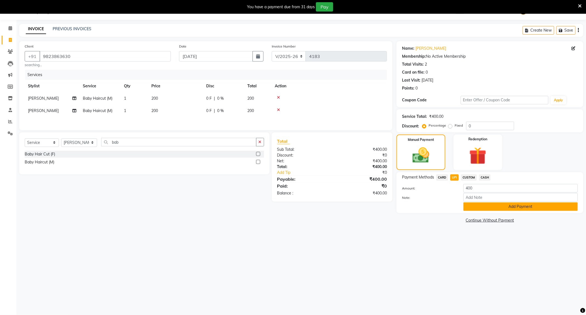
click at [480, 205] on button "Add Payment" at bounding box center [520, 206] width 114 height 9
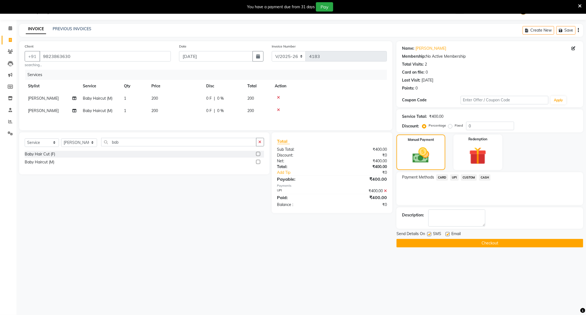
click at [468, 245] on button "Checkout" at bounding box center [490, 243] width 187 height 9
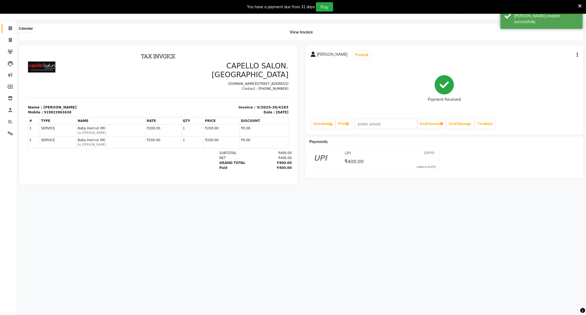
click at [9, 27] on icon at bounding box center [11, 28] width 4 height 4
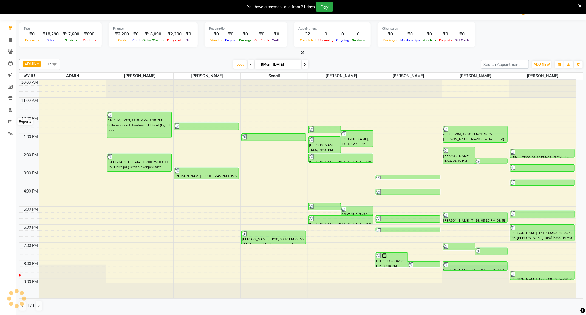
click at [9, 120] on icon at bounding box center [10, 121] width 4 height 4
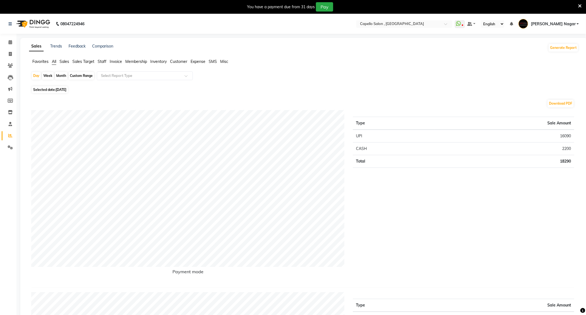
click at [8, 37] on li "Calendar" at bounding box center [8, 42] width 16 height 12
click at [9, 44] on icon at bounding box center [11, 42] width 4 height 4
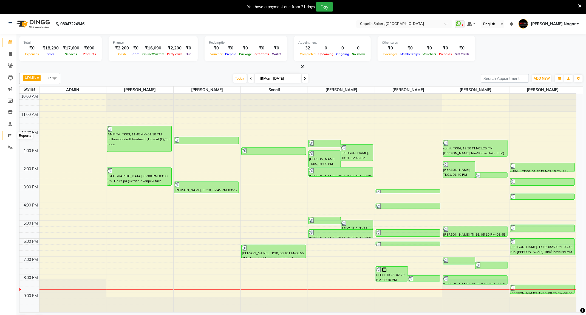
click at [7, 136] on span at bounding box center [10, 135] width 10 height 6
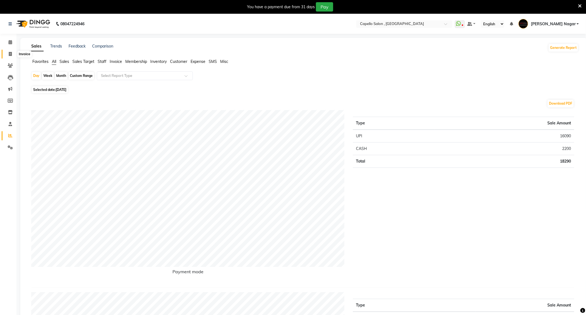
click at [10, 54] on icon at bounding box center [10, 54] width 3 height 4
select select "service"
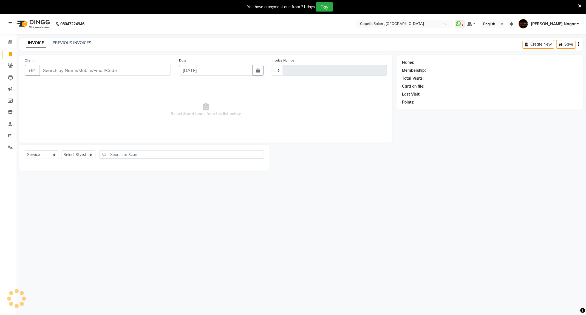
scroll to position [14, 0]
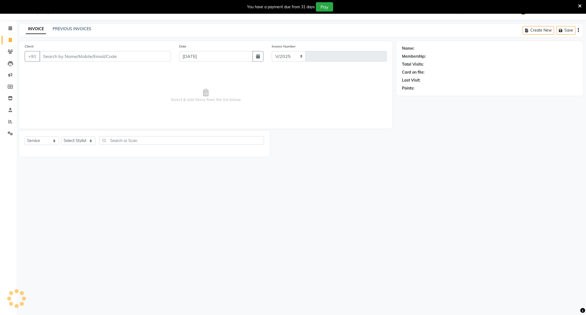
select select "833"
type input "4184"
click at [69, 26] on link "PREVIOUS INVOICES" at bounding box center [72, 28] width 39 height 5
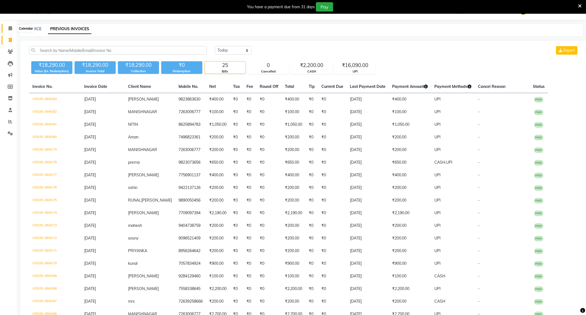
click at [9, 26] on icon at bounding box center [11, 28] width 4 height 4
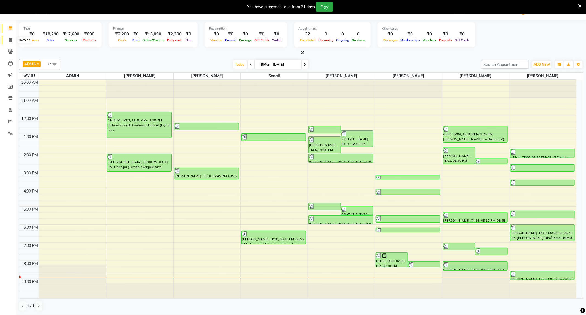
click at [9, 40] on icon at bounding box center [10, 40] width 3 height 4
select select "service"
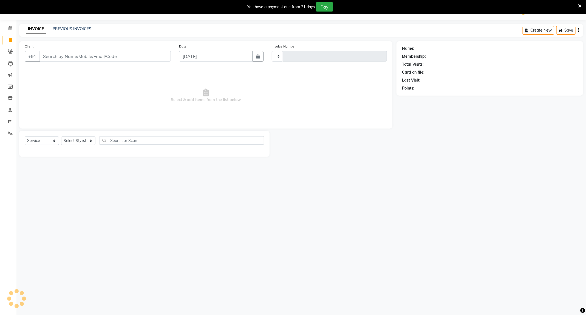
type input "4184"
select select "833"
click at [71, 25] on div "INVOICE PREVIOUS INVOICES Create New Save" at bounding box center [301, 30] width 564 height 13
click at [69, 29] on link "PREVIOUS INVOICES" at bounding box center [72, 28] width 39 height 5
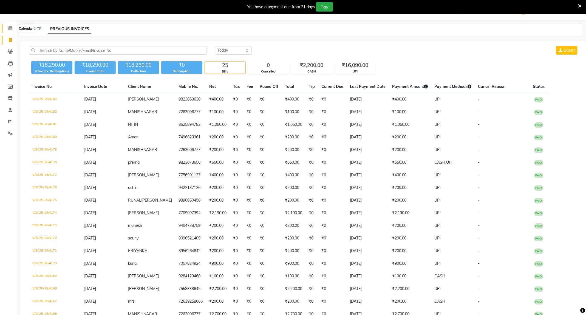
click at [9, 28] on icon at bounding box center [11, 28] width 4 height 4
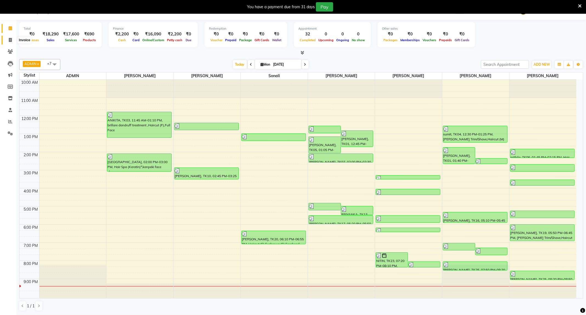
click at [12, 37] on span at bounding box center [10, 40] width 10 height 6
select select "service"
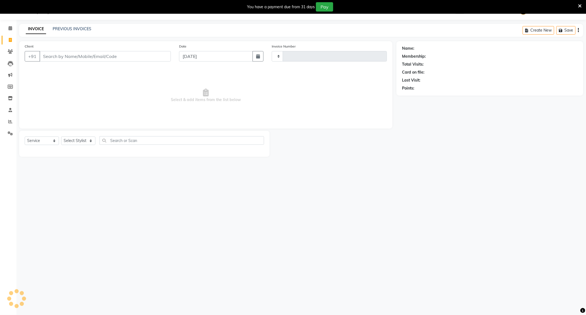
type input "4184"
select select "833"
click at [80, 26] on div "INVOICE PREVIOUS INVOICES Create New Save" at bounding box center [301, 30] width 564 height 13
click at [74, 29] on link "PREVIOUS INVOICES" at bounding box center [72, 28] width 39 height 5
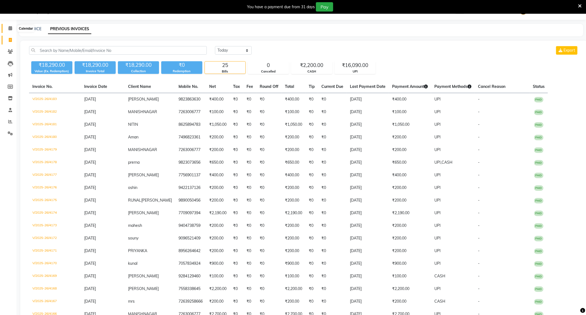
click at [12, 29] on span at bounding box center [10, 28] width 10 height 6
